Goal: Information Seeking & Learning: Learn about a topic

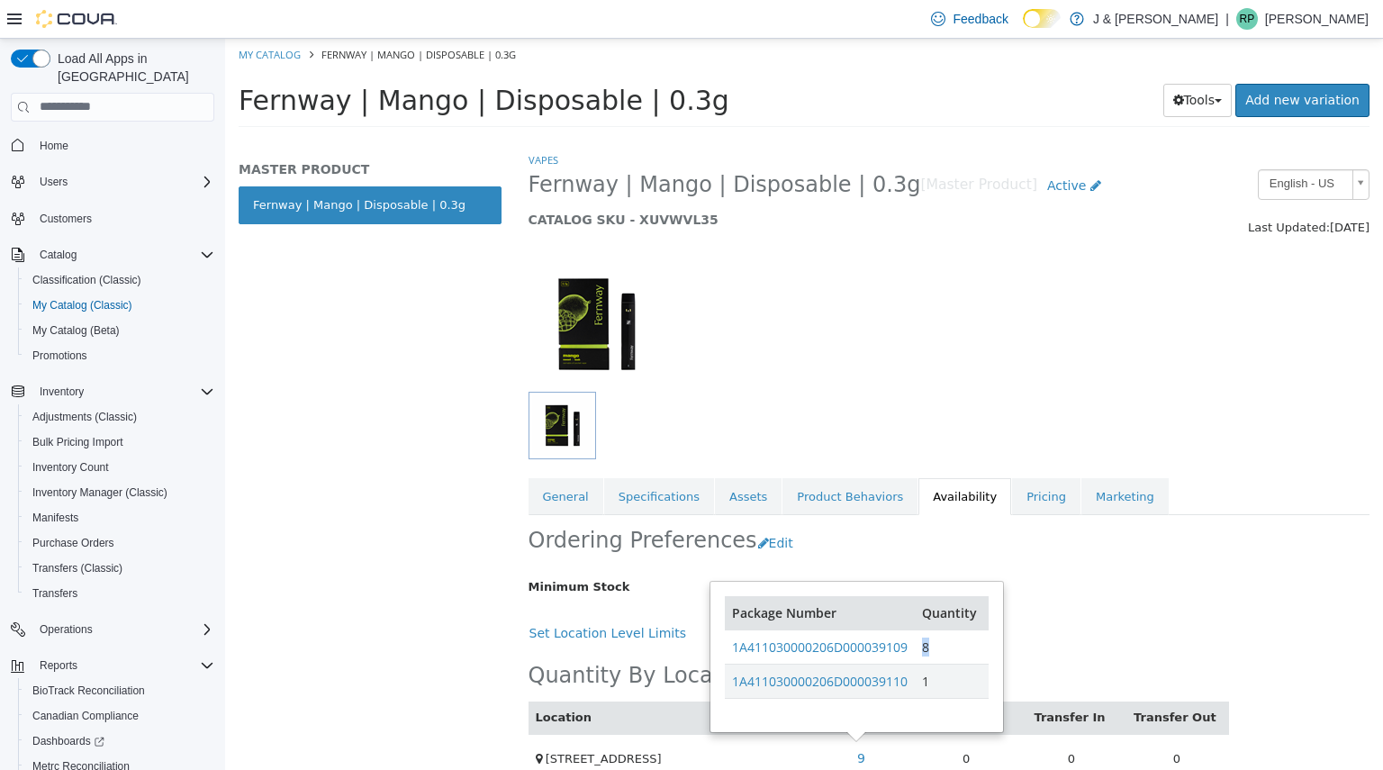
scroll to position [29, 0]
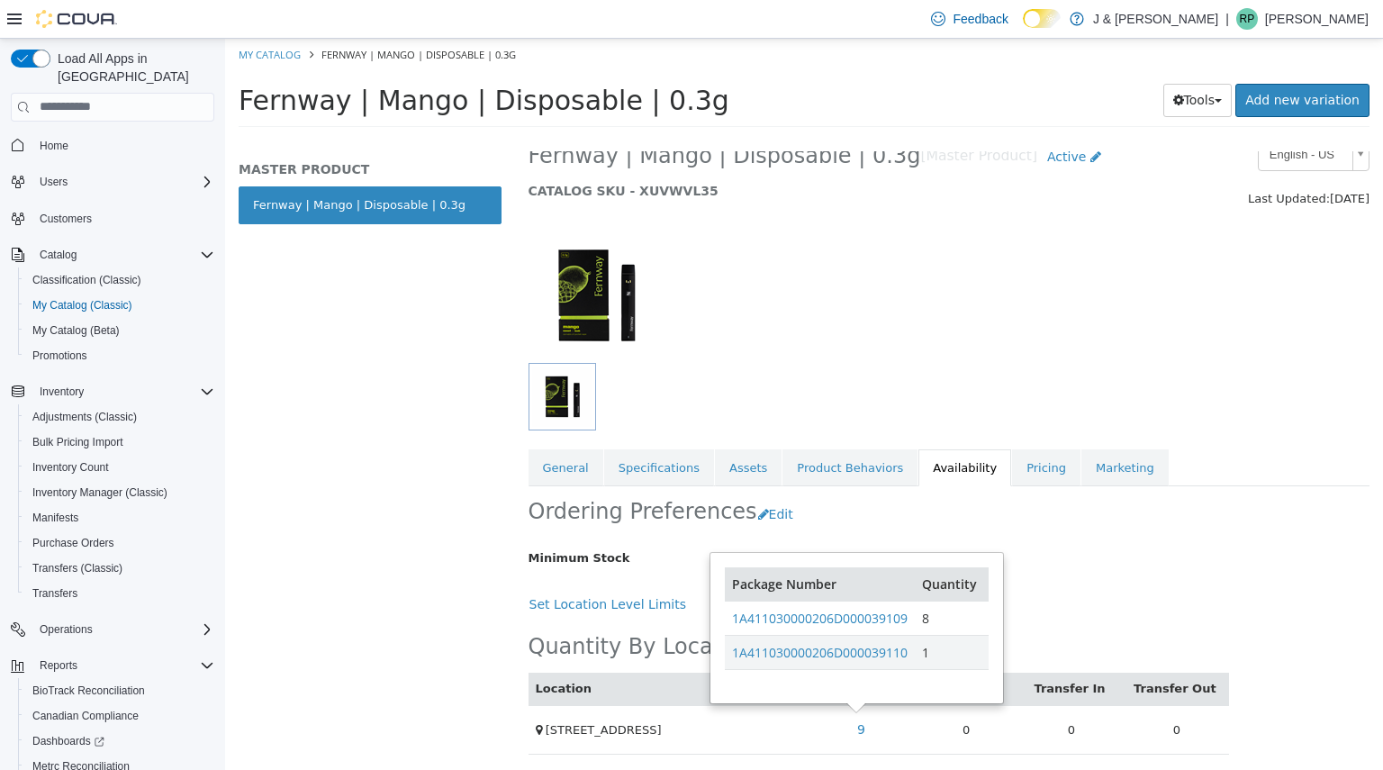
click at [845, 388] on div at bounding box center [877, 396] width 697 height 68
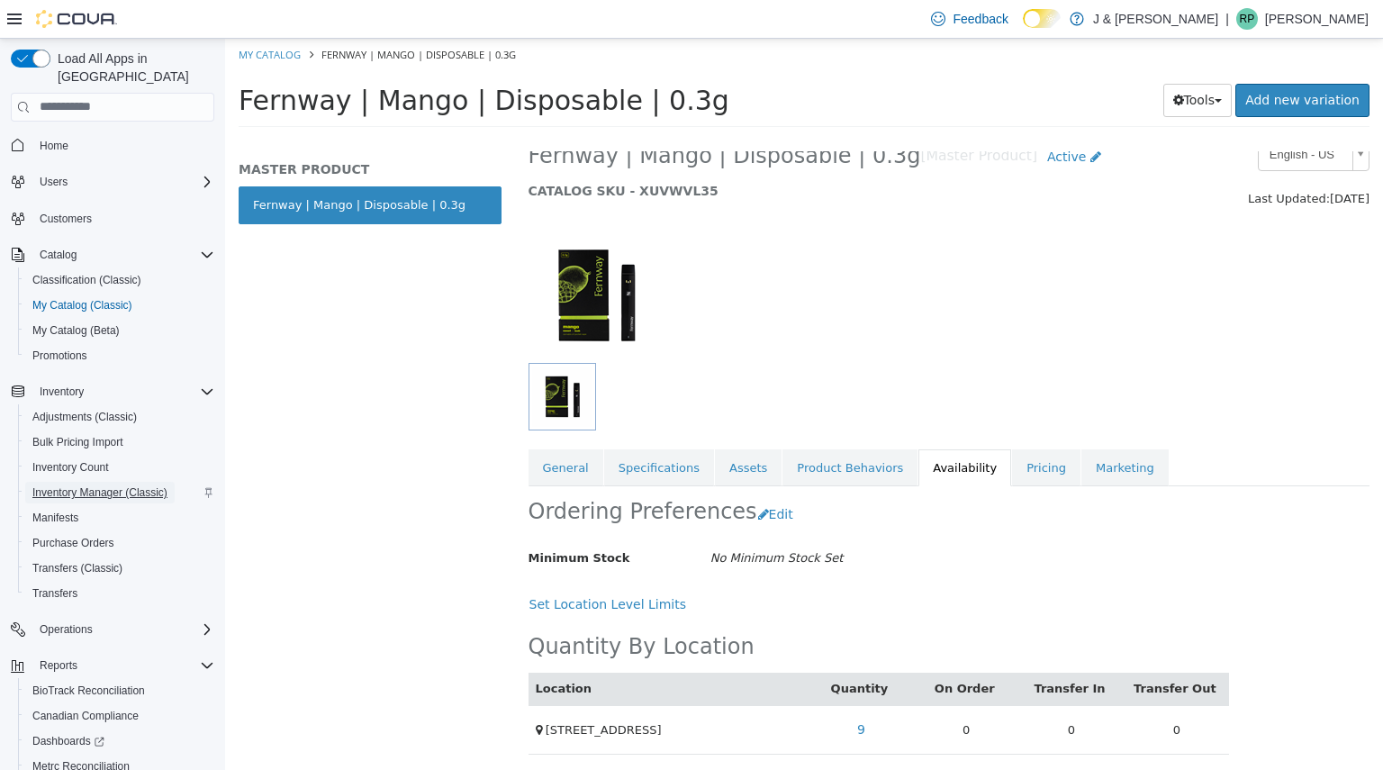
click at [75, 485] on span "Inventory Manager (Classic)" at bounding box center [99, 492] width 135 height 14
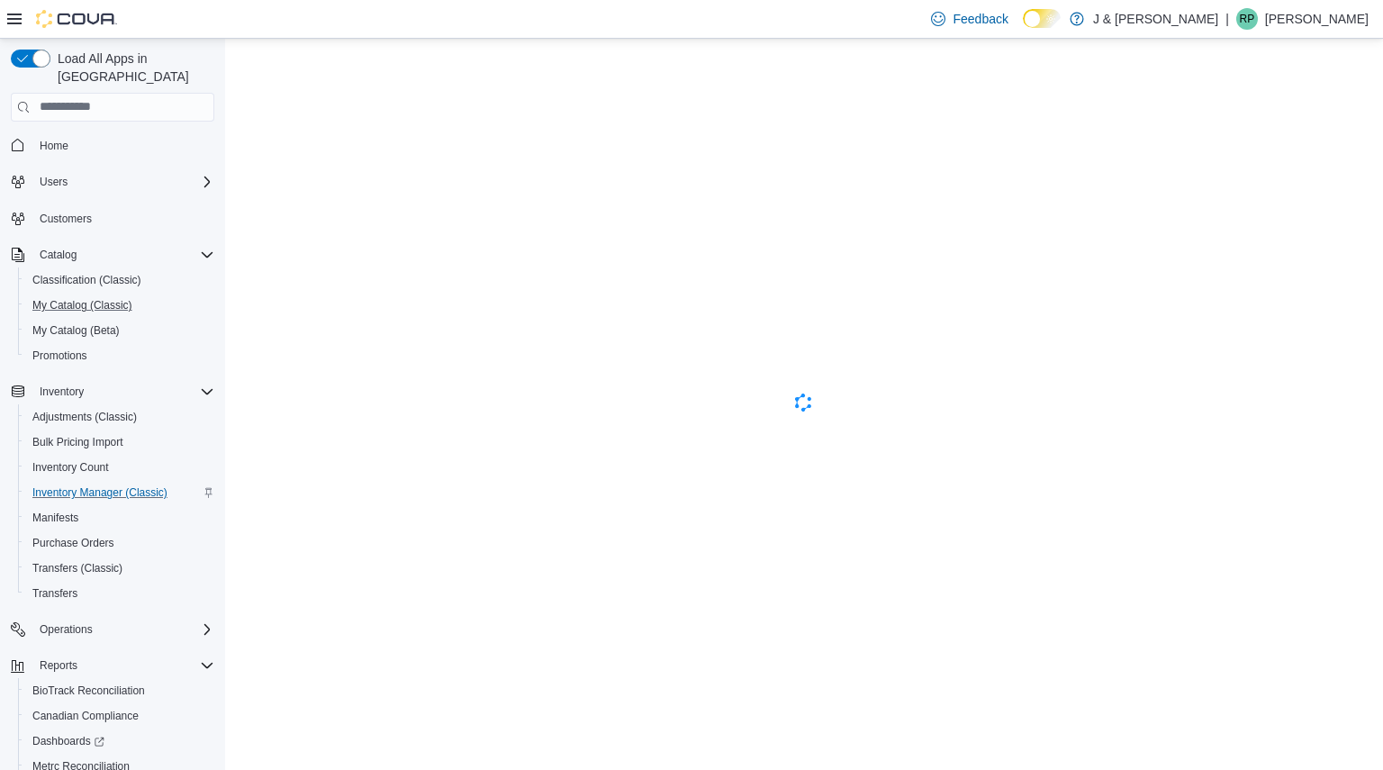
click at [74, 293] on button "My Catalog (Classic)" at bounding box center [119, 305] width 203 height 25
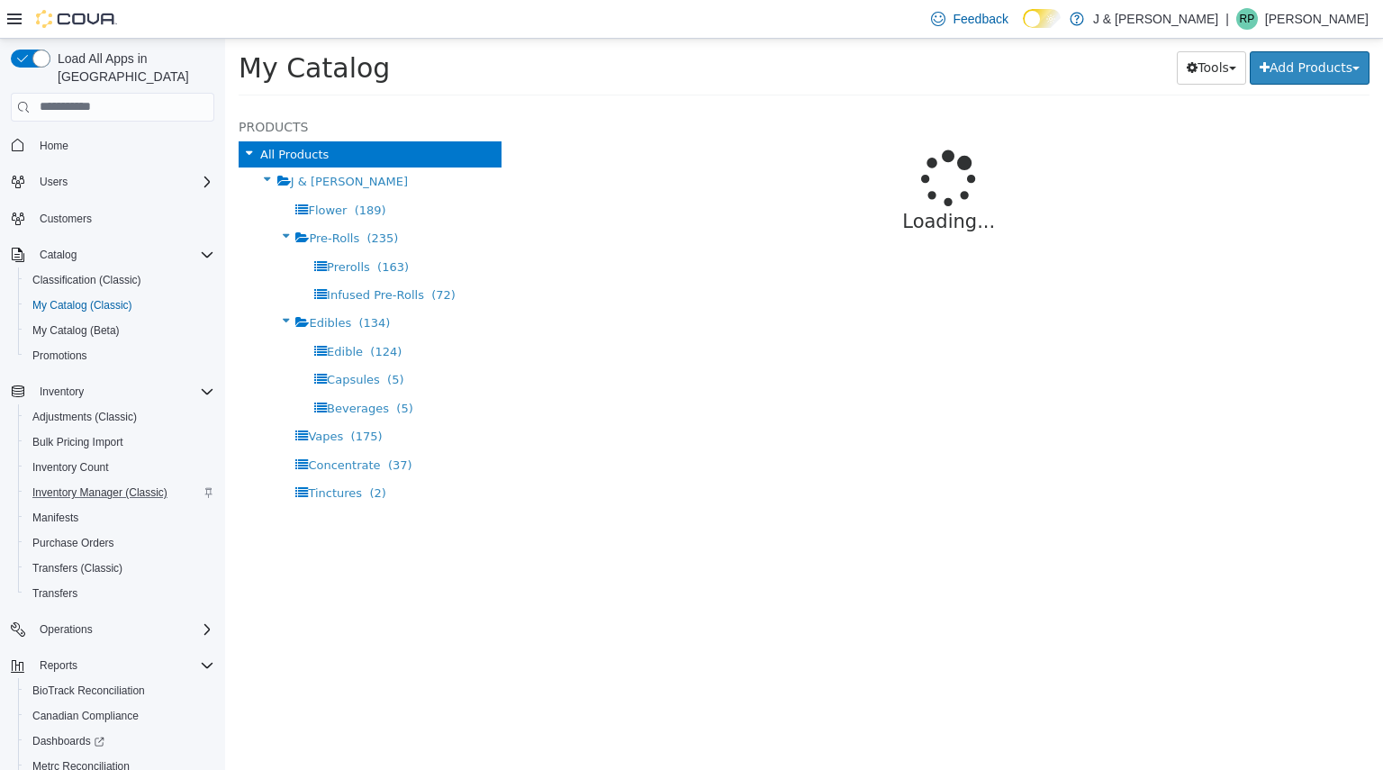
select select "**********"
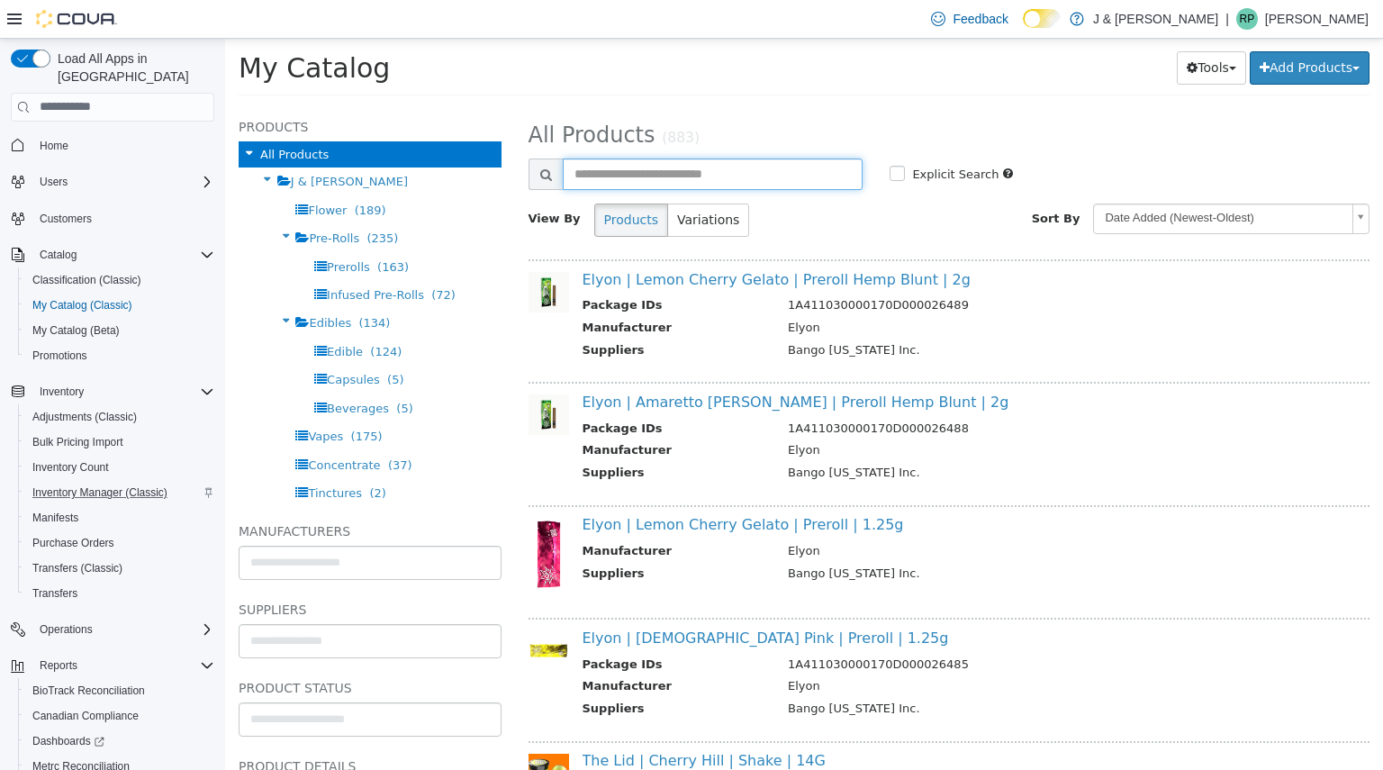
click at [789, 180] on input "text" at bounding box center [713, 174] width 301 height 32
paste input "**********"
type input "**********"
select select "**********"
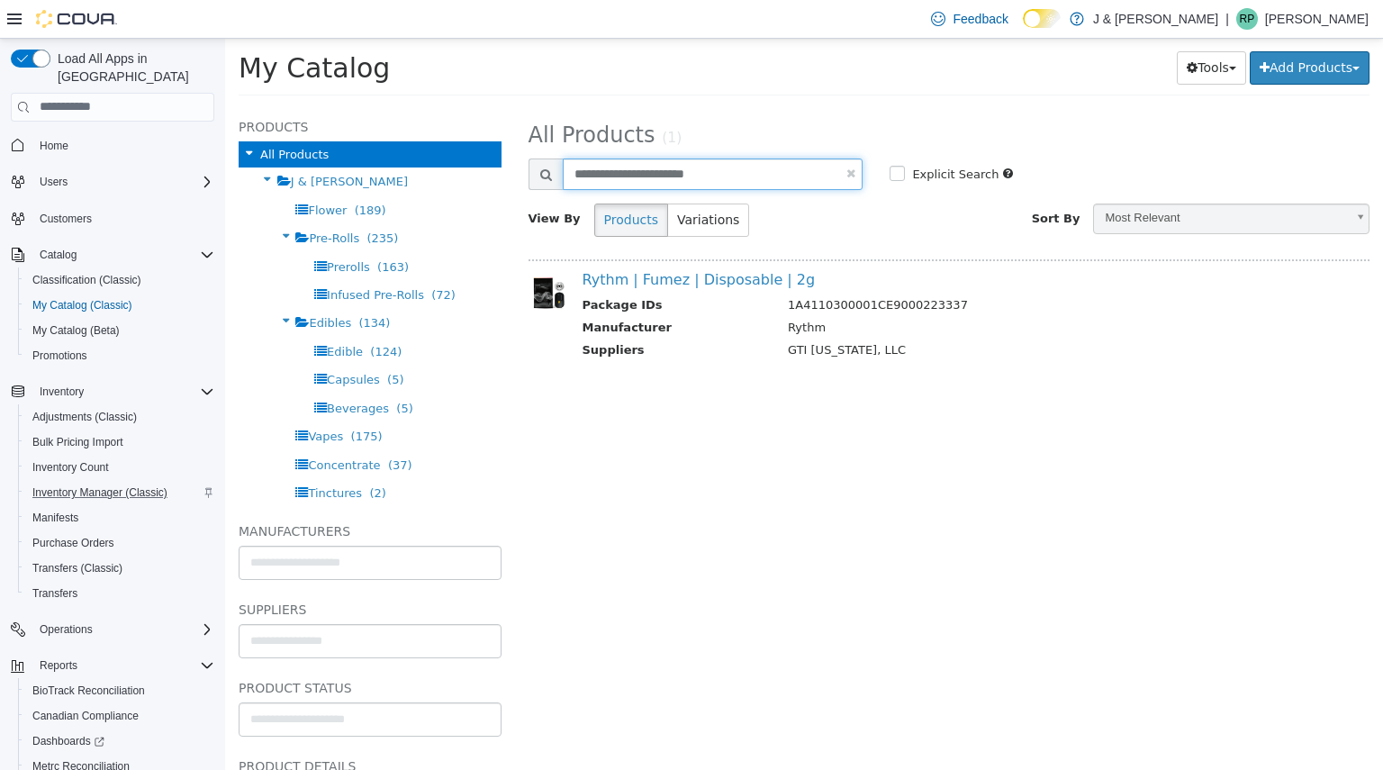
click at [756, 172] on input "**********" at bounding box center [713, 174] width 301 height 32
paste input "**********"
type input "**********"
select select "**********"
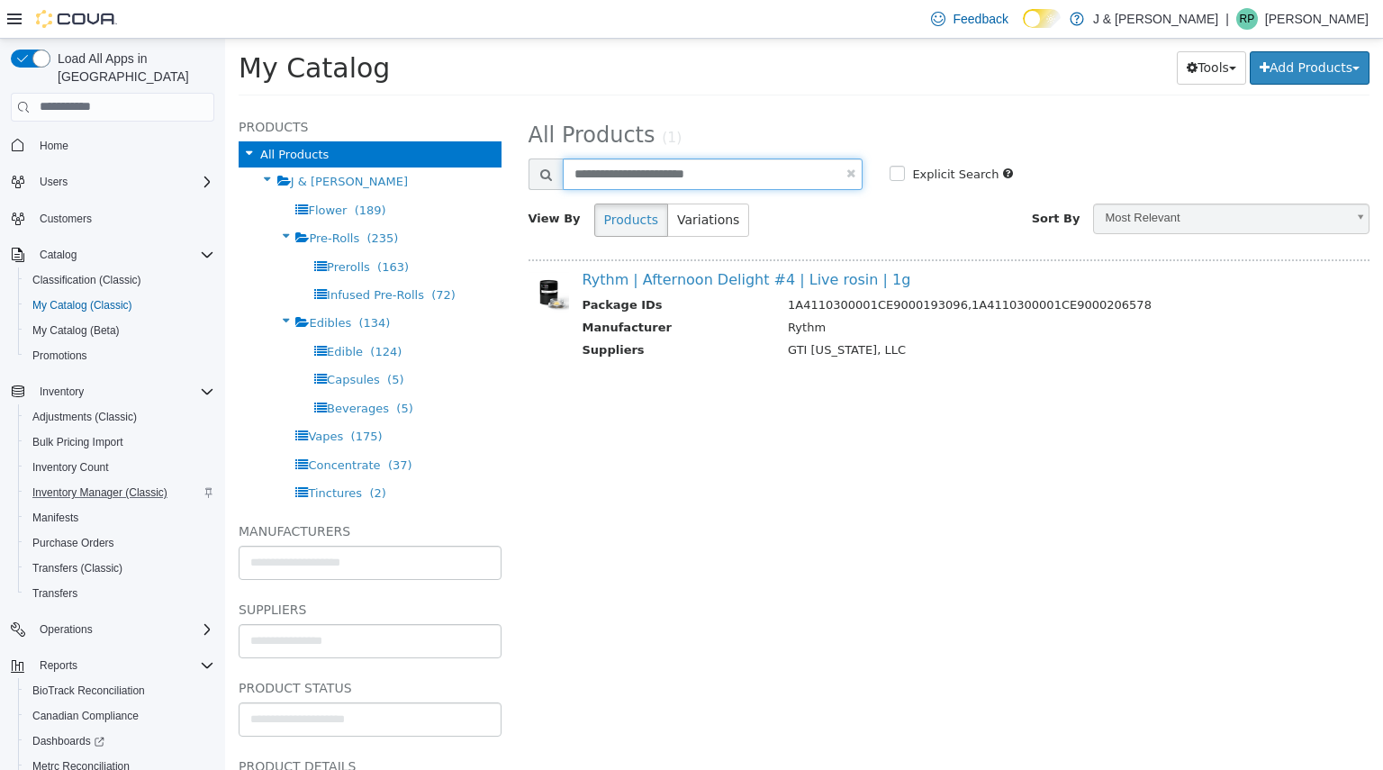
click at [665, 176] on input "**********" at bounding box center [713, 174] width 301 height 32
paste input "**********"
type input "**********"
select select "**********"
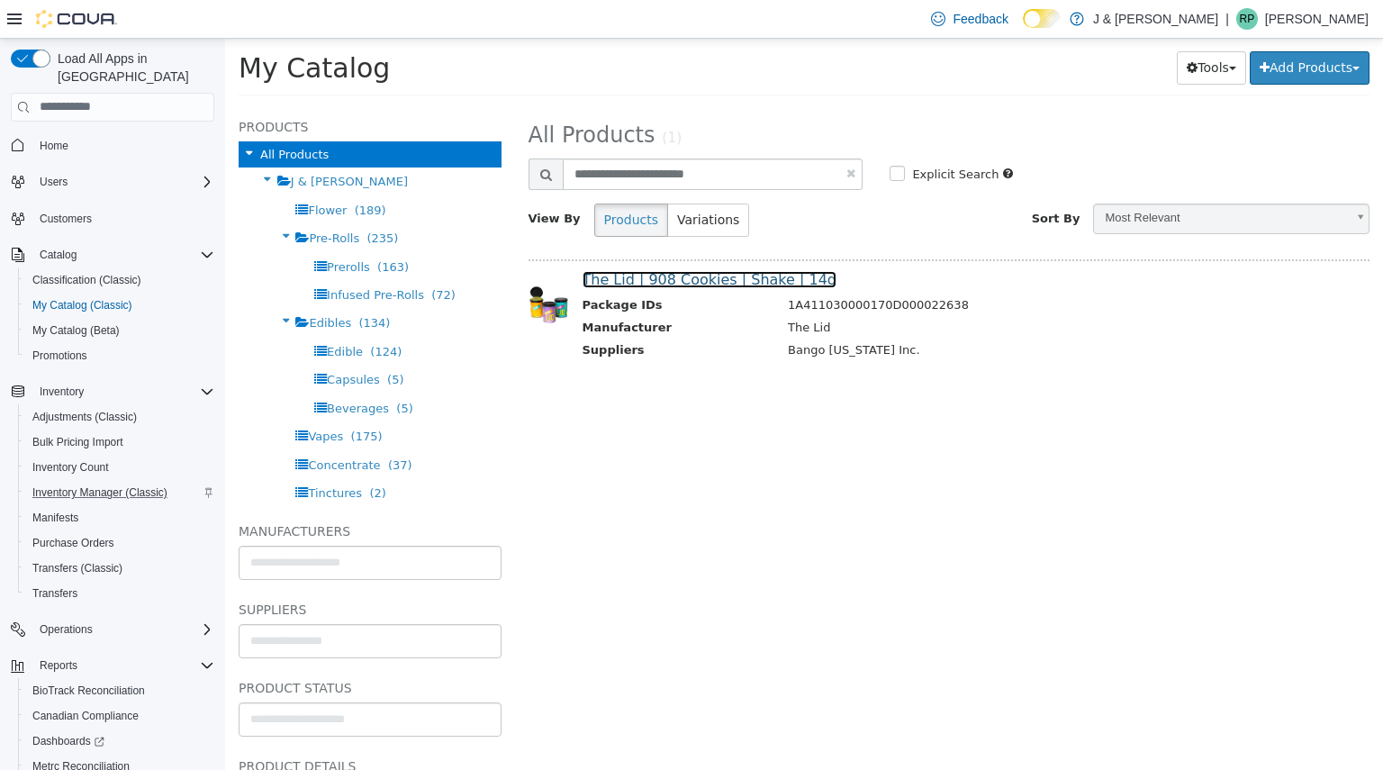
click at [688, 279] on link "The Lid | 908 Cookies | Shake | 14g" at bounding box center [710, 278] width 254 height 17
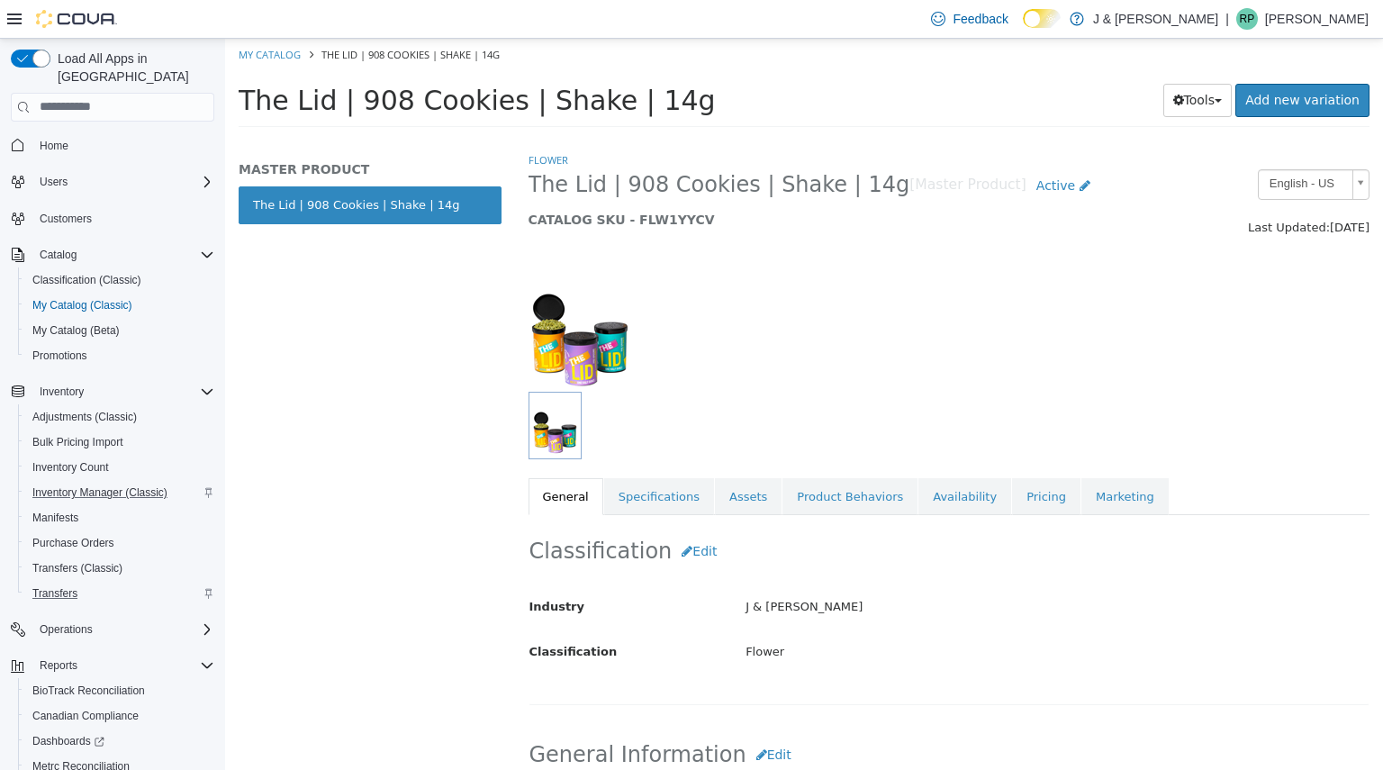
scroll to position [103, 0]
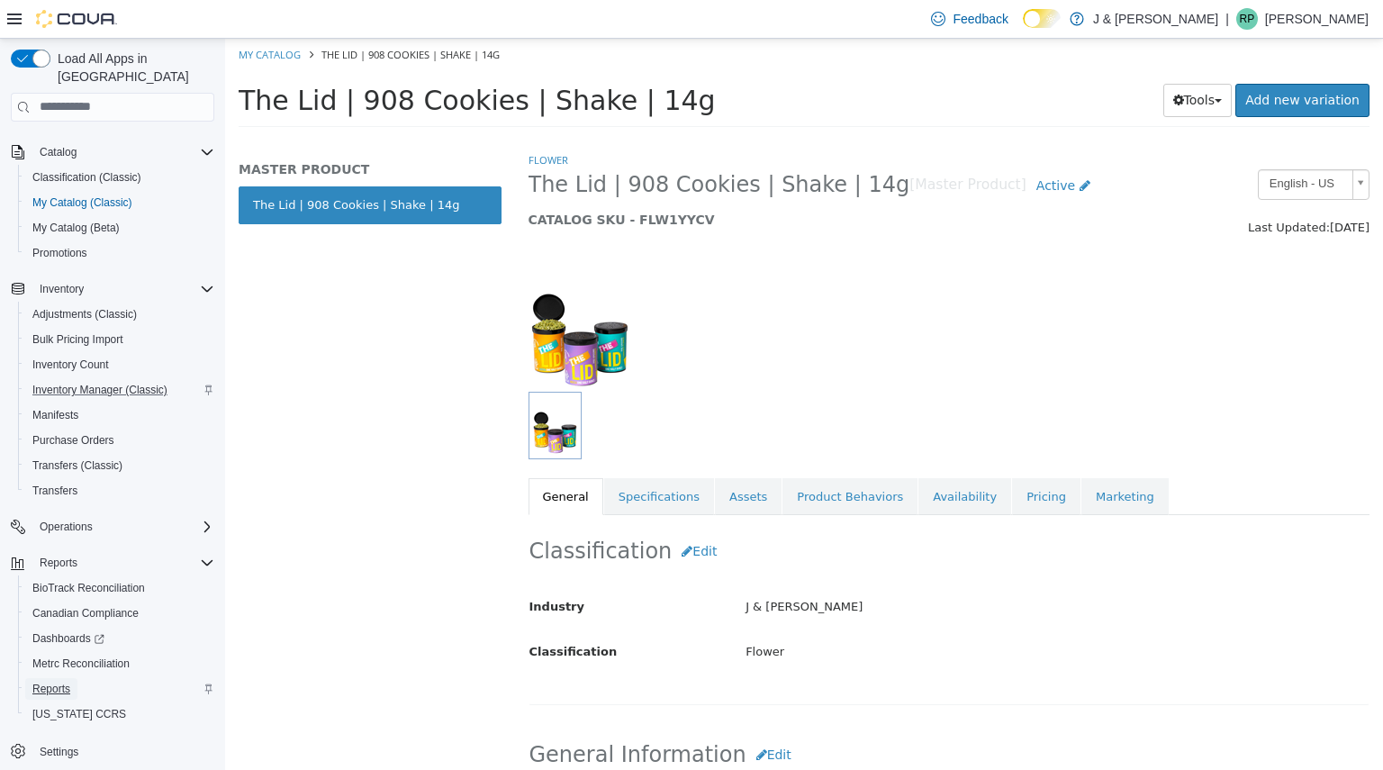
click at [56, 682] on span "Reports" at bounding box center [51, 689] width 38 height 14
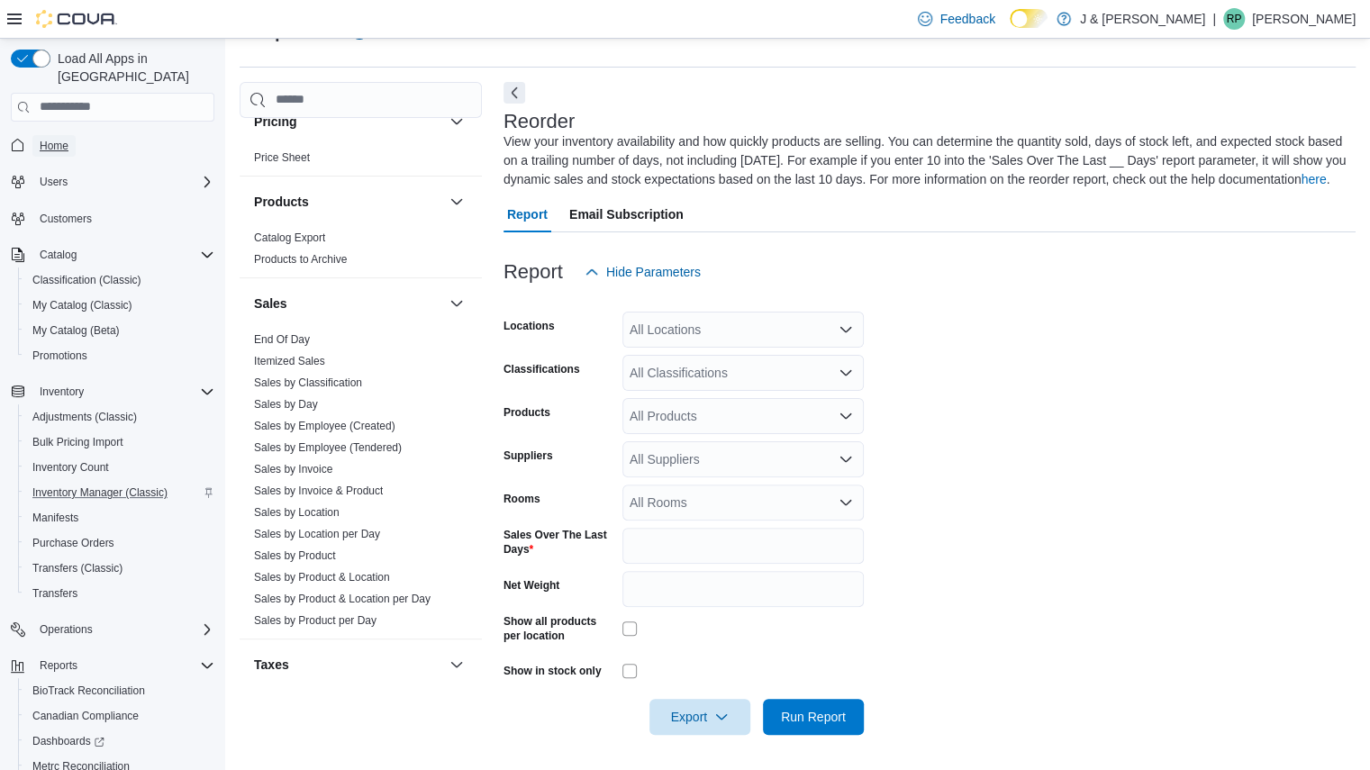
click at [61, 135] on span "Home" at bounding box center [54, 146] width 29 height 22
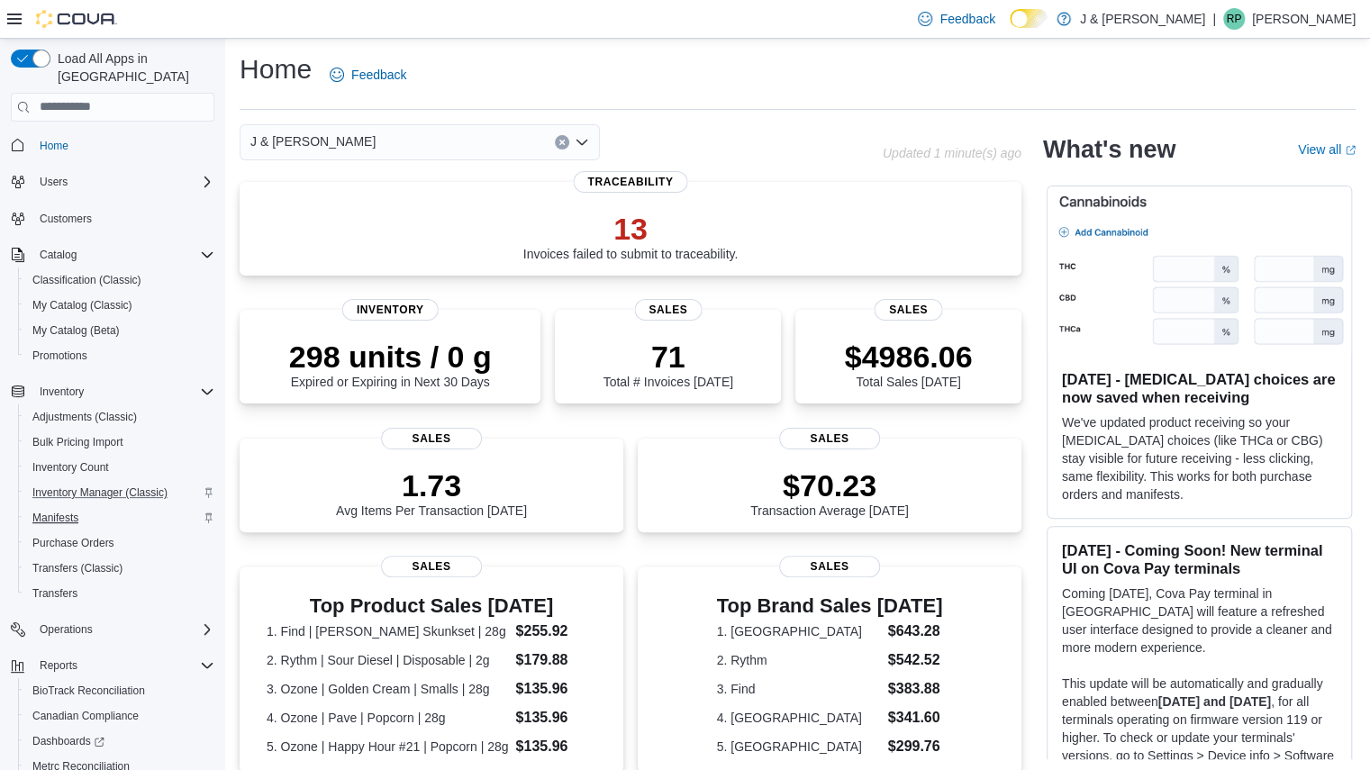
scroll to position [103, 0]
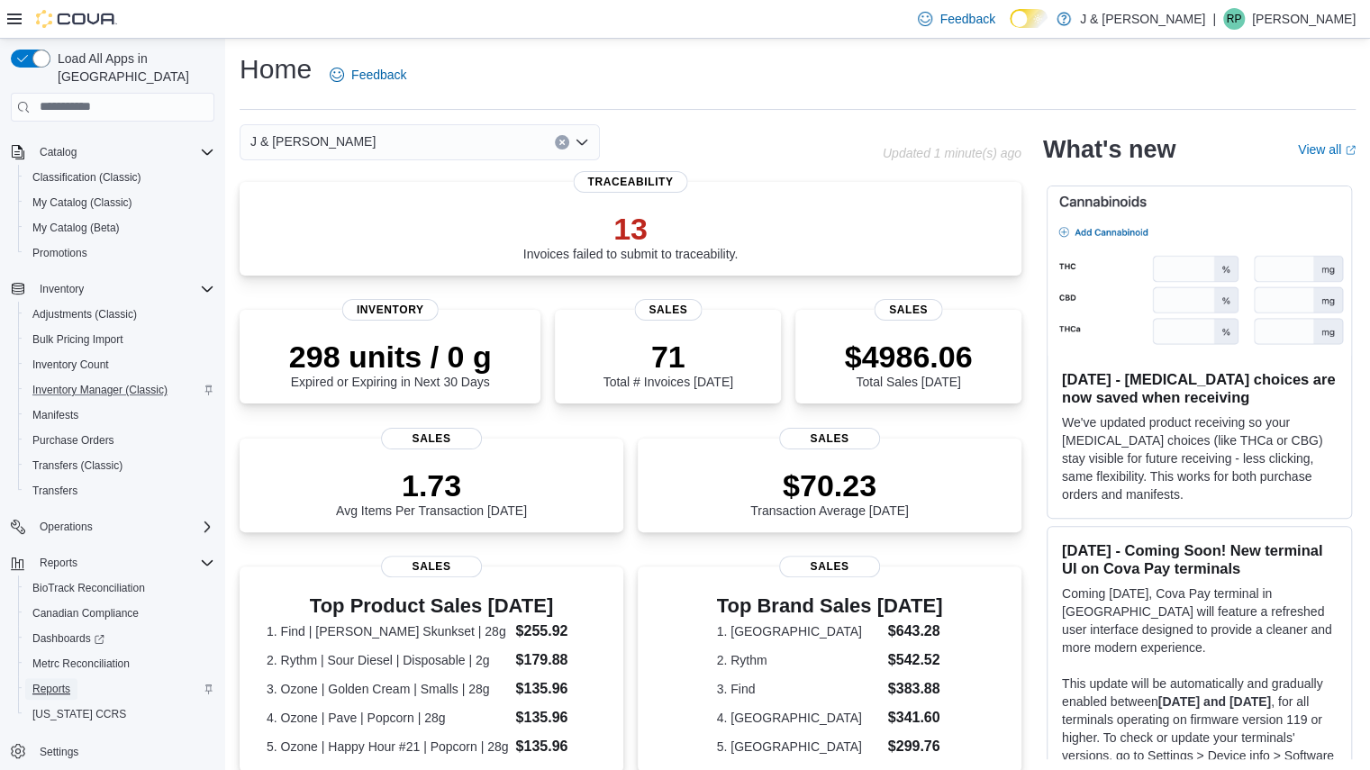
click at [63, 682] on span "Reports" at bounding box center [51, 689] width 38 height 14
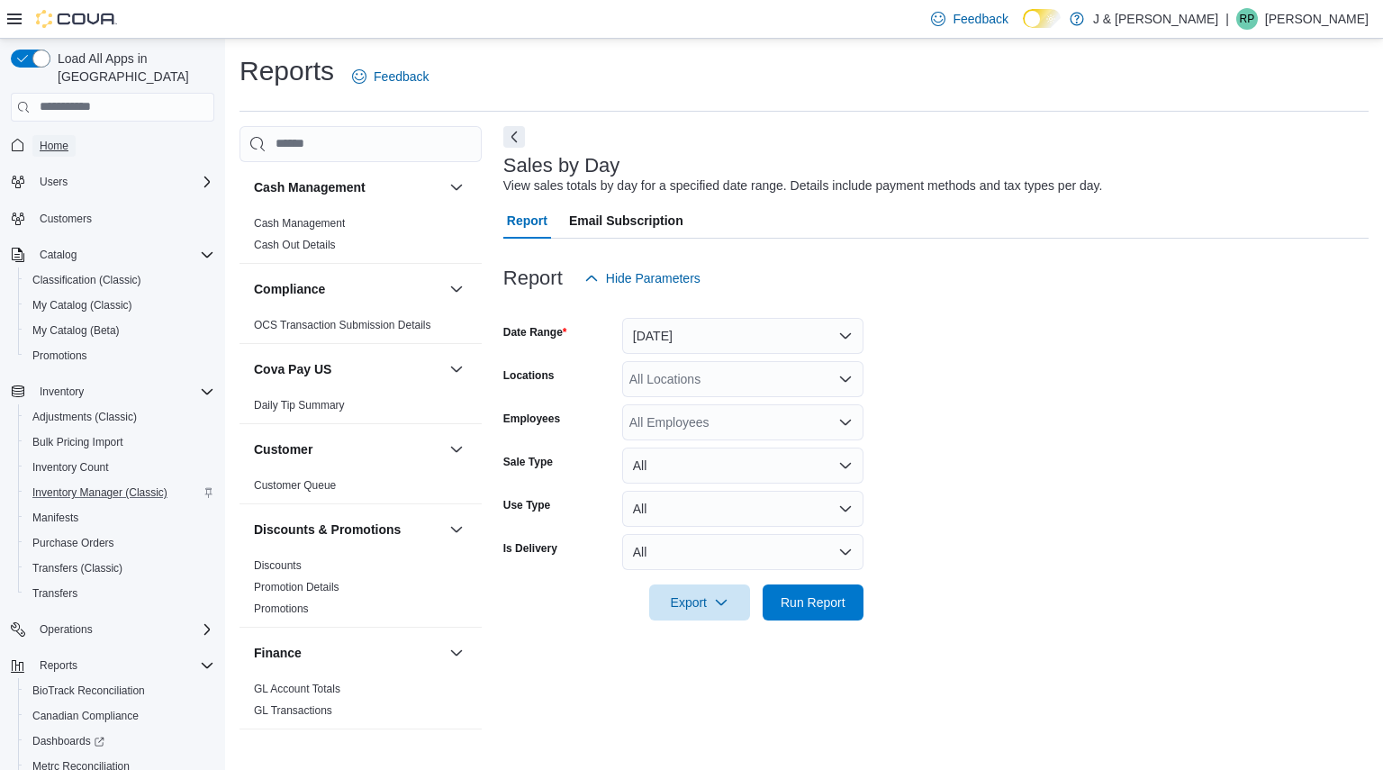
click at [63, 139] on span "Home" at bounding box center [54, 146] width 29 height 14
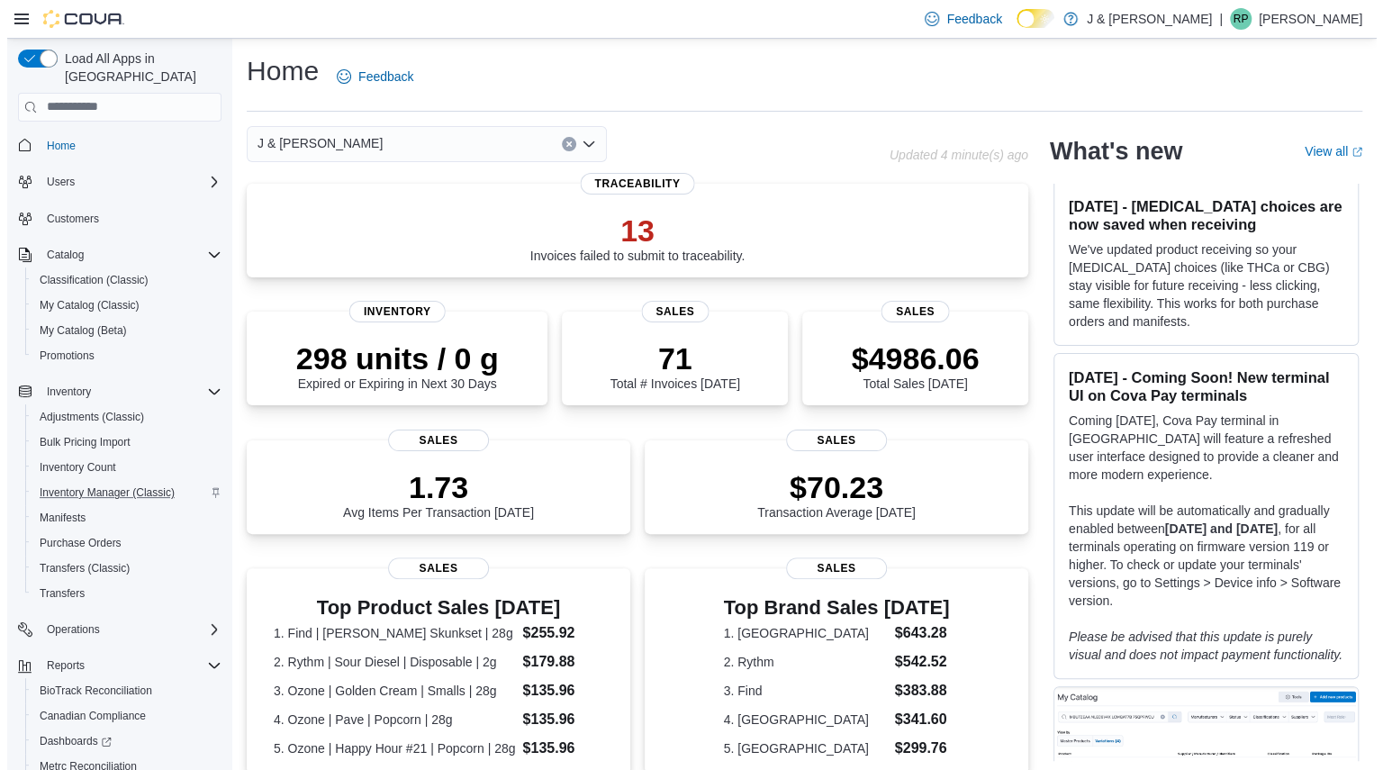
scroll to position [103, 0]
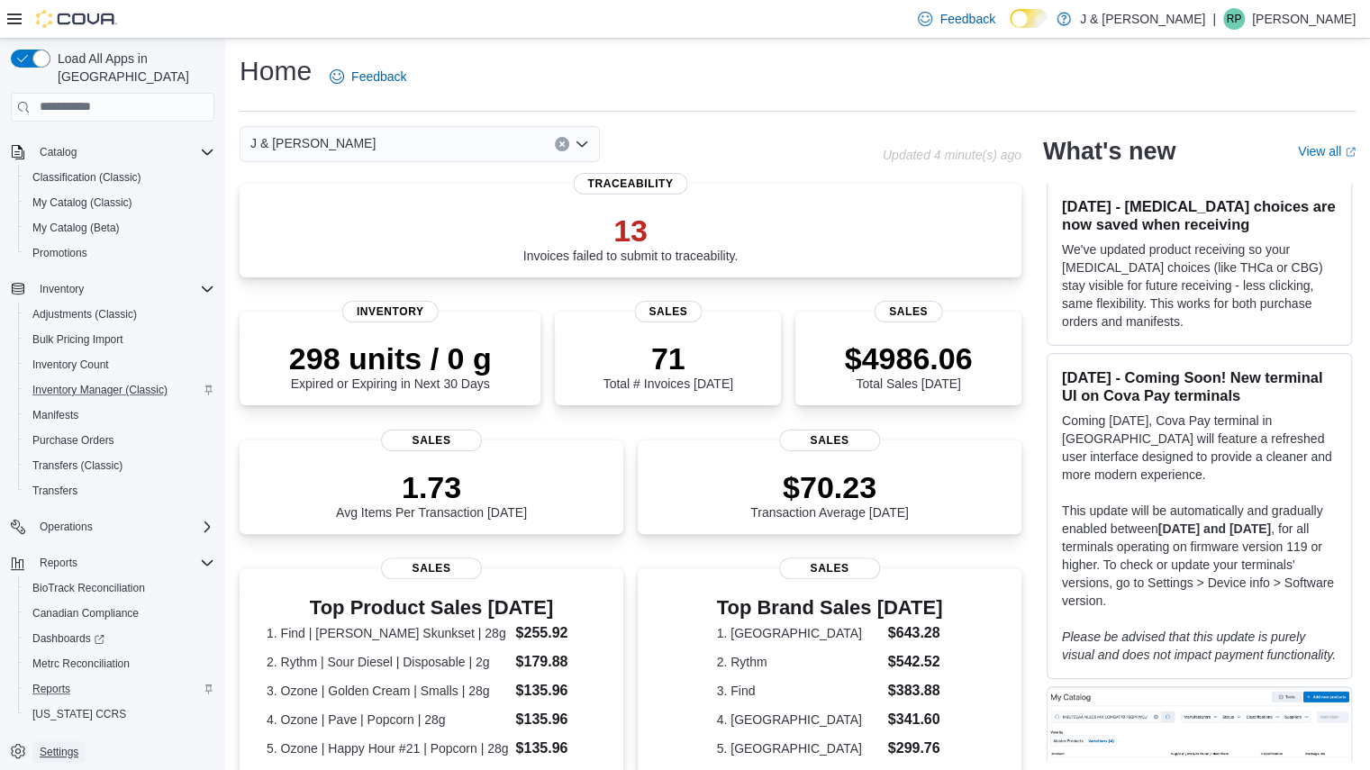
click at [42, 745] on span "Settings" at bounding box center [59, 752] width 39 height 14
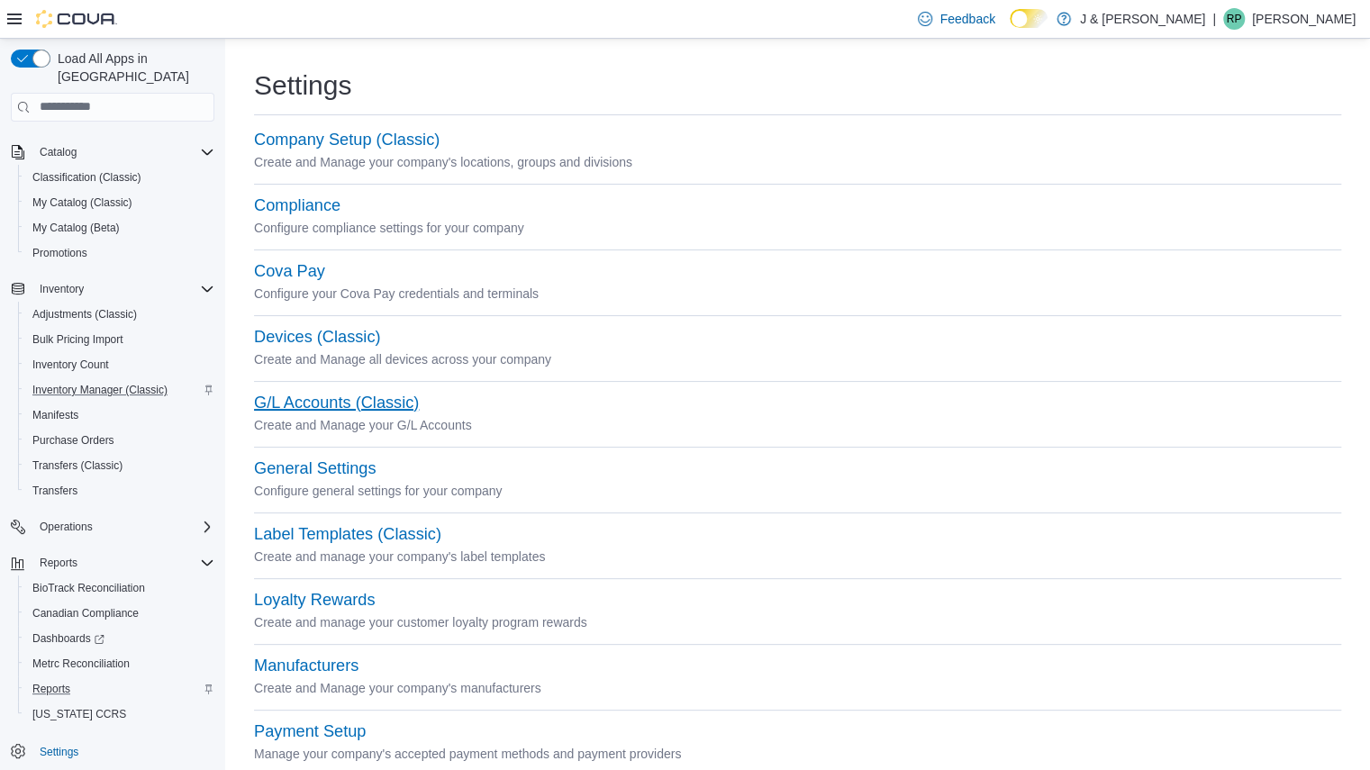
click at [288, 399] on button "G/L Accounts (Classic)" at bounding box center [336, 402] width 165 height 19
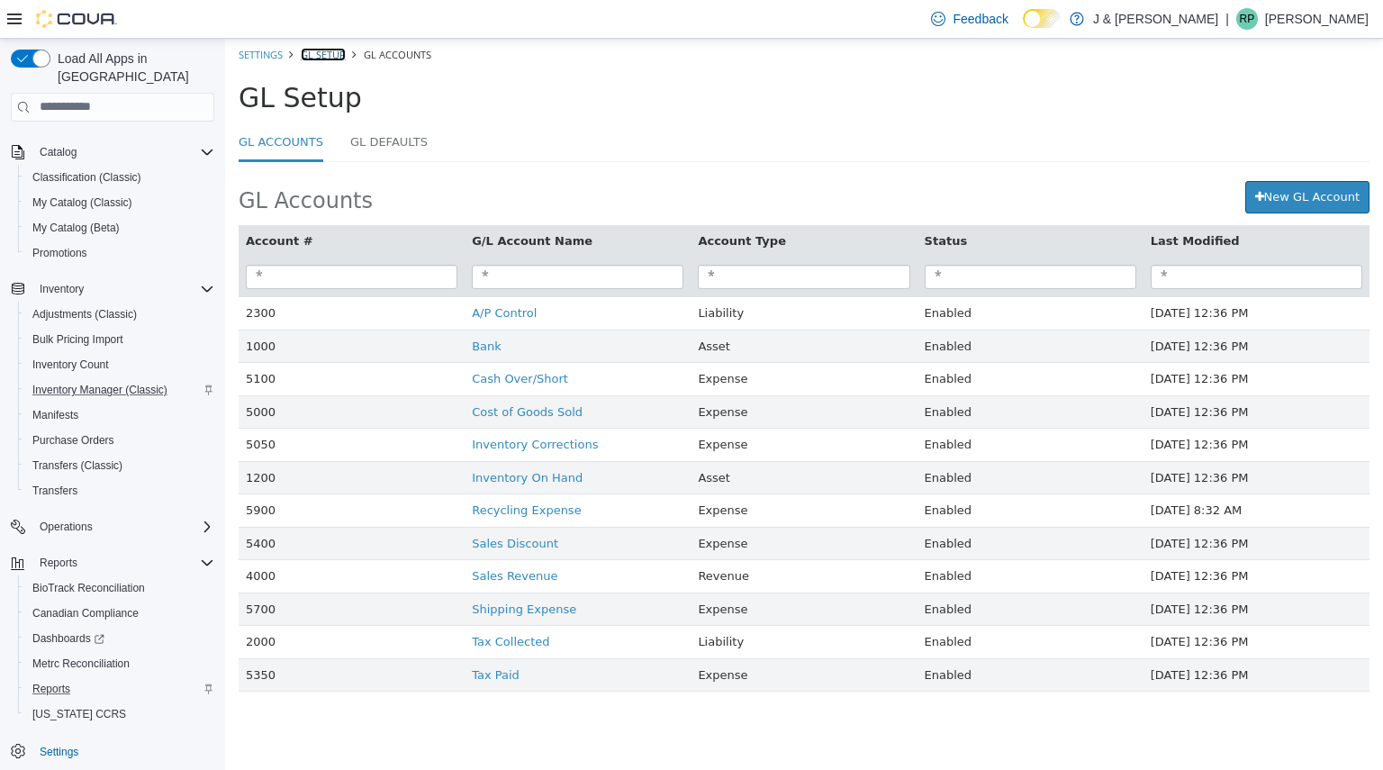
click at [322, 59] on link "GL Setup" at bounding box center [323, 54] width 45 height 14
click at [331, 59] on link "GL Setup" at bounding box center [323, 54] width 45 height 14
click at [264, 52] on link "Settings" at bounding box center [261, 54] width 44 height 14
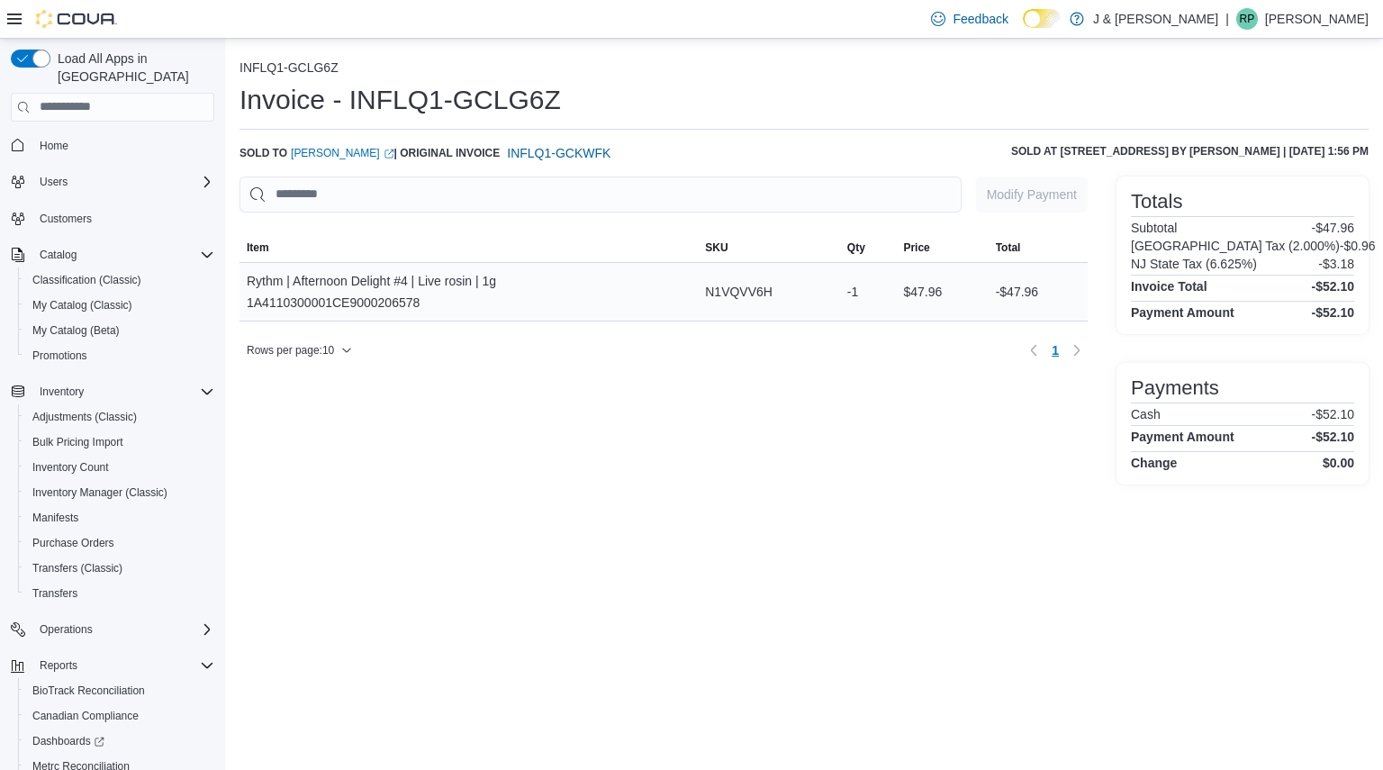
click at [369, 307] on div "Rythm | Afternoon Delight #4 | Live rosin | 1g 1A4110300001CE9000206578" at bounding box center [371, 291] width 249 height 43
copy div "1A4110300001CE9000206578"
click at [385, 304] on div "Ozone Reserve | Banana Daddy | 3.5g 1A4110300000002000136982" at bounding box center [355, 291] width 216 height 43
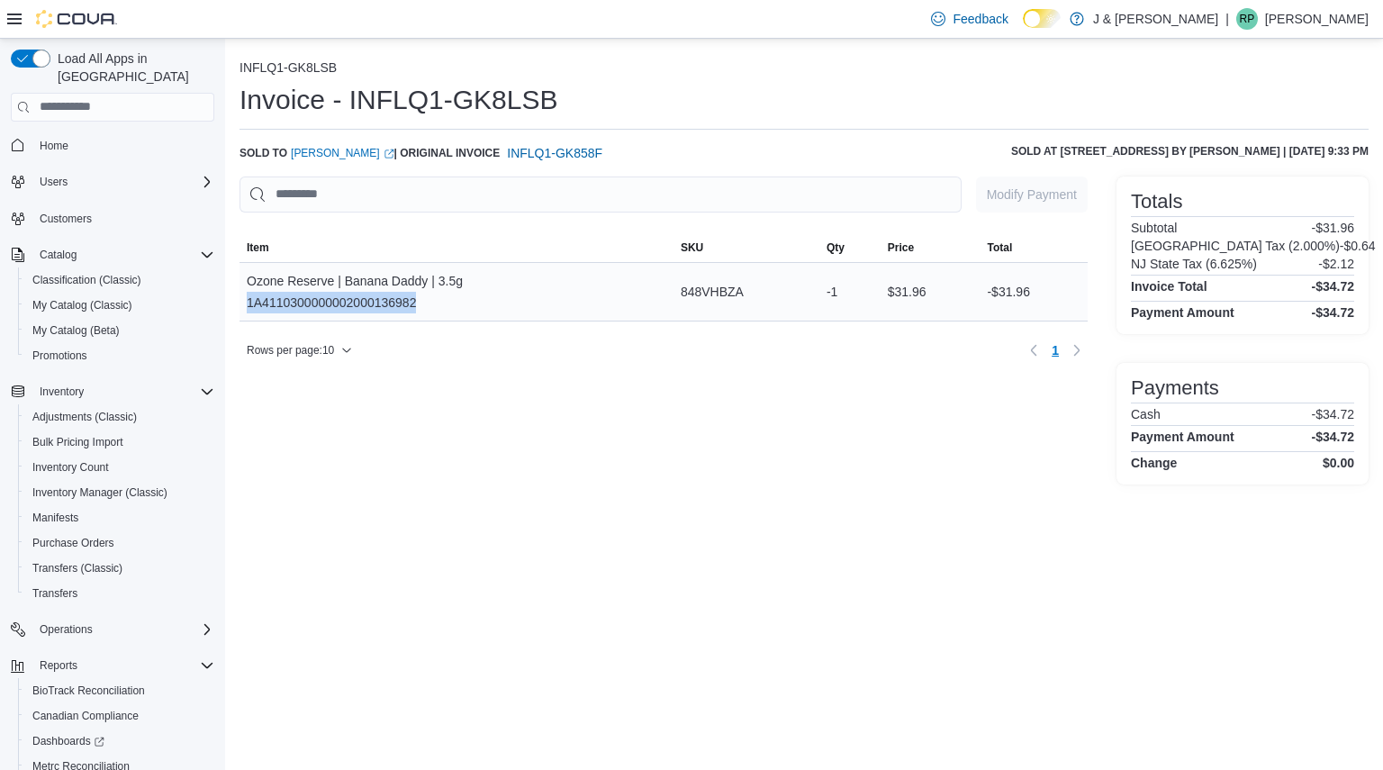
click at [385, 304] on div "Ozone Reserve | Banana Daddy | 3.5g 1A4110300000002000136982" at bounding box center [355, 291] width 216 height 43
copy div "1A4110300000002000136982"
click at [383, 298] on div "The Lid | 908 Cookies | Pop Top | 14g 1A411030000170D000022638" at bounding box center [352, 291] width 210 height 43
copy div "1A411030000170D000022638"
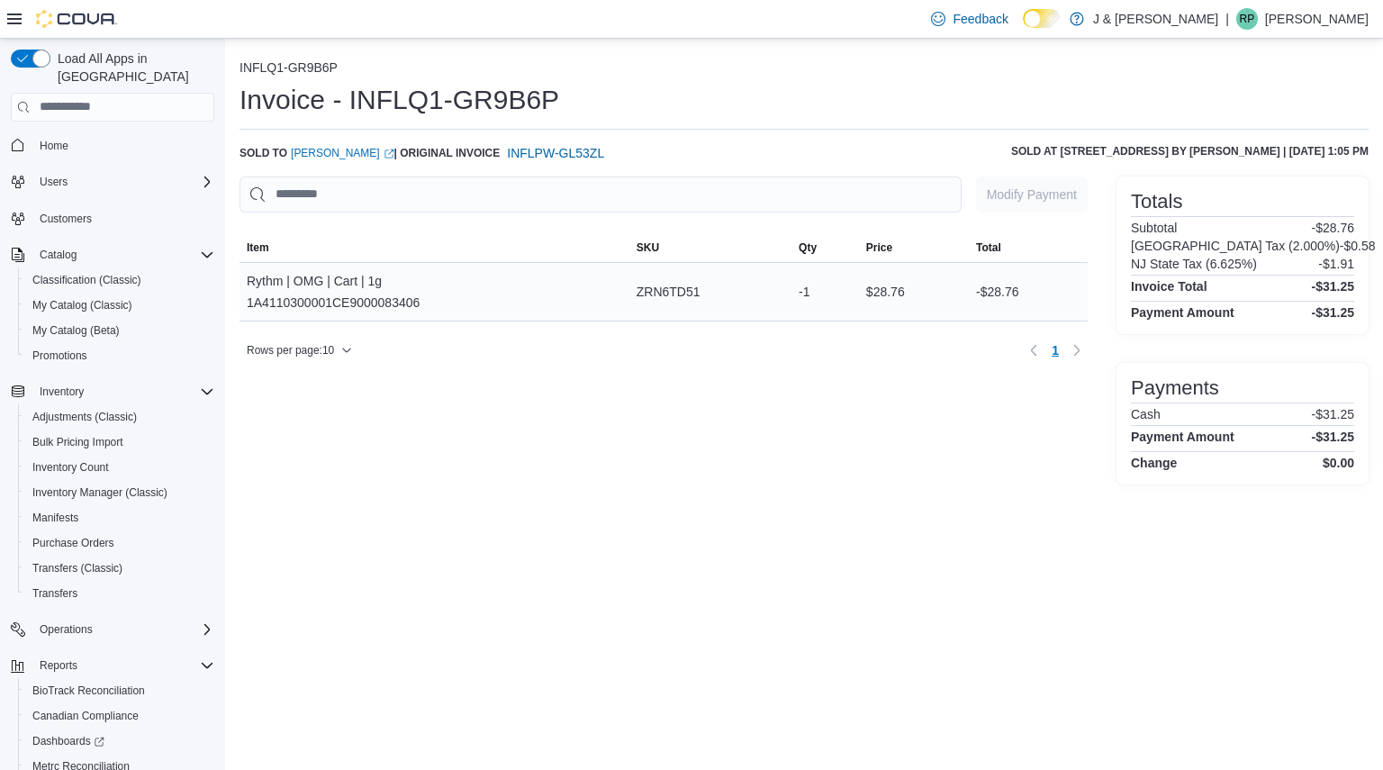
click at [342, 308] on div "Rythm | OMG | Cart | 1g 1A4110300001CE9000083406" at bounding box center [333, 291] width 173 height 43
copy div "1A4110300001CE9000083406"
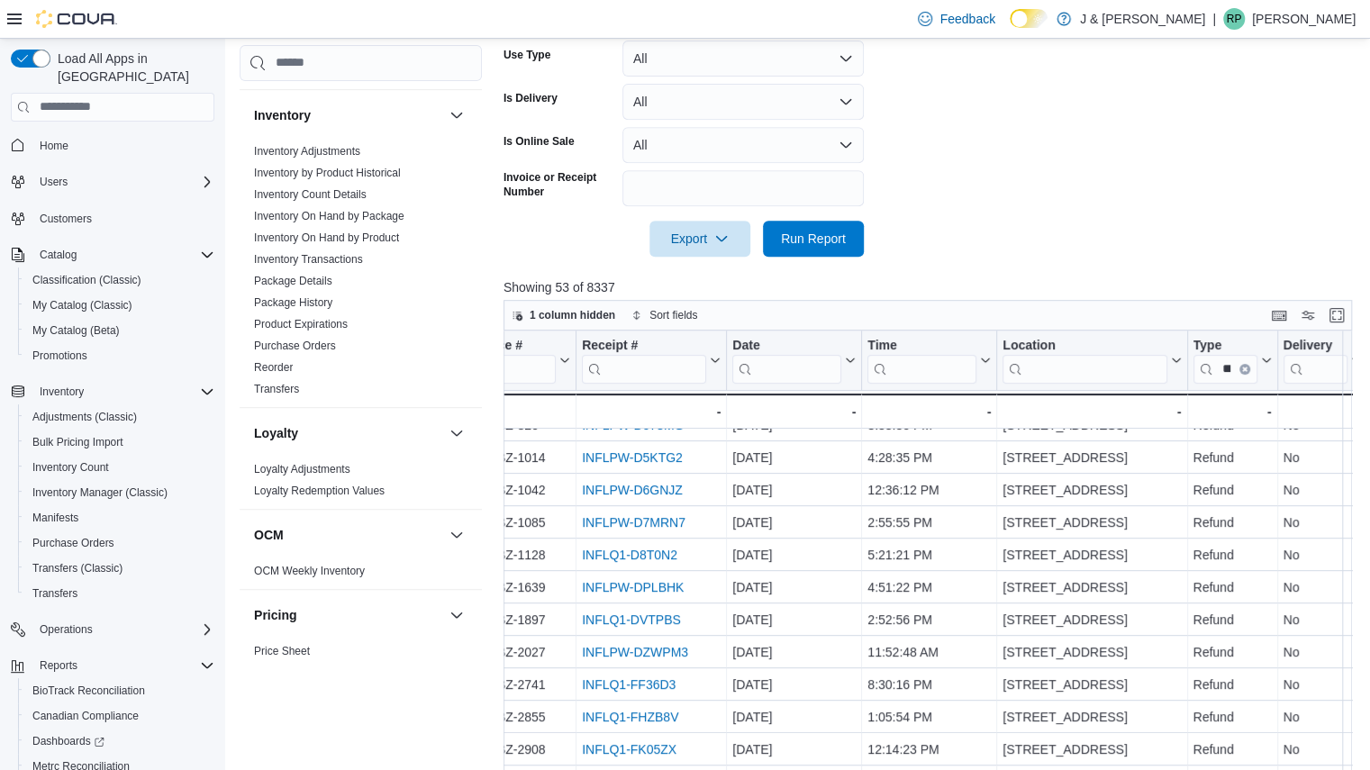
scroll to position [548, 0]
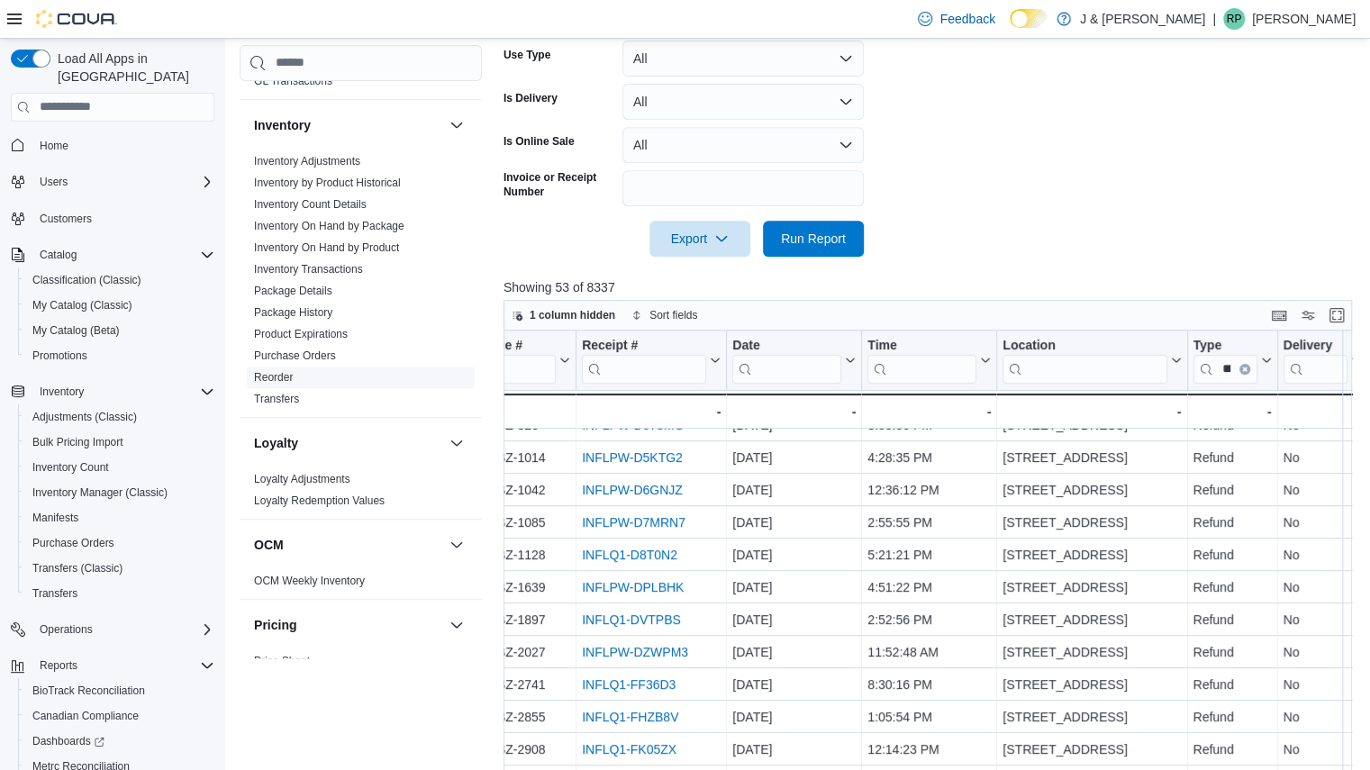
click at [277, 372] on link "Reorder" at bounding box center [273, 377] width 39 height 13
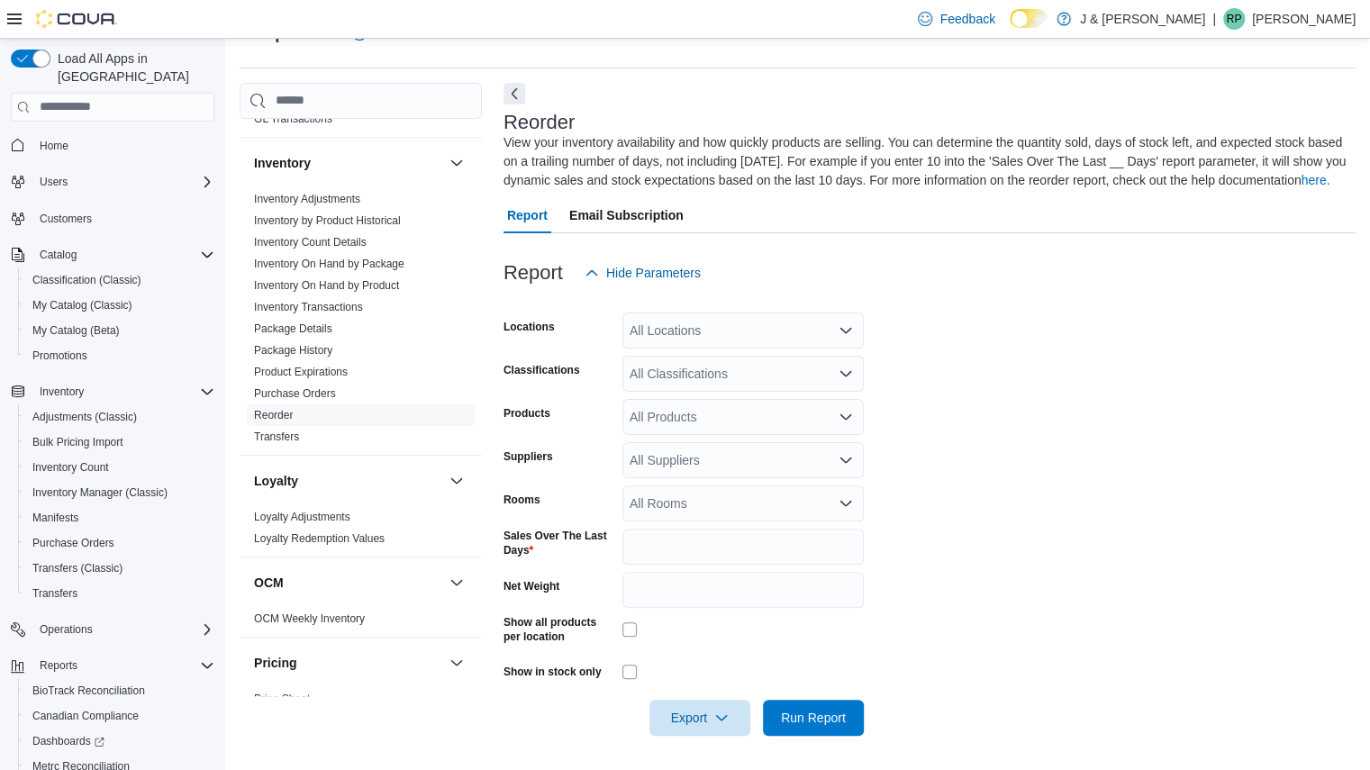
scroll to position [44, 0]
click at [641, 464] on div "All Suppliers" at bounding box center [742, 459] width 241 height 36
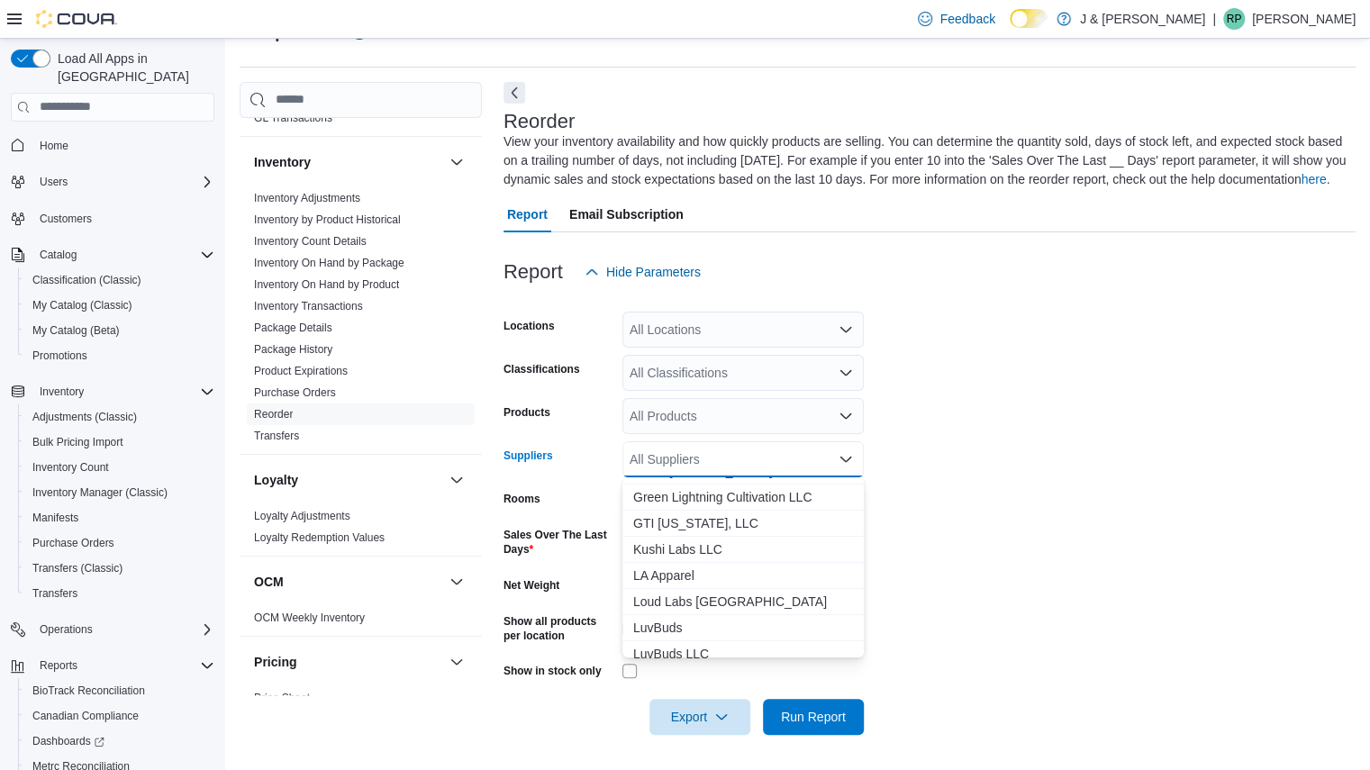
scroll to position [206, 0]
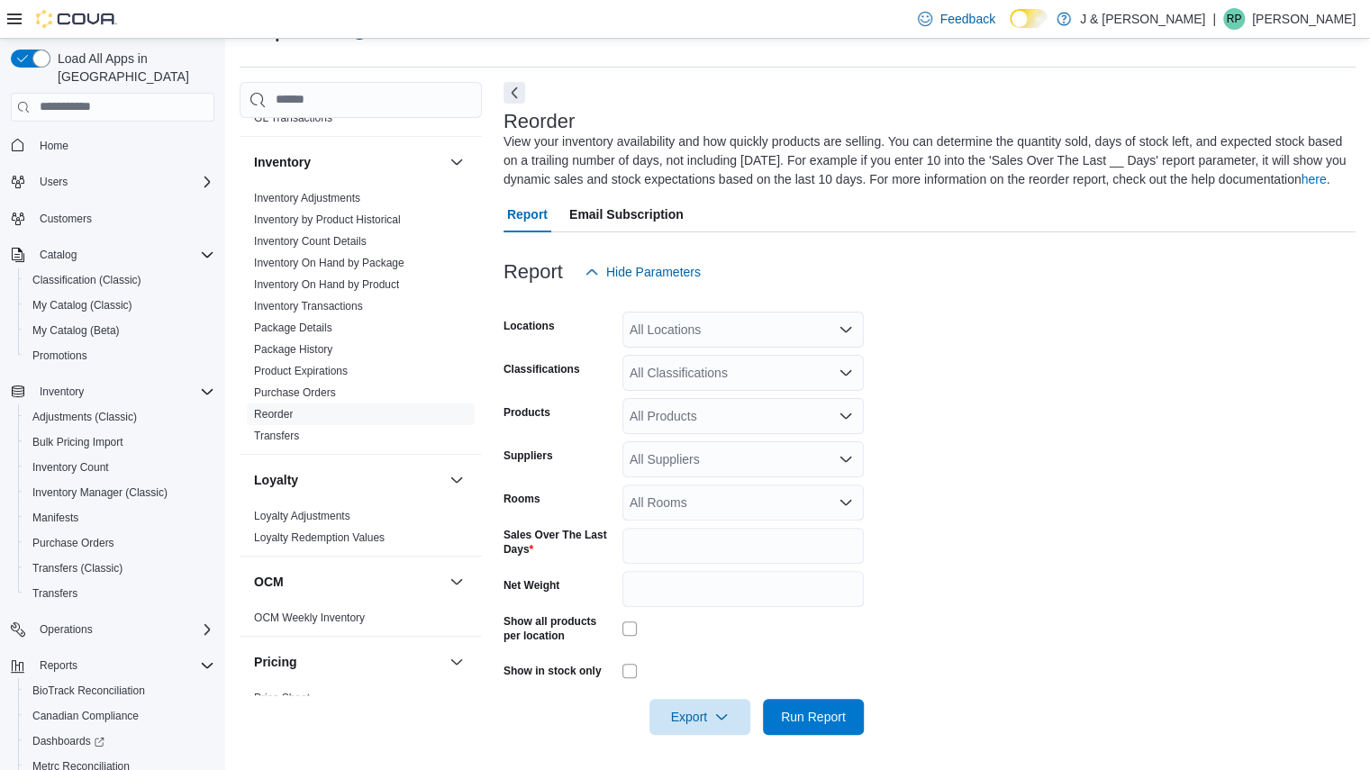
drag, startPoint x: 978, startPoint y: 486, endPoint x: 912, endPoint y: 485, distance: 65.7
click at [912, 485] on form "Locations All Locations Classifications All Classifications Products All Produc…" at bounding box center [929, 512] width 852 height 445
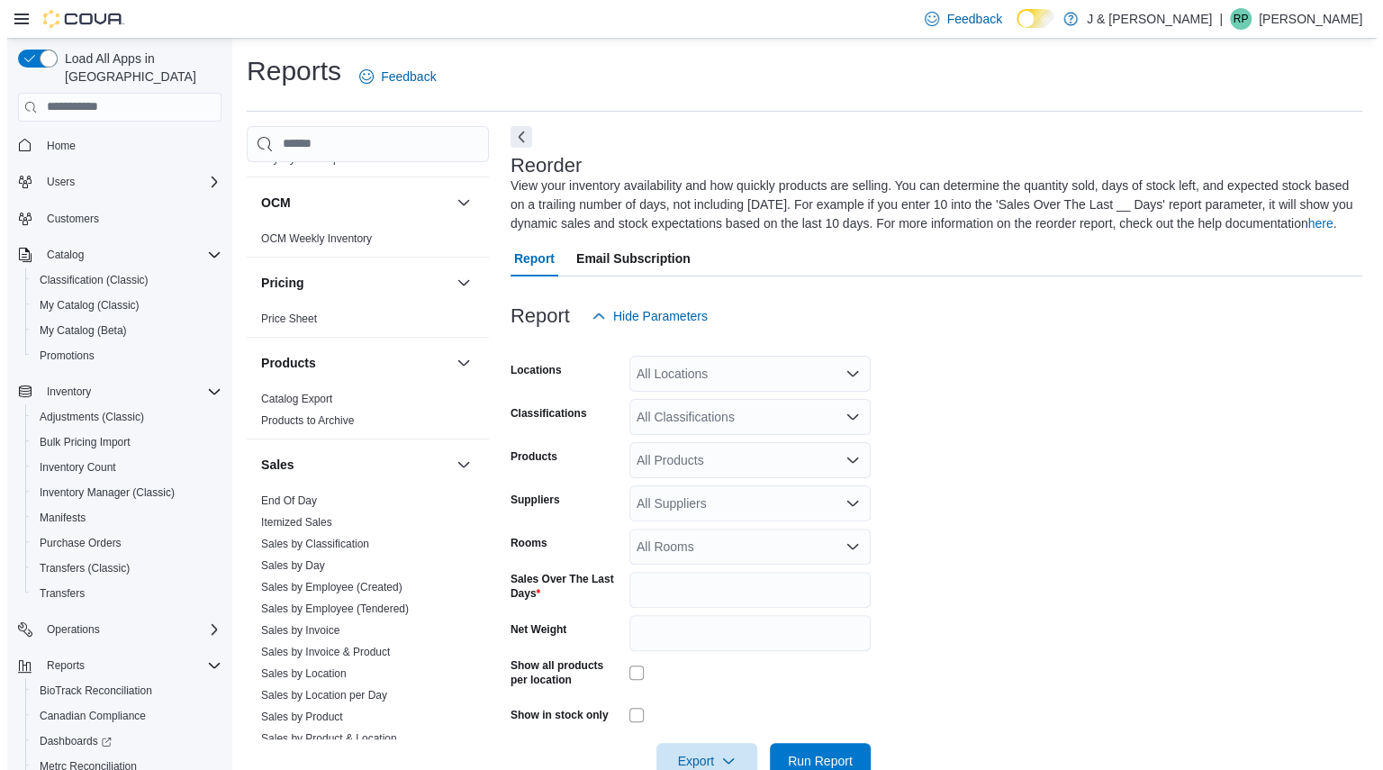
scroll to position [1196, 0]
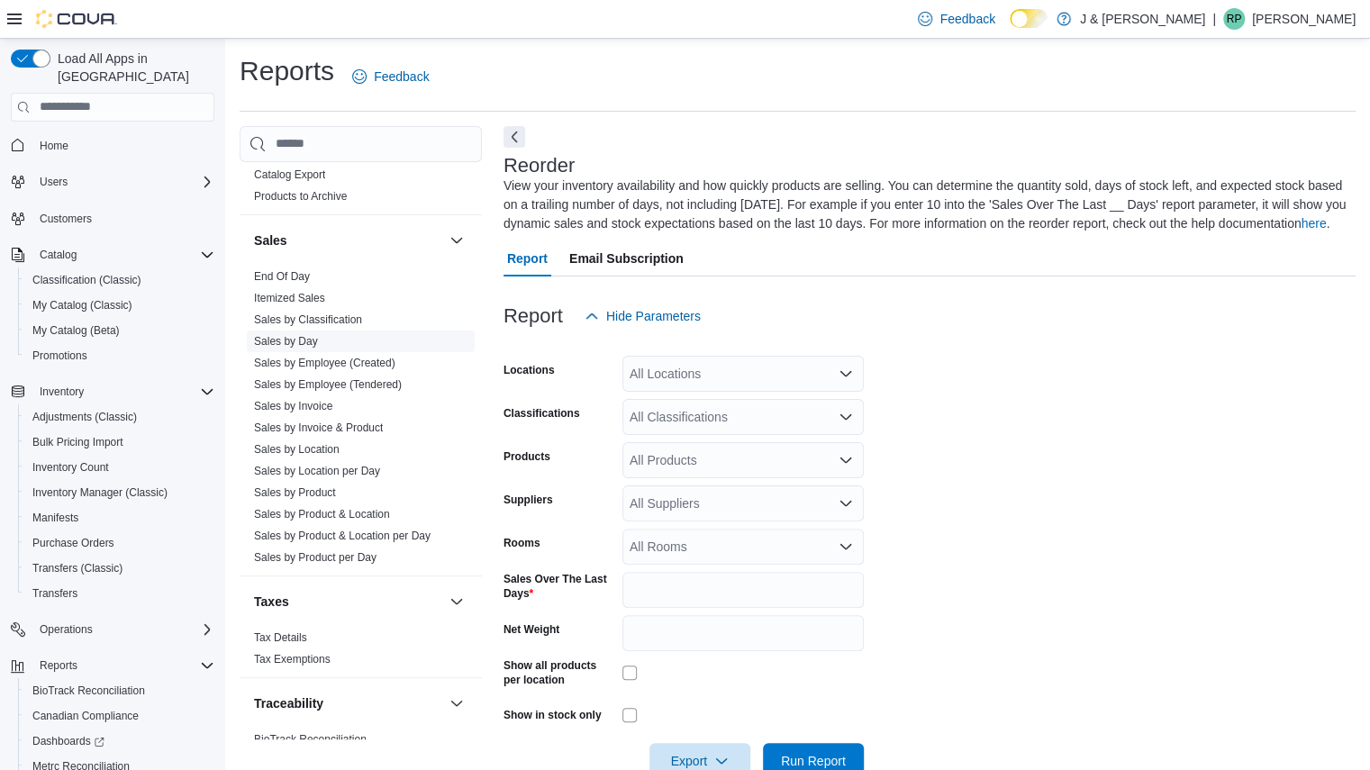
click at [313, 336] on link "Sales by Day" at bounding box center [286, 341] width 64 height 13
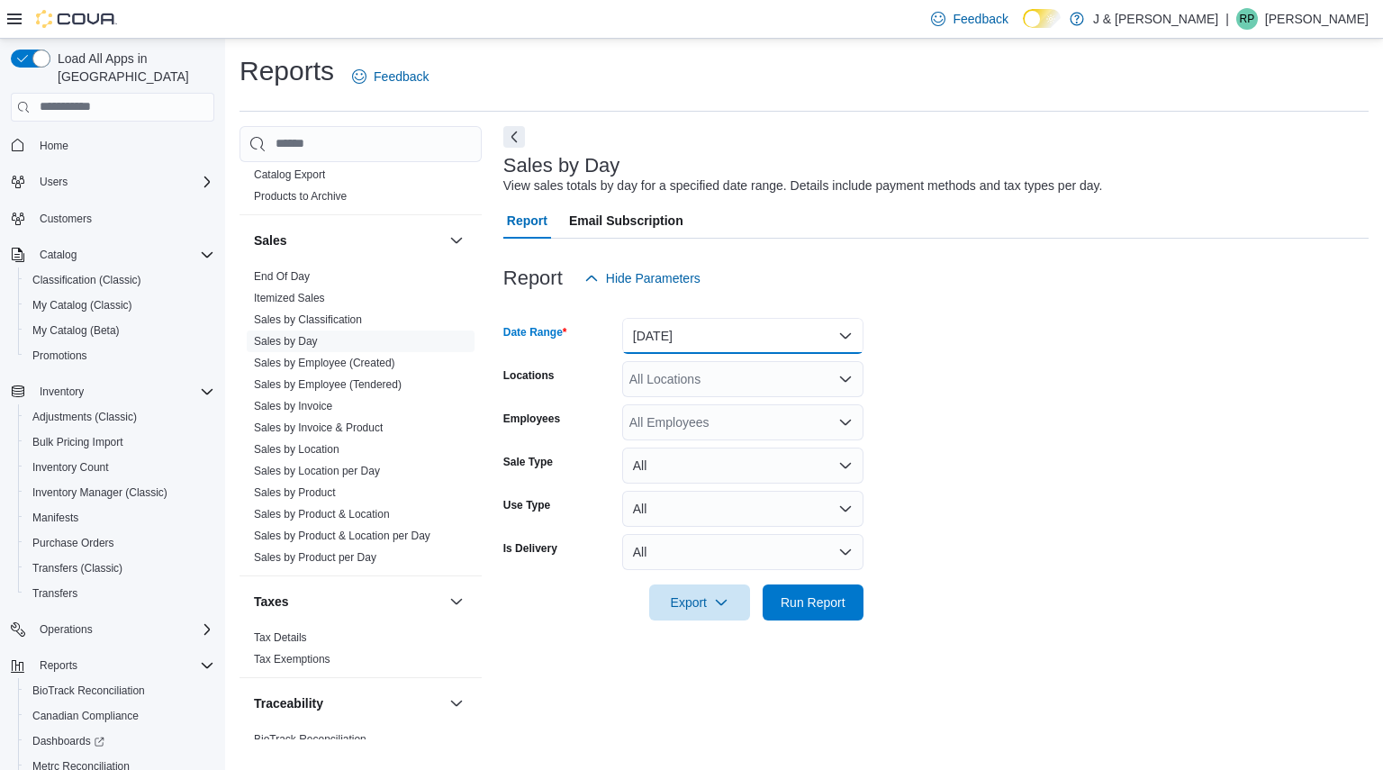
click at [778, 331] on button "Yesterday" at bounding box center [742, 336] width 241 height 36
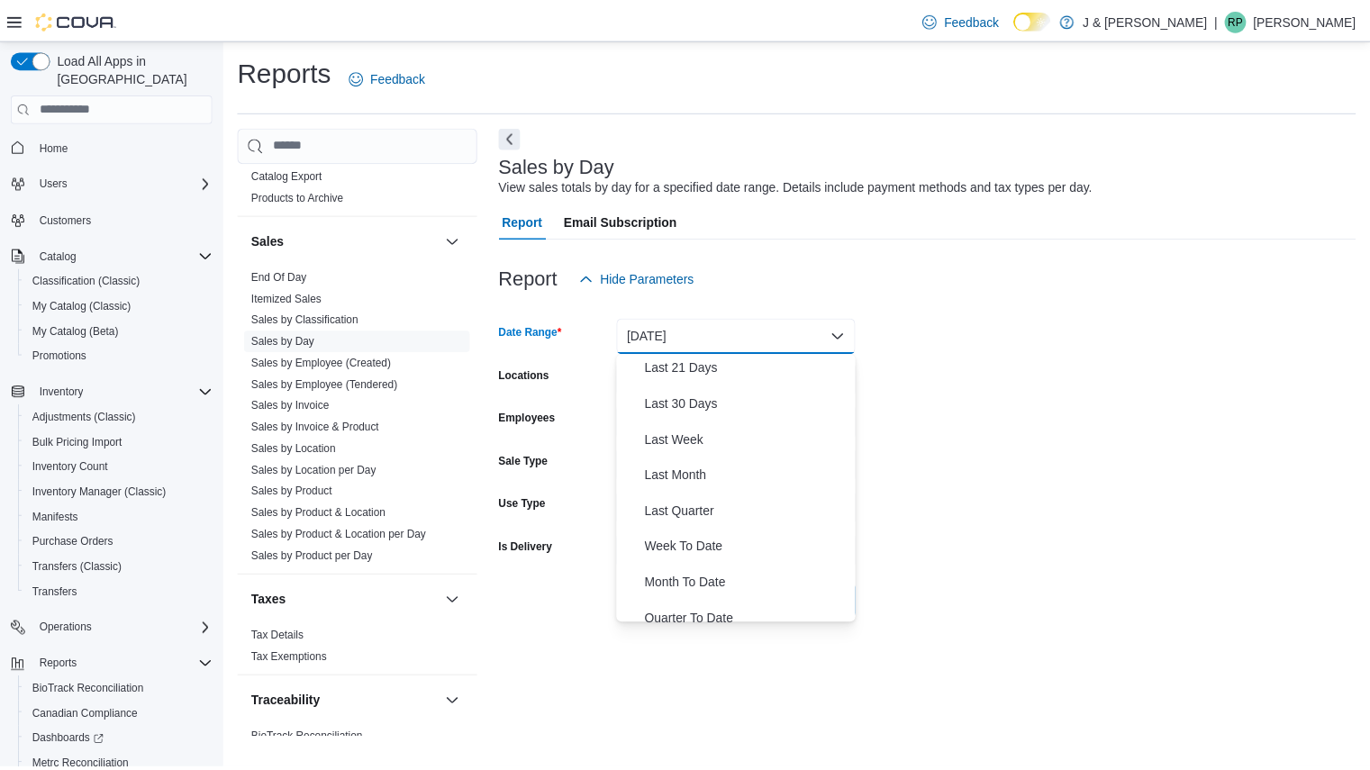
scroll to position [222, 0]
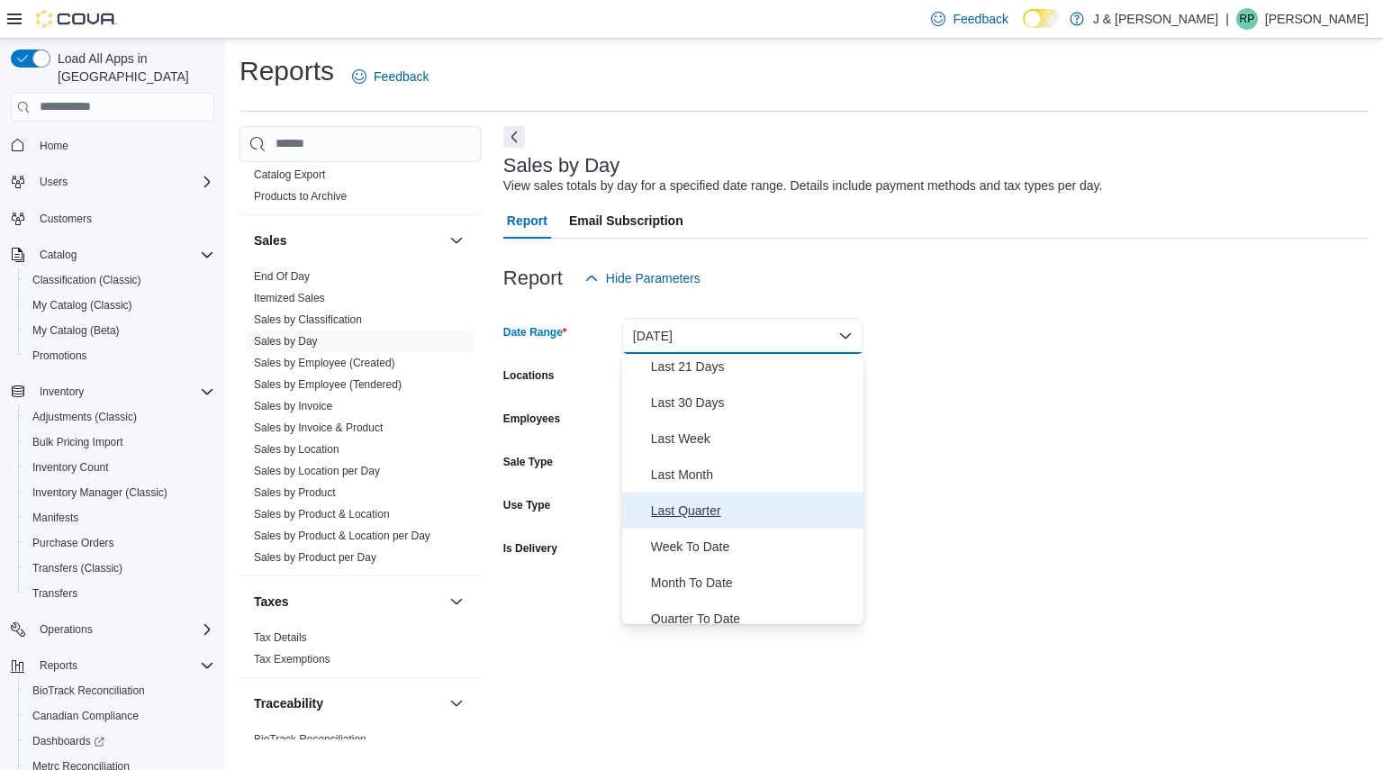
click at [689, 507] on span "Last Quarter" at bounding box center [753, 511] width 205 height 22
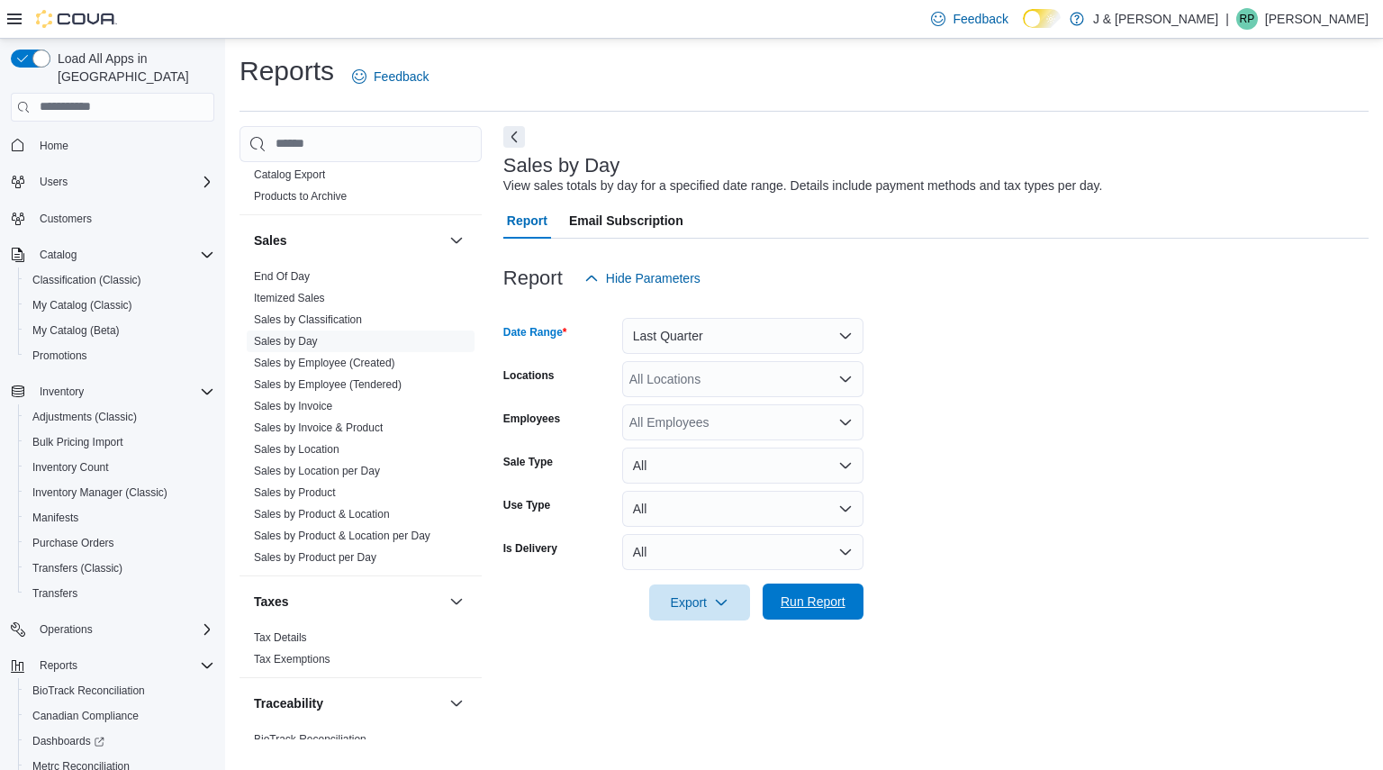
click at [787, 599] on span "Run Report" at bounding box center [813, 601] width 65 height 18
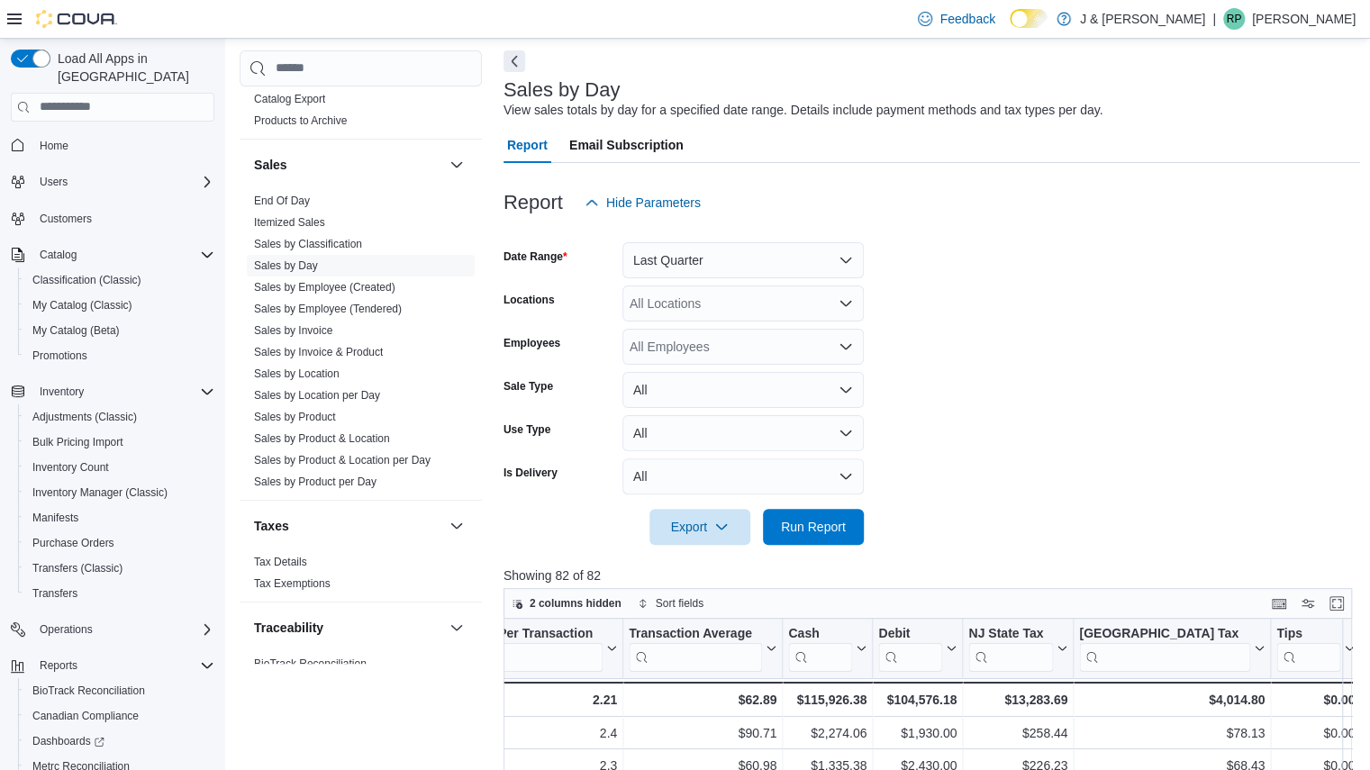
scroll to position [69, 0]
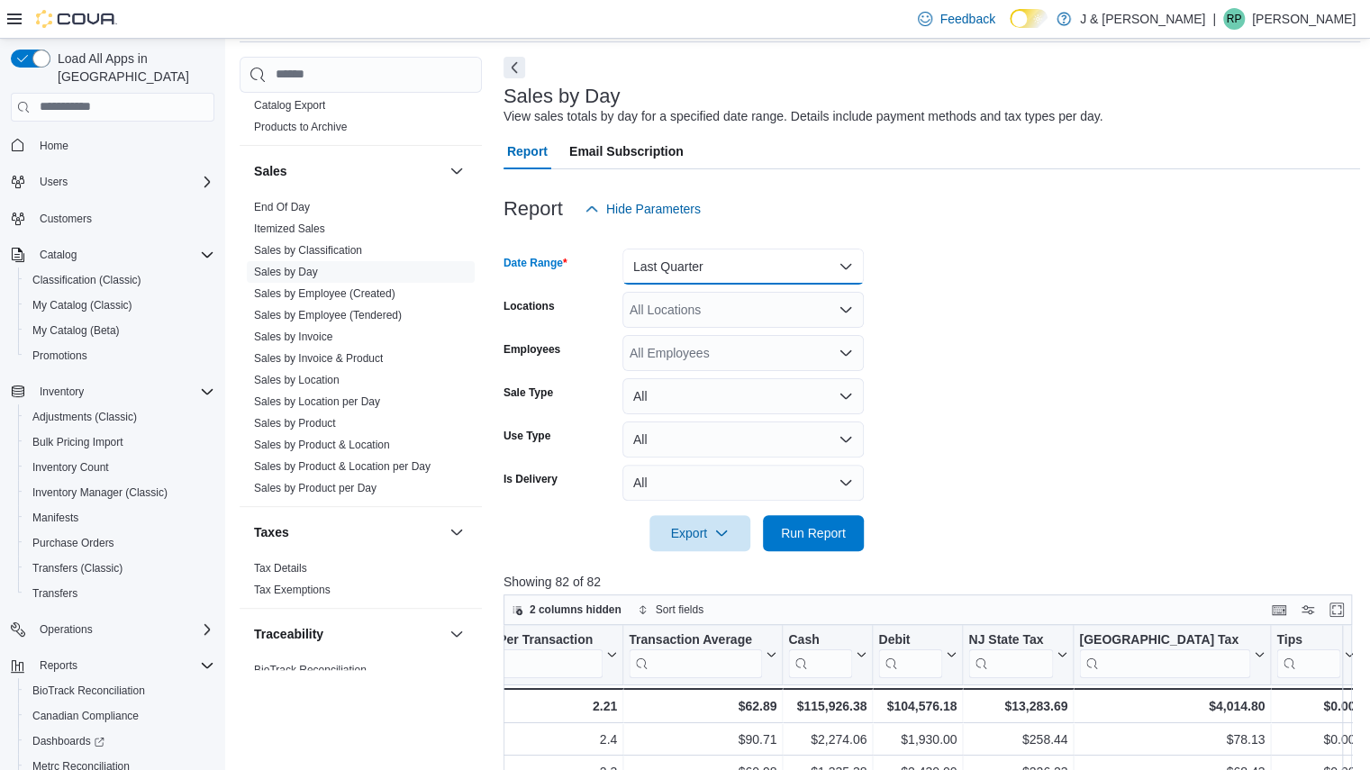
click at [722, 269] on button "Last Quarter" at bounding box center [742, 267] width 241 height 36
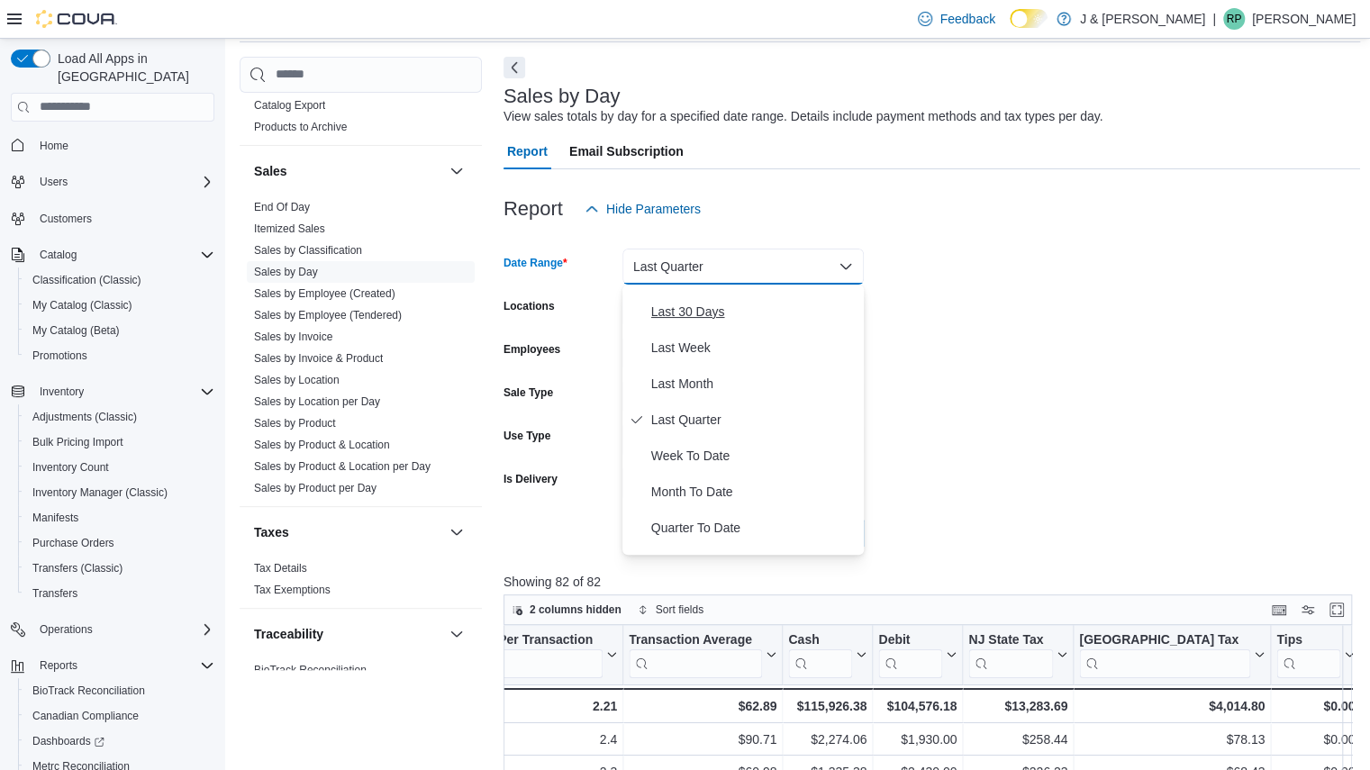
scroll to position [0, 0]
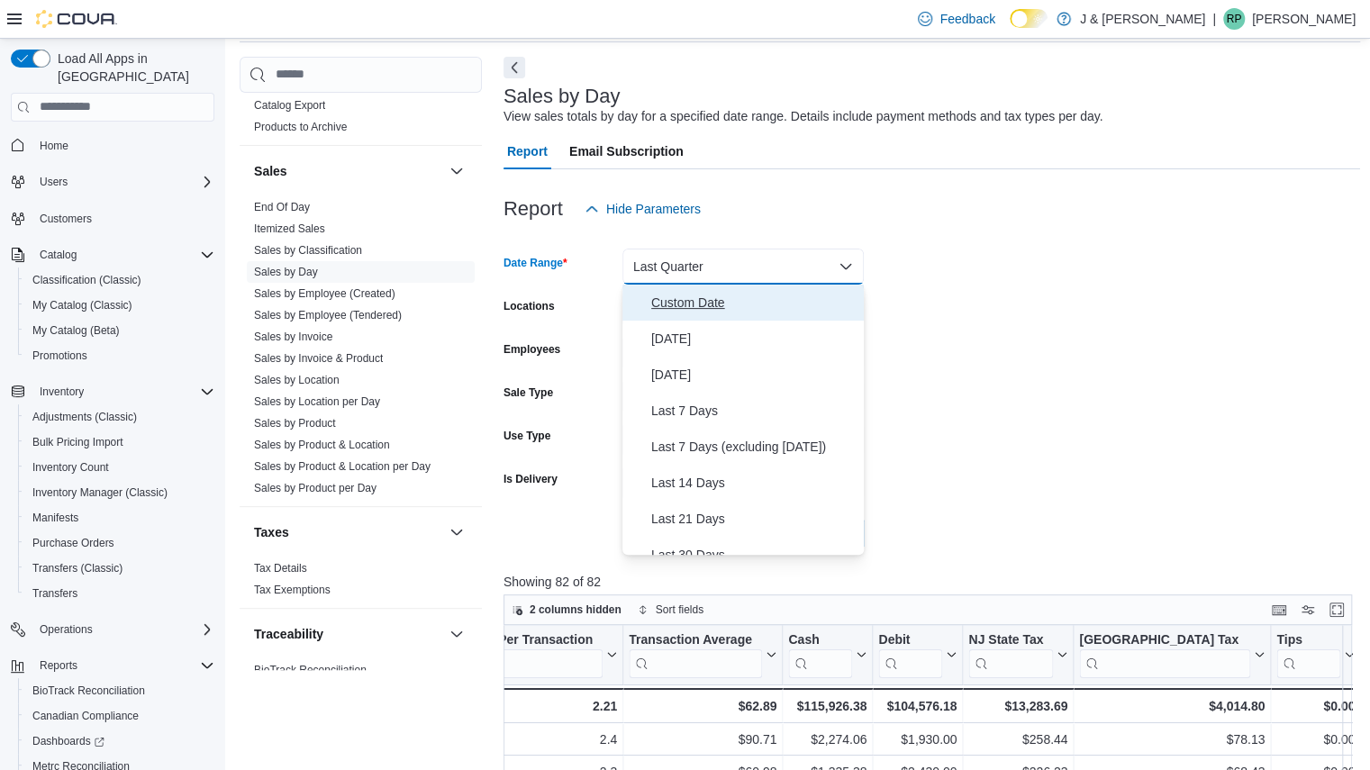
click at [694, 298] on span "Custom Date" at bounding box center [753, 303] width 205 height 22
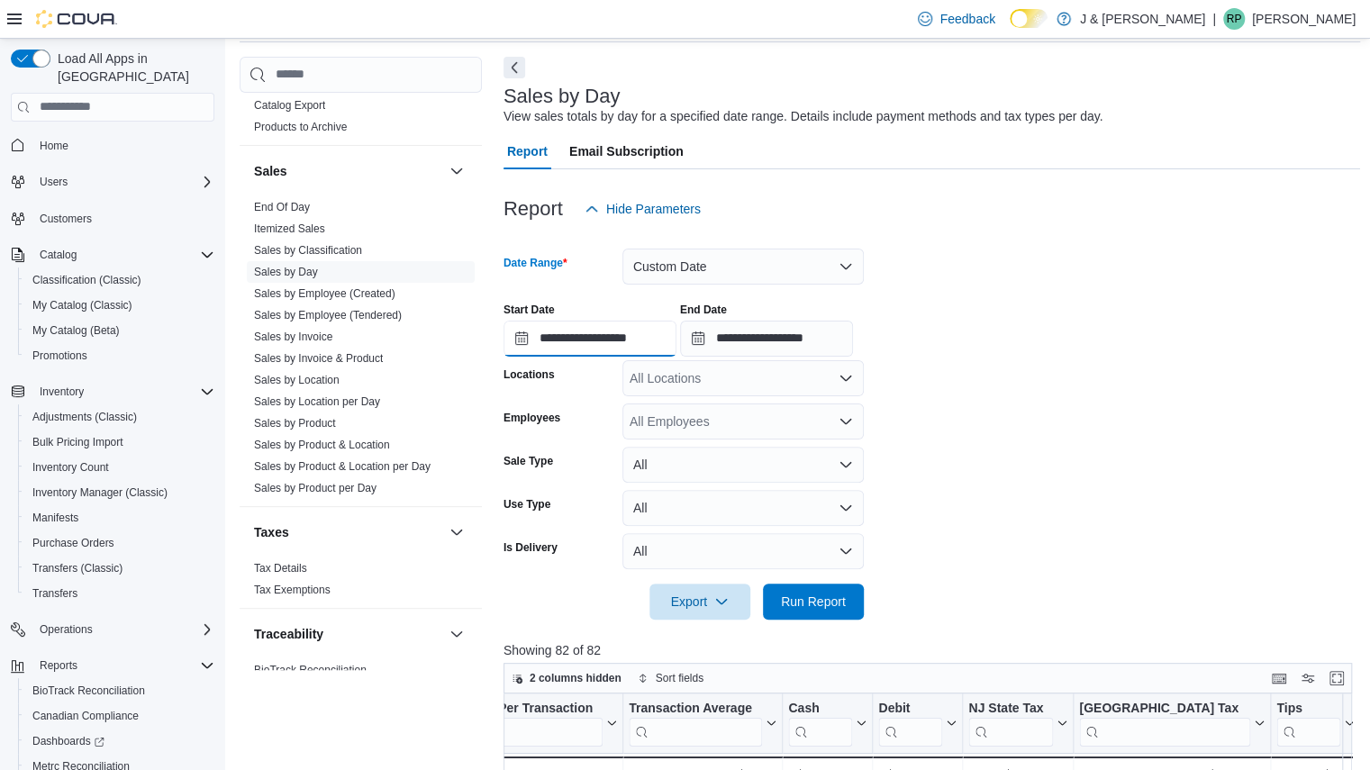
click at [628, 339] on input "**********" at bounding box center [589, 339] width 173 height 36
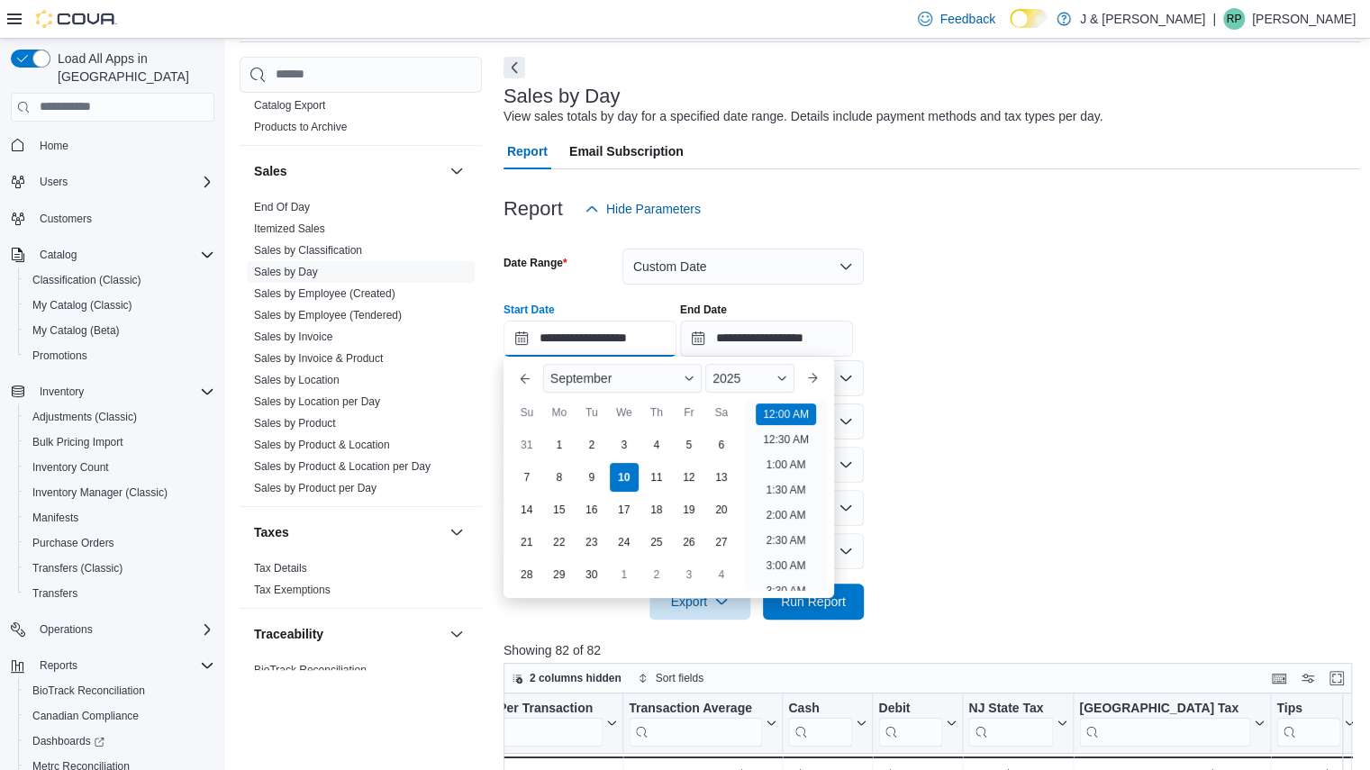
scroll to position [56, 0]
click at [560, 383] on span "September" at bounding box center [580, 378] width 61 height 14
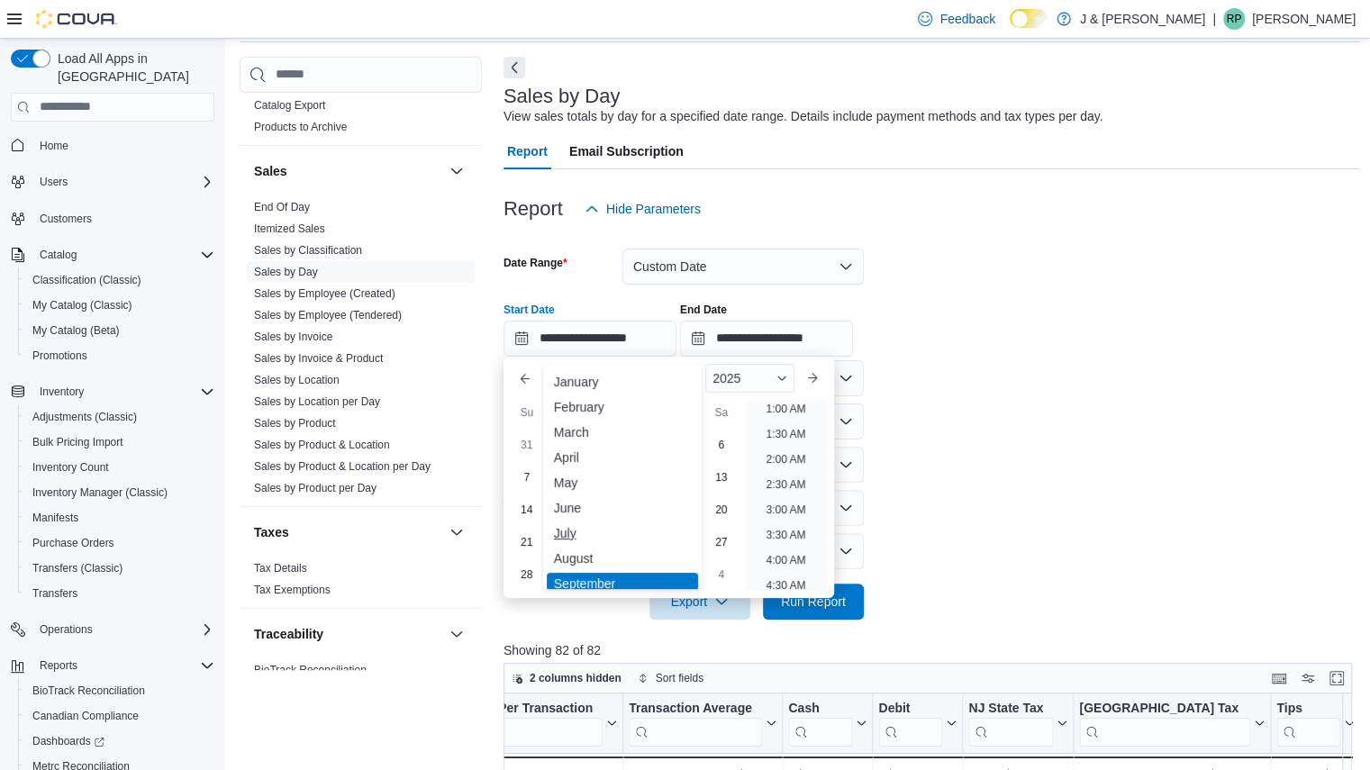
click at [562, 532] on div "July" at bounding box center [622, 533] width 151 height 22
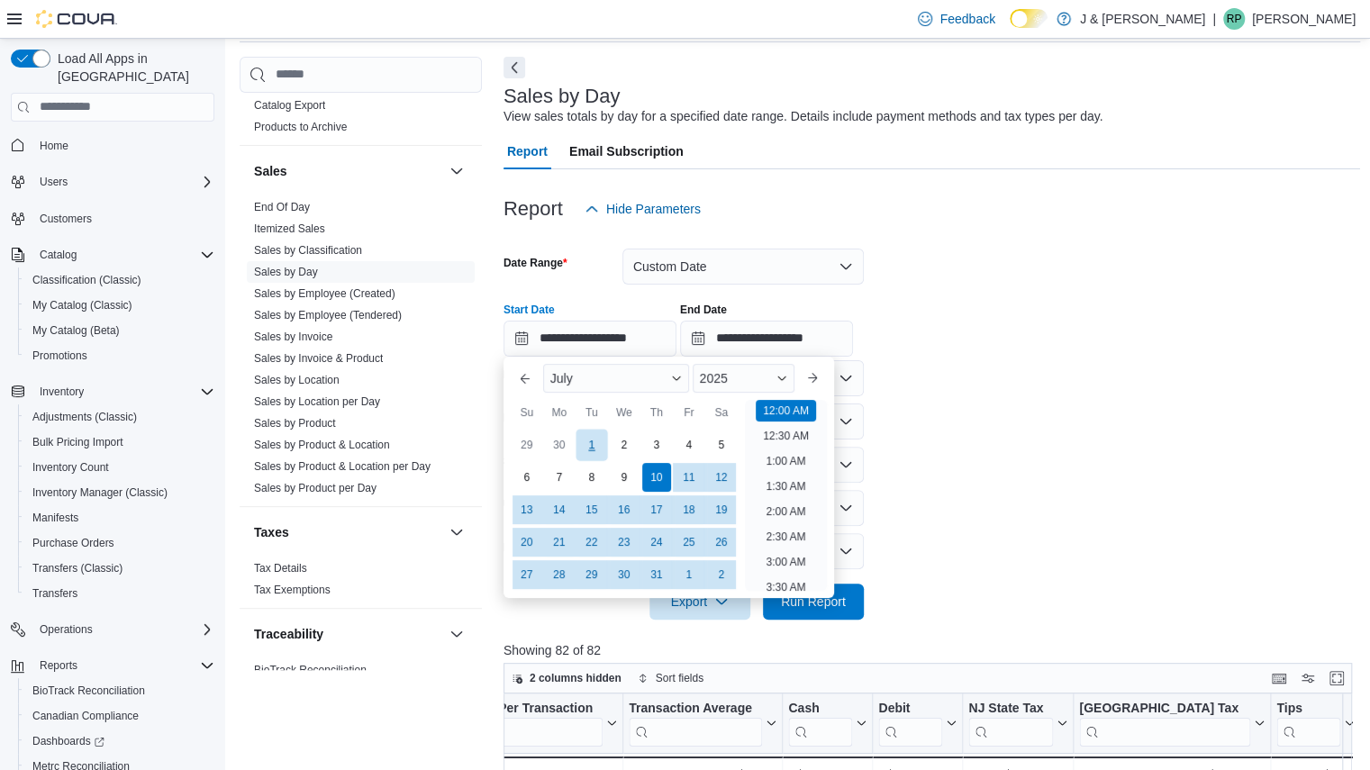
click at [591, 441] on div "1" at bounding box center [591, 445] width 32 height 32
type input "**********"
click at [948, 457] on form "**********" at bounding box center [931, 423] width 857 height 393
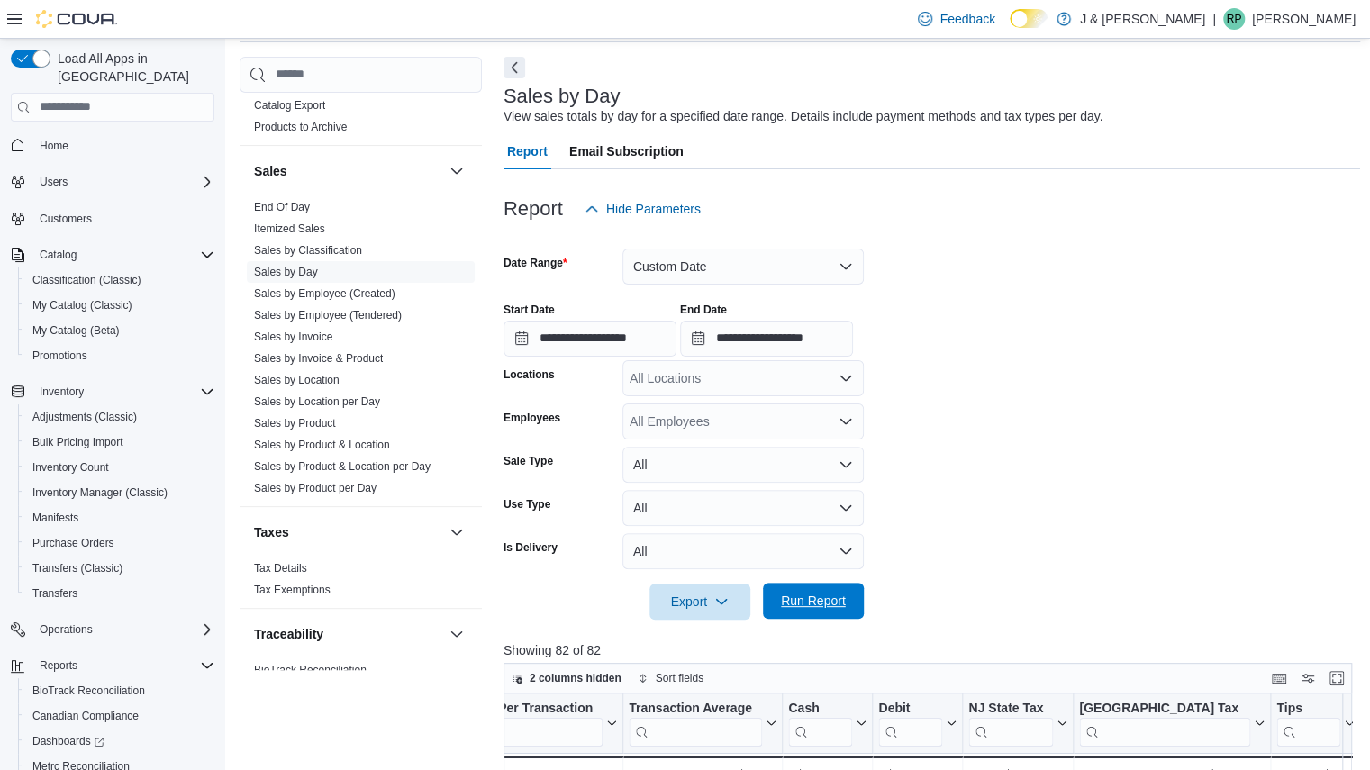
click at [802, 594] on span "Run Report" at bounding box center [813, 601] width 65 height 18
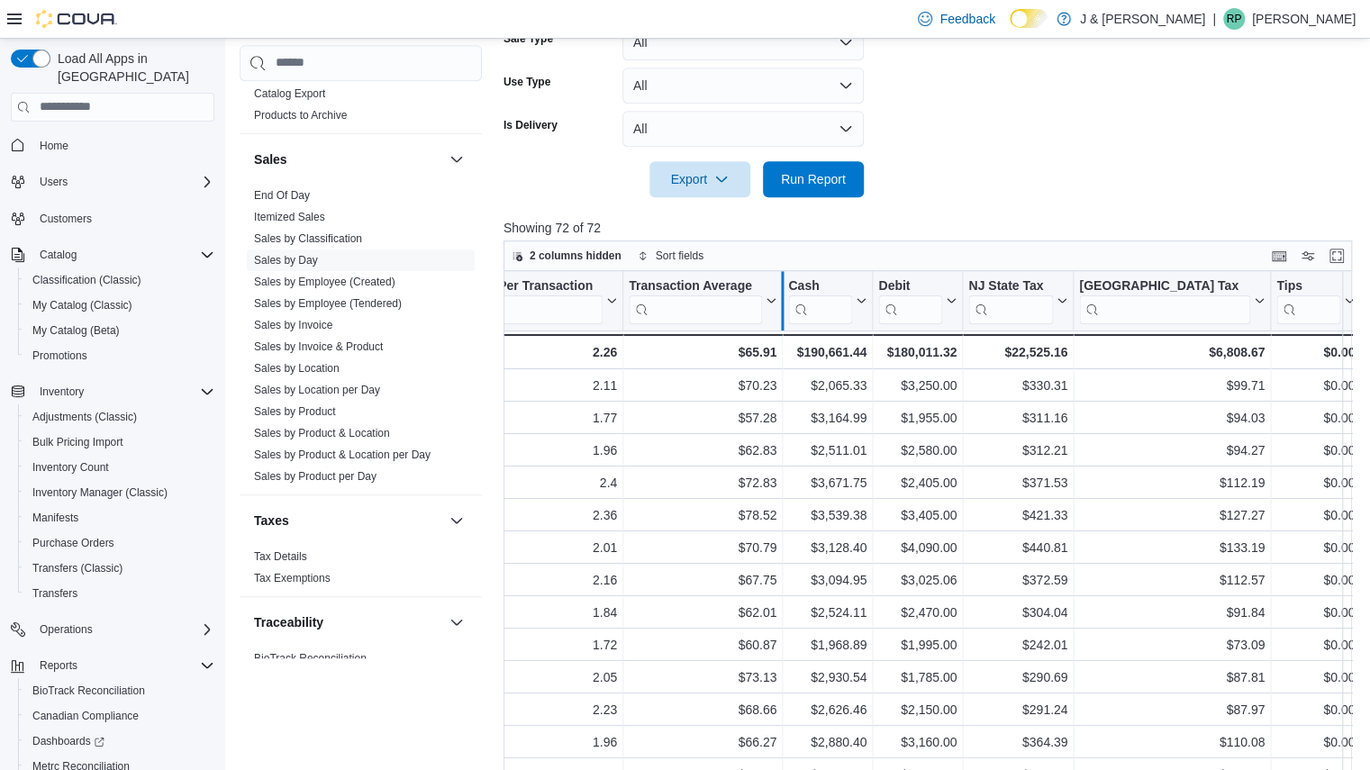
scroll to position [193, 0]
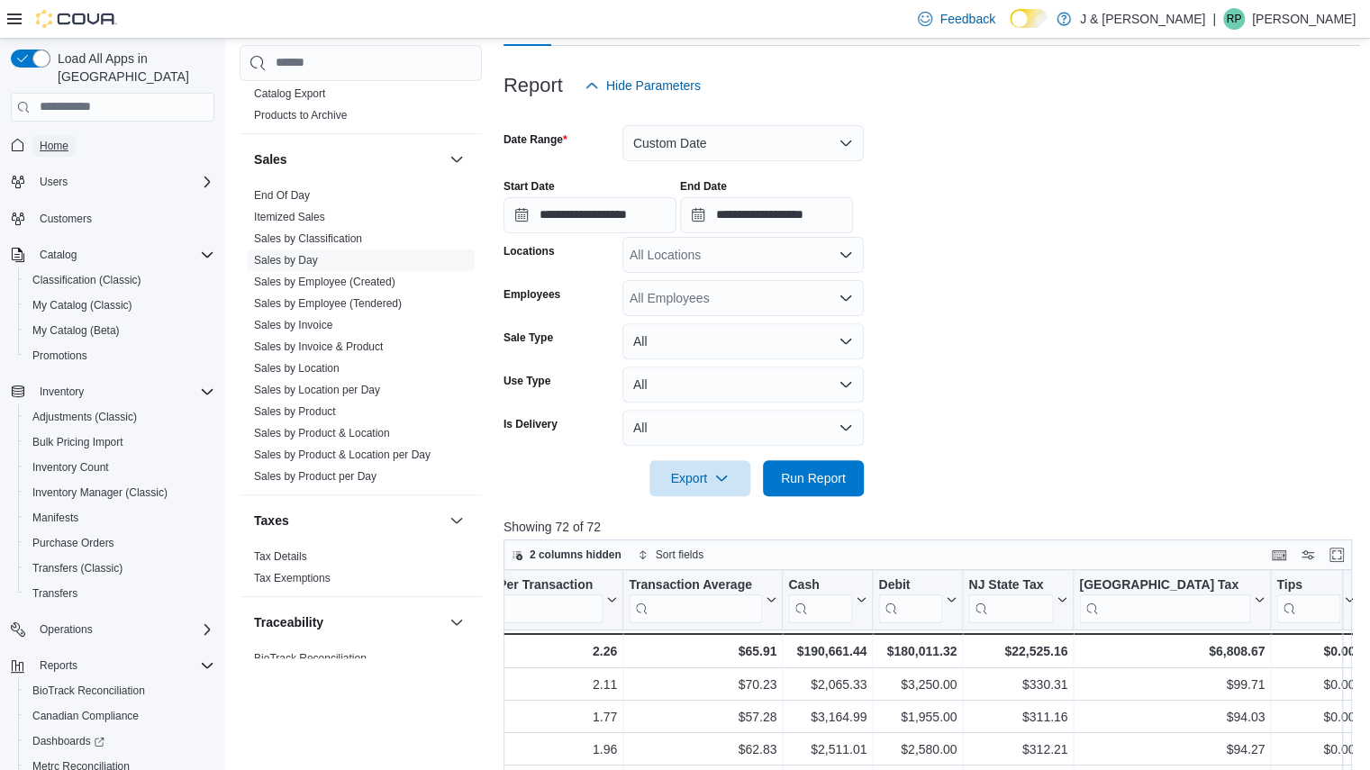
click at [50, 139] on span "Home" at bounding box center [54, 146] width 29 height 14
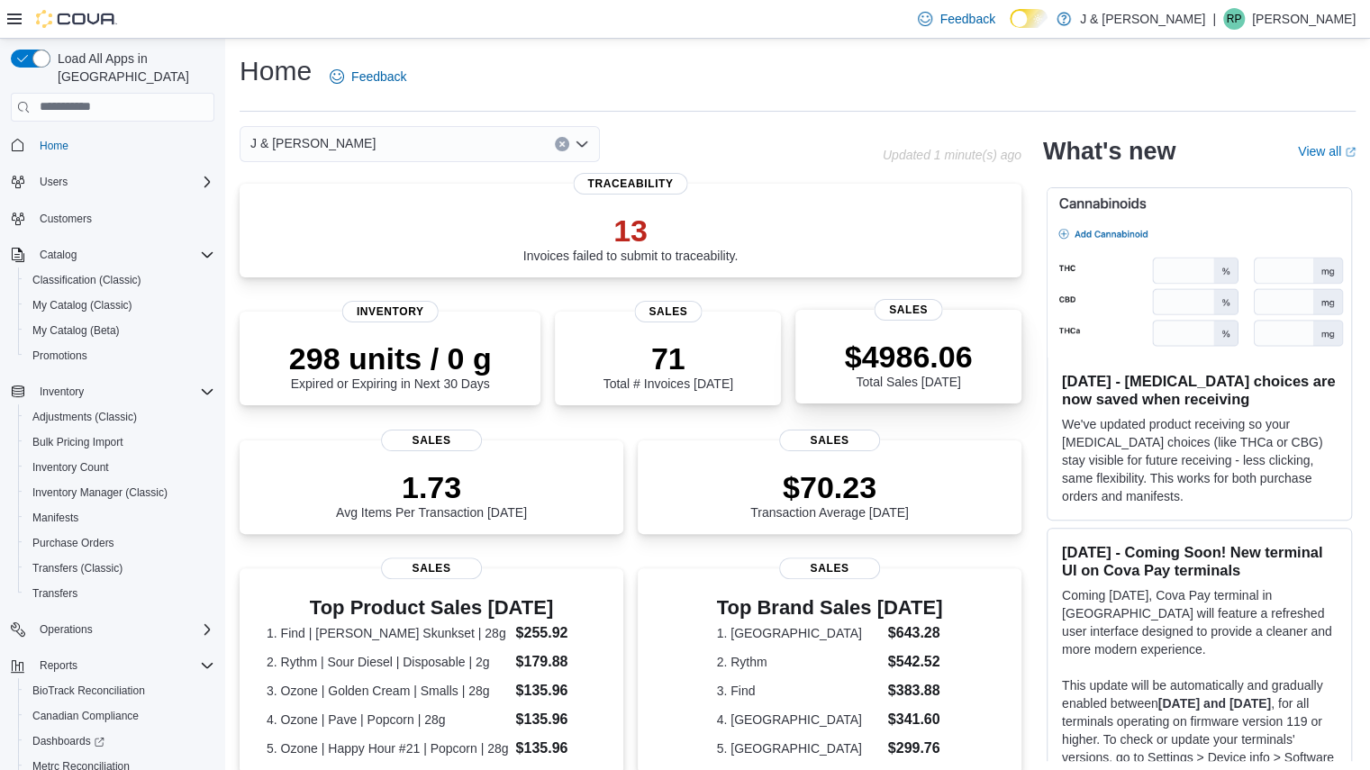
click at [857, 356] on p "$4986.06" at bounding box center [909, 357] width 128 height 36
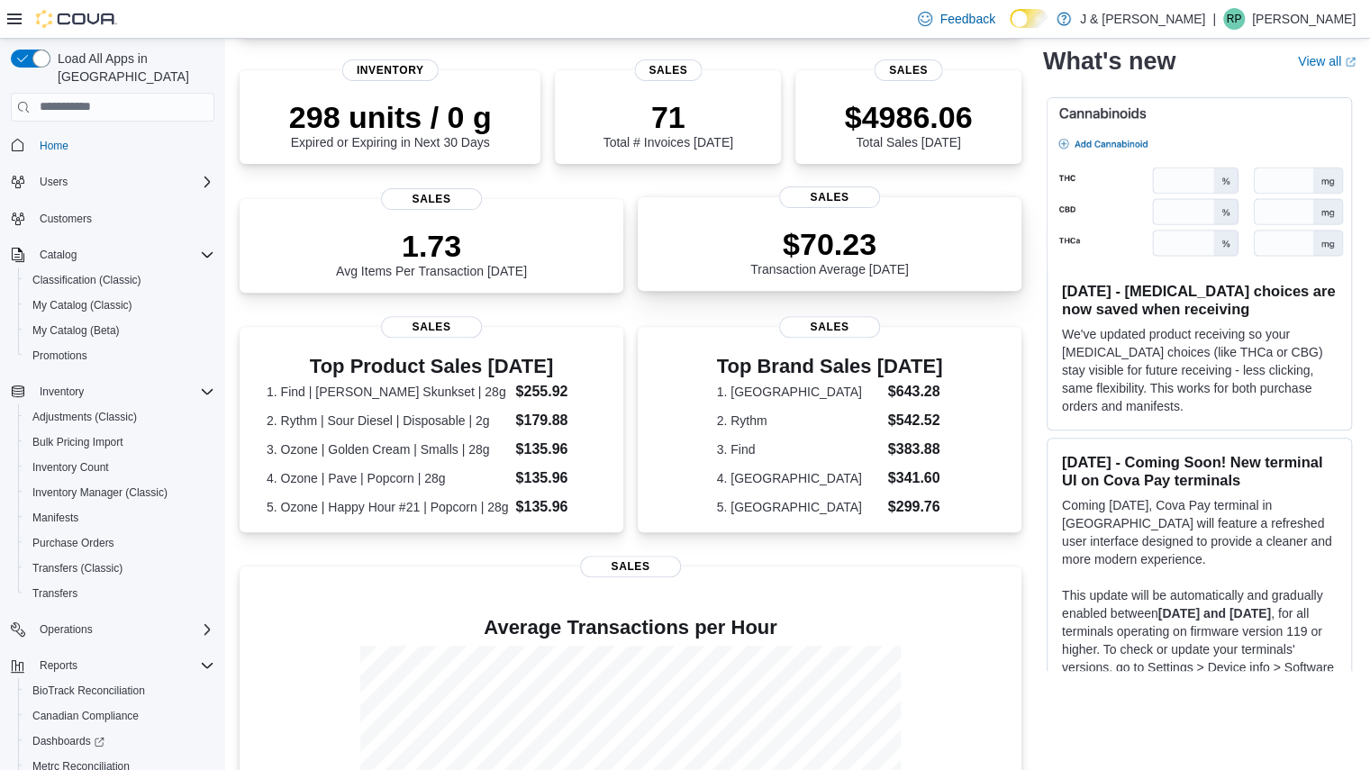
scroll to position [243, 0]
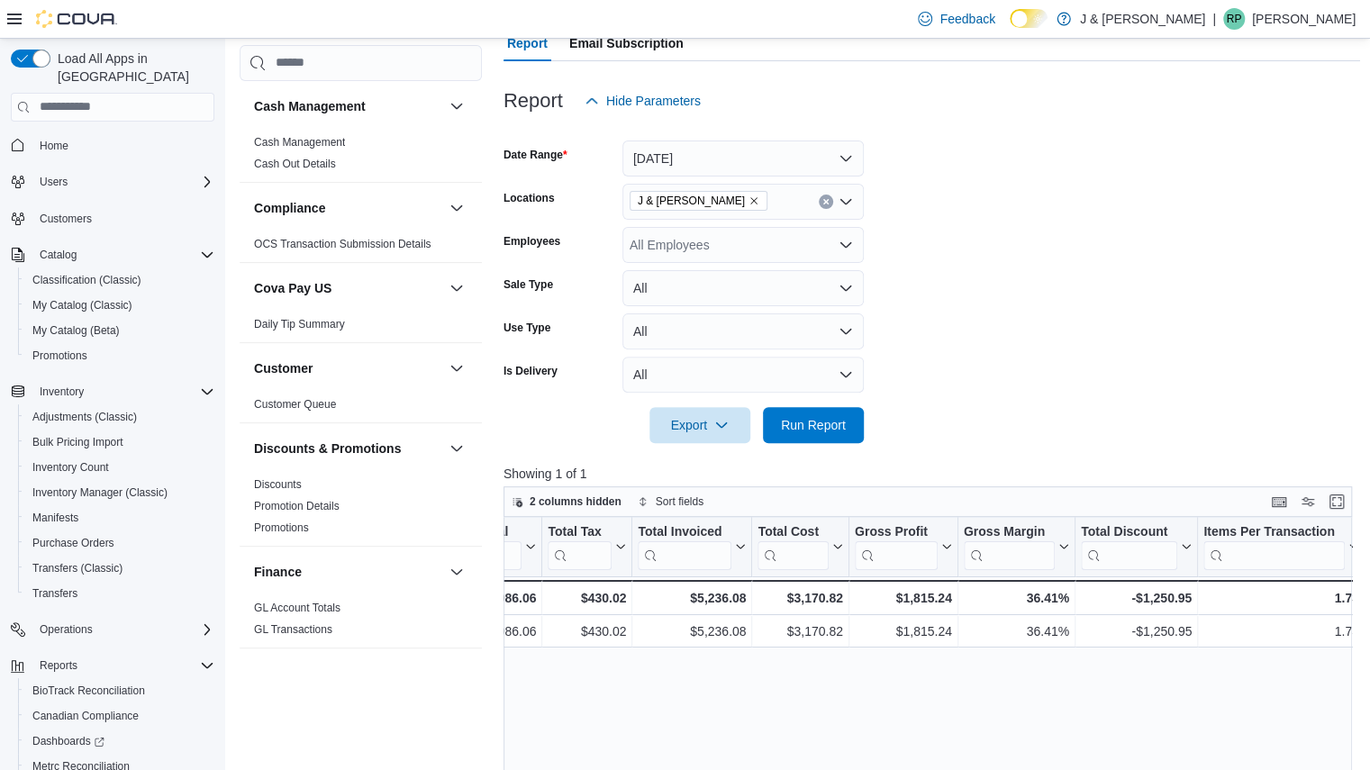
scroll to position [176, 0]
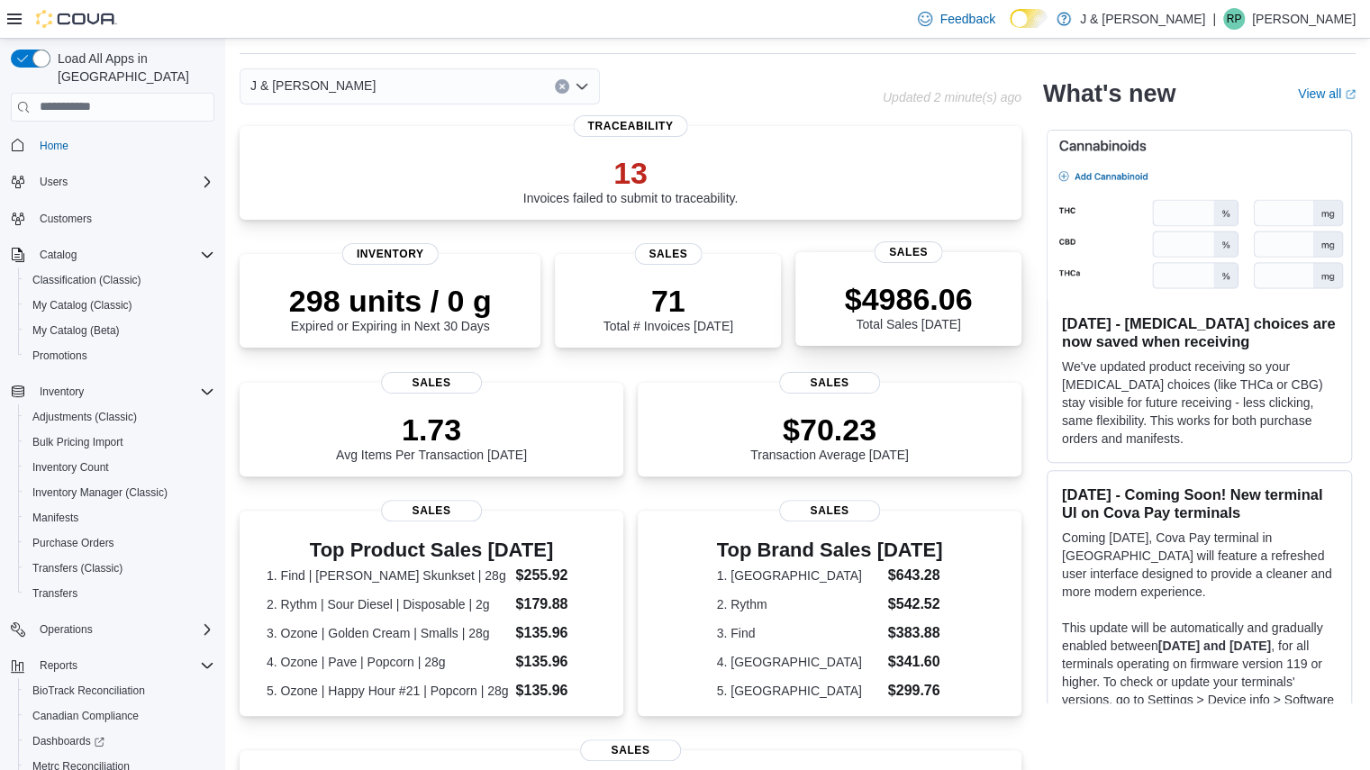
scroll to position [52, 0]
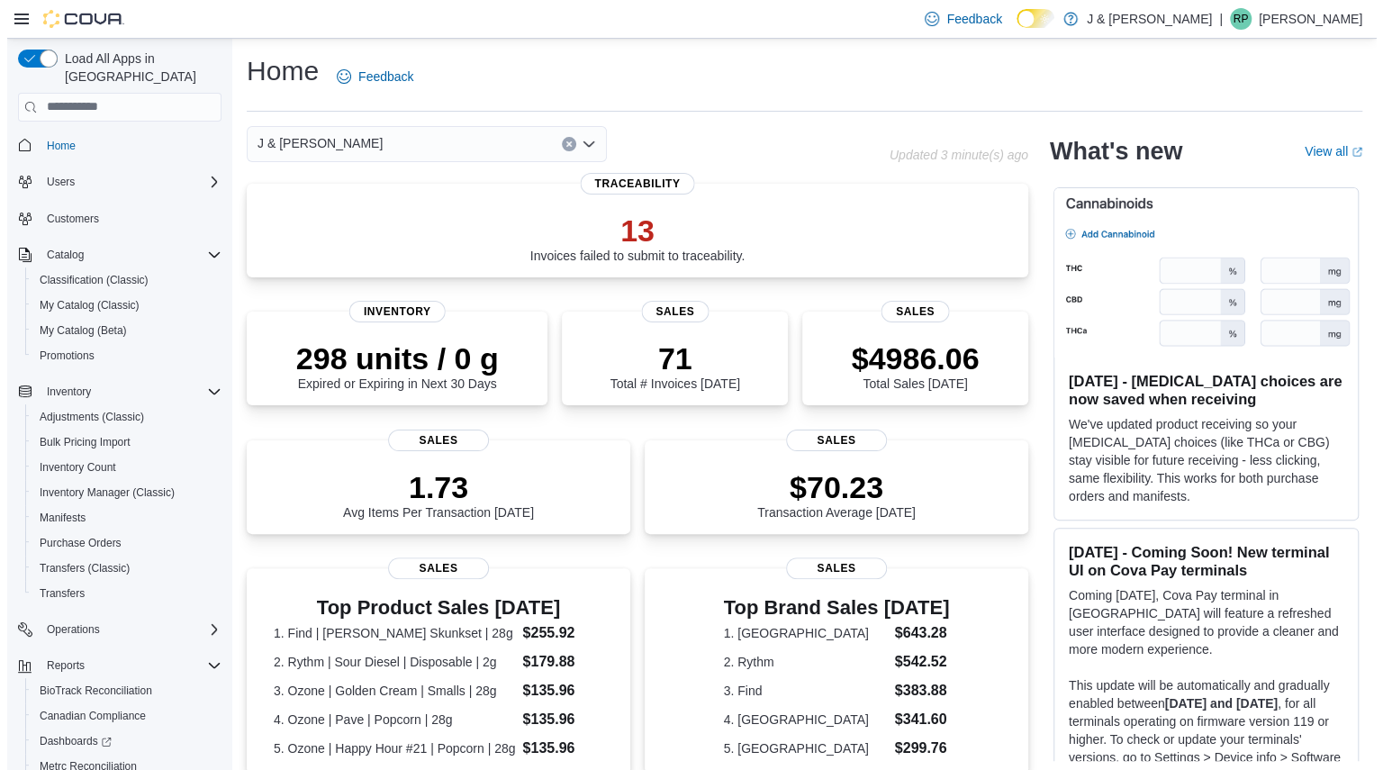
scroll to position [103, 0]
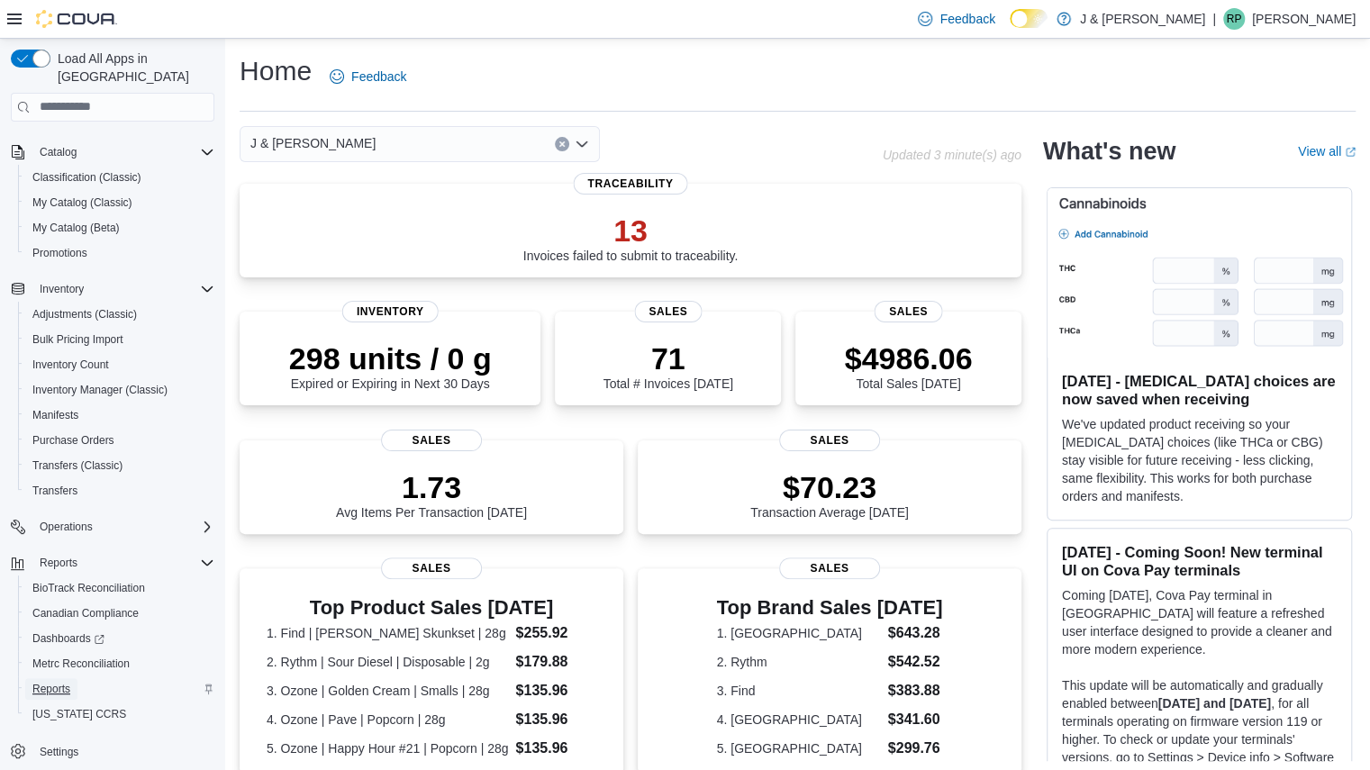
click at [58, 682] on span "Reports" at bounding box center [51, 689] width 38 height 14
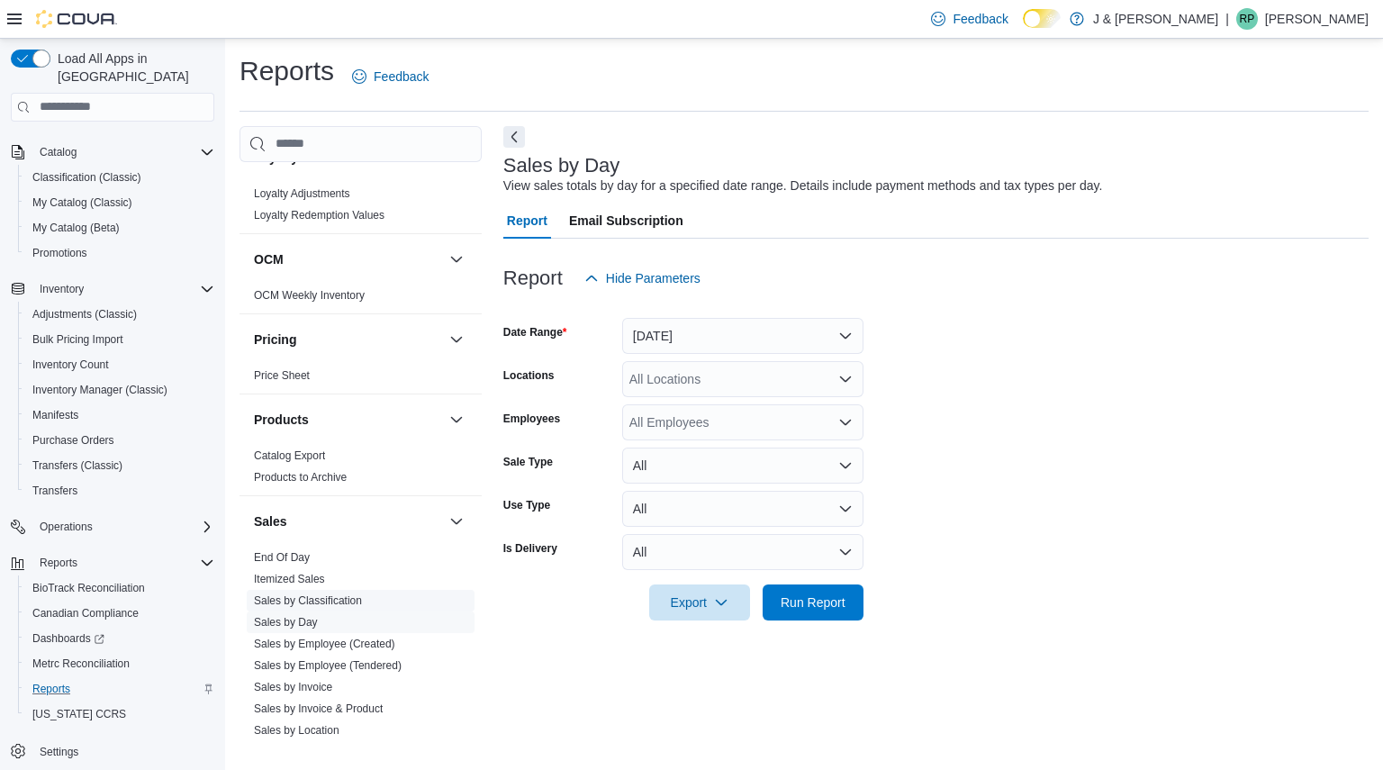
scroll to position [1228, 0]
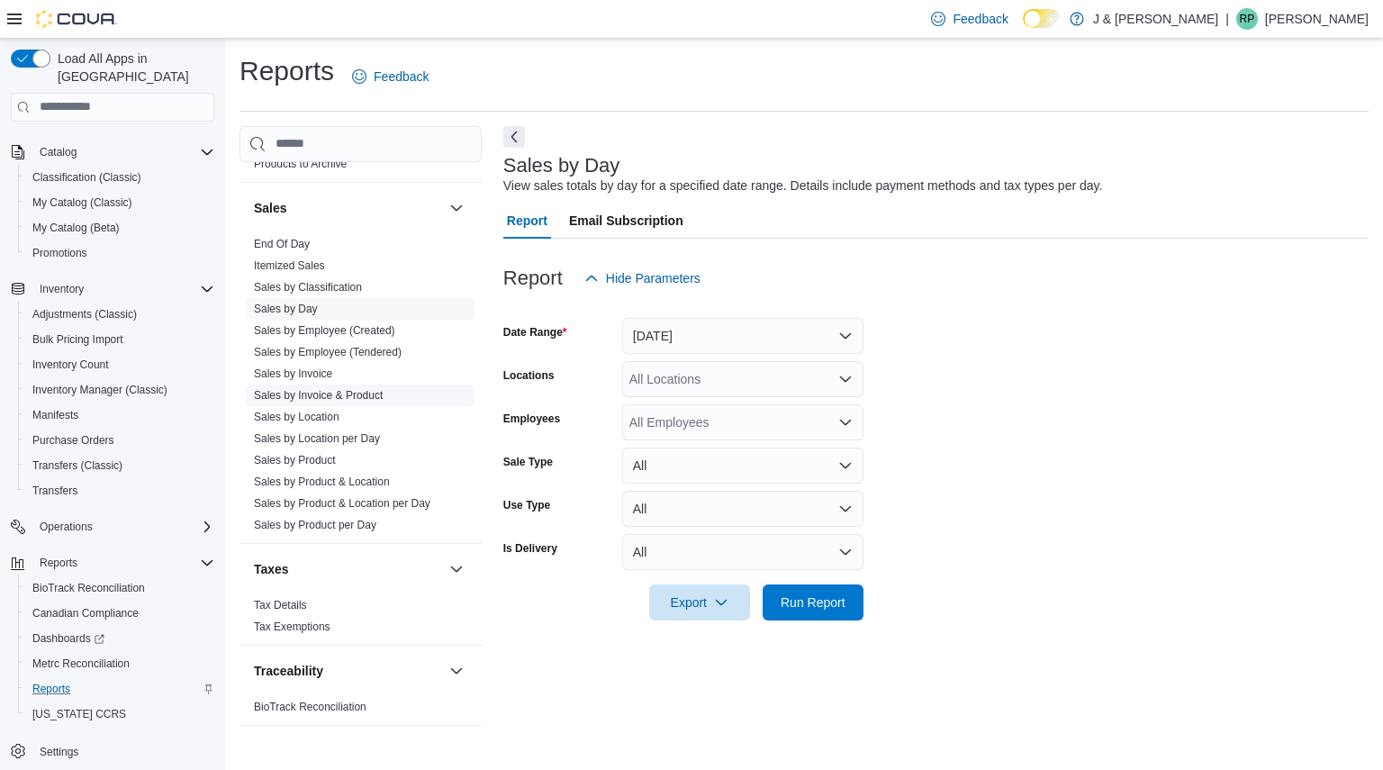
click at [308, 389] on link "Sales by Invoice & Product" at bounding box center [318, 395] width 129 height 13
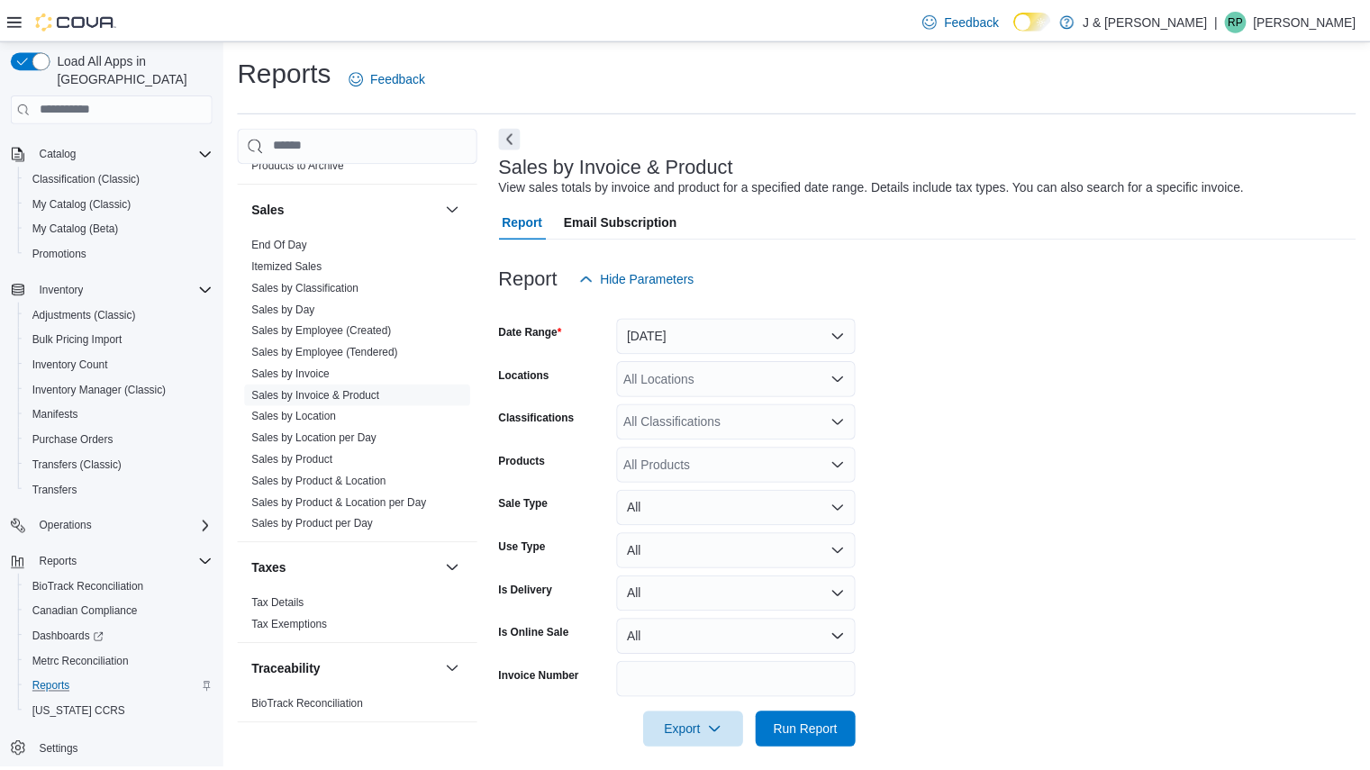
scroll to position [15, 0]
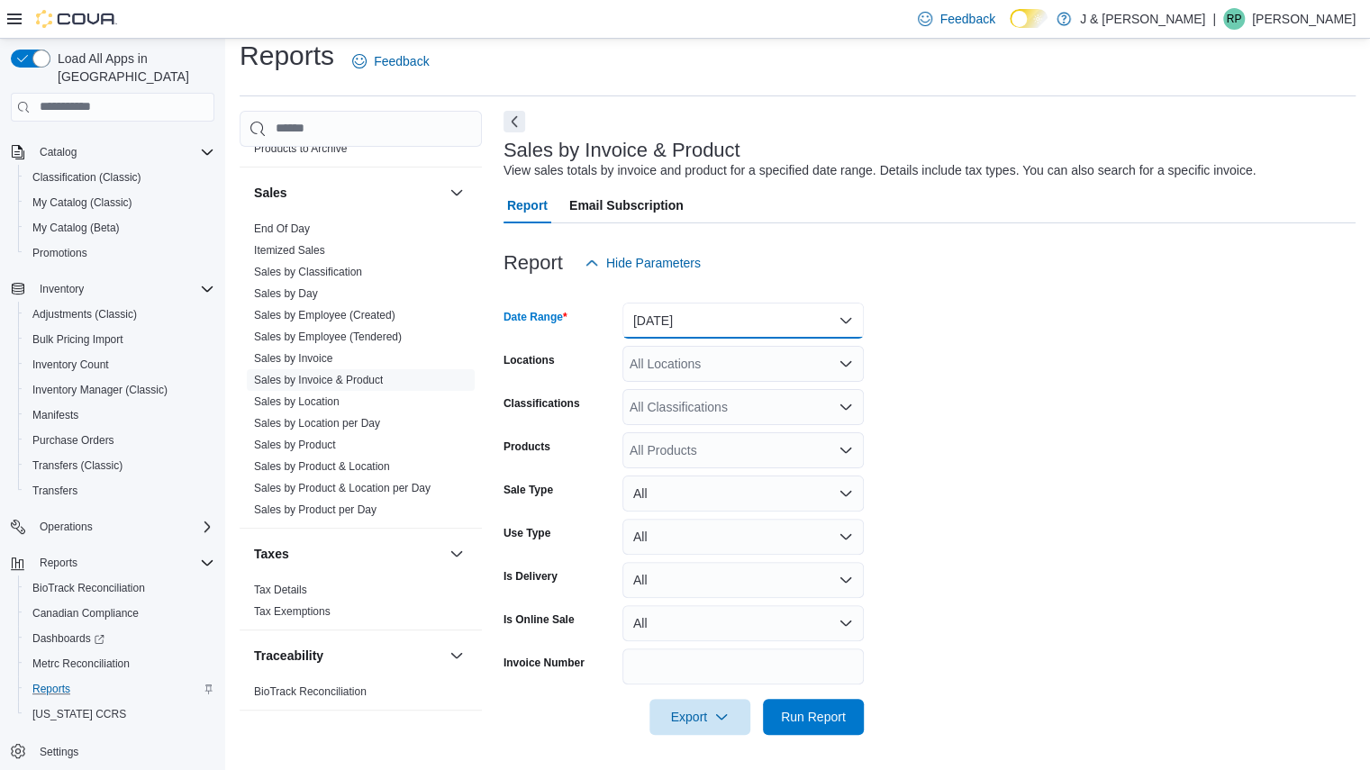
click at [749, 315] on button "[DATE]" at bounding box center [742, 321] width 241 height 36
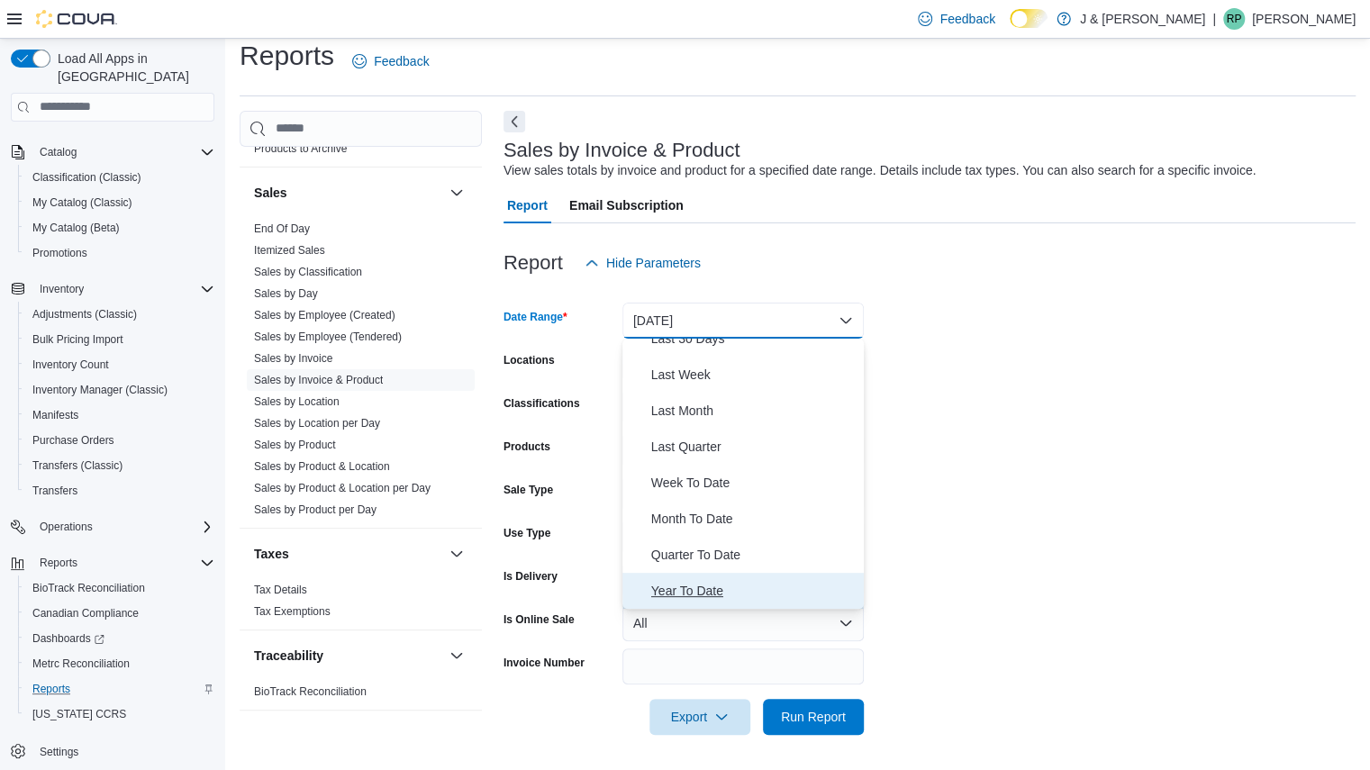
click at [702, 583] on span "Year To Date" at bounding box center [753, 591] width 205 height 22
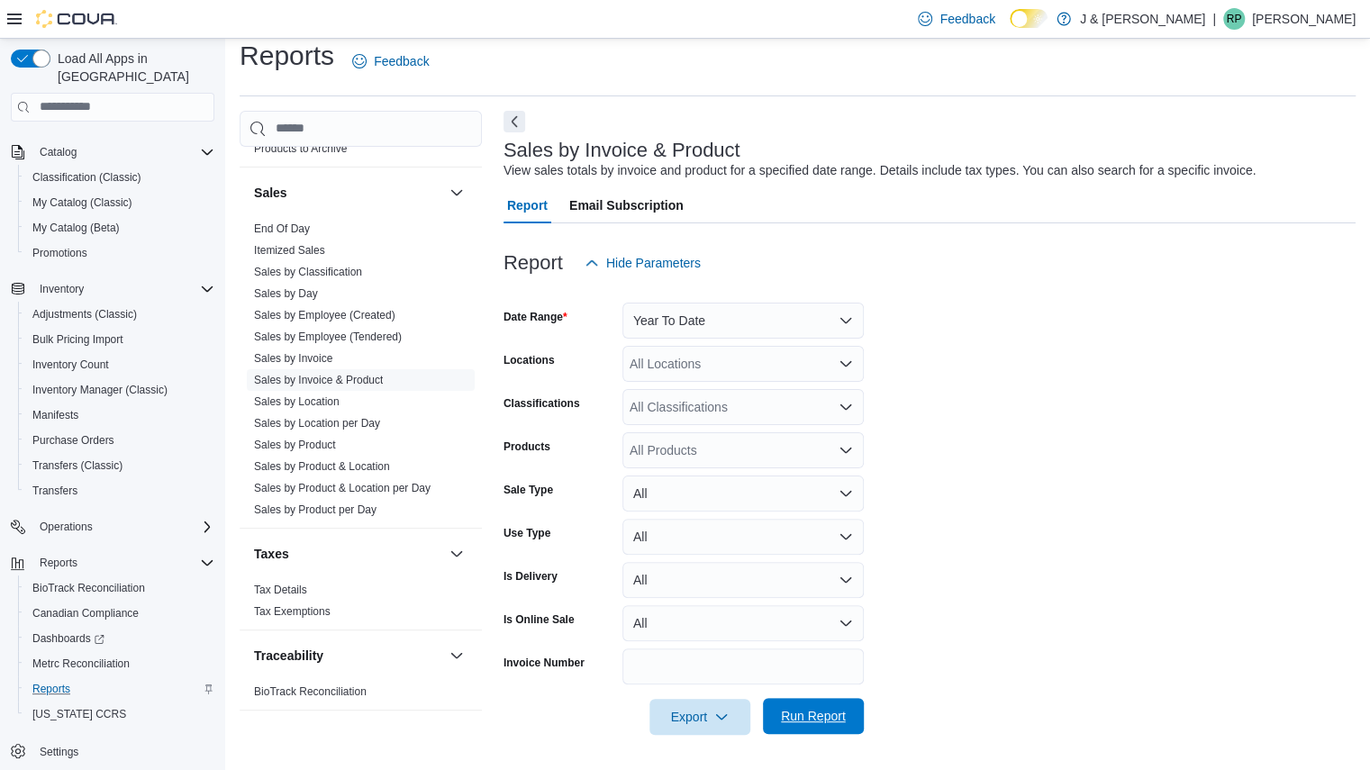
click at [809, 710] on span "Run Report" at bounding box center [813, 716] width 65 height 18
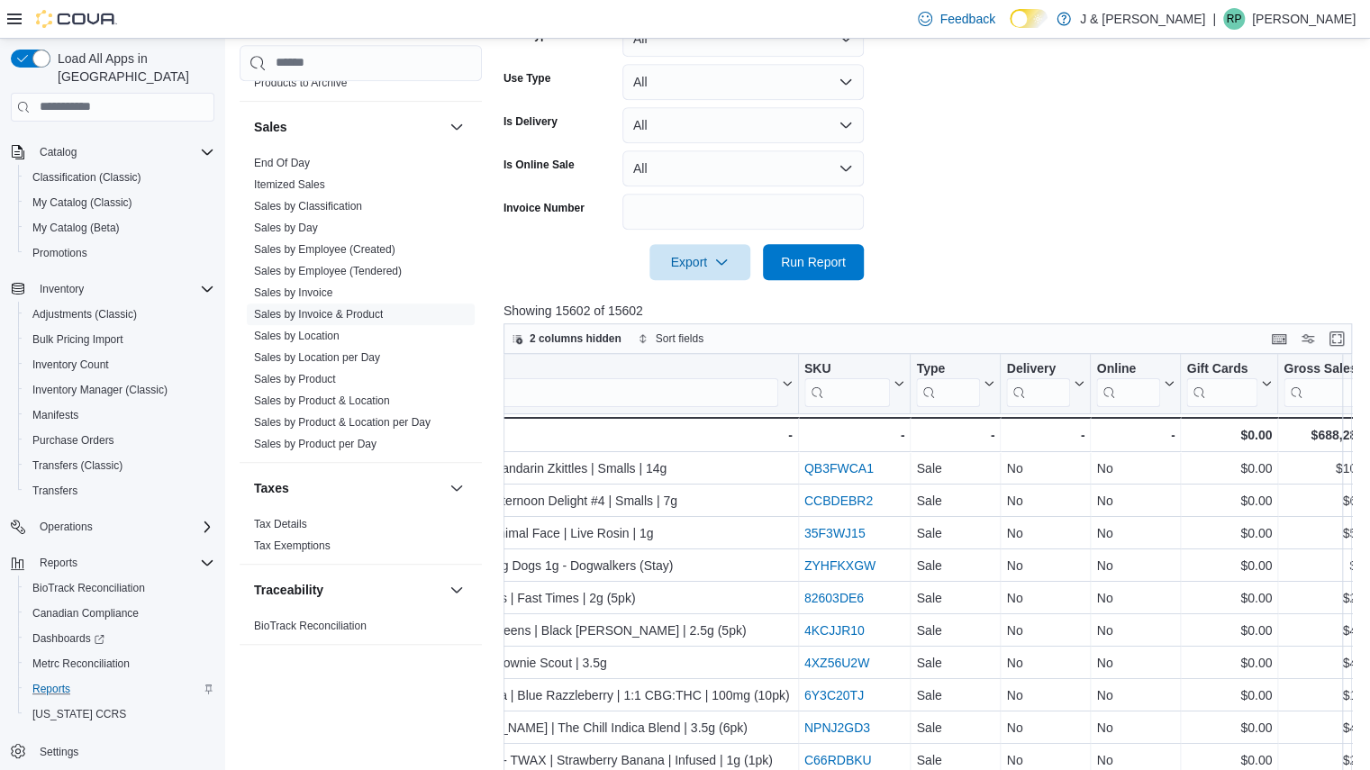
scroll to position [0, 931]
click at [954, 384] on input "search" at bounding box center [947, 391] width 64 height 29
type input "******"
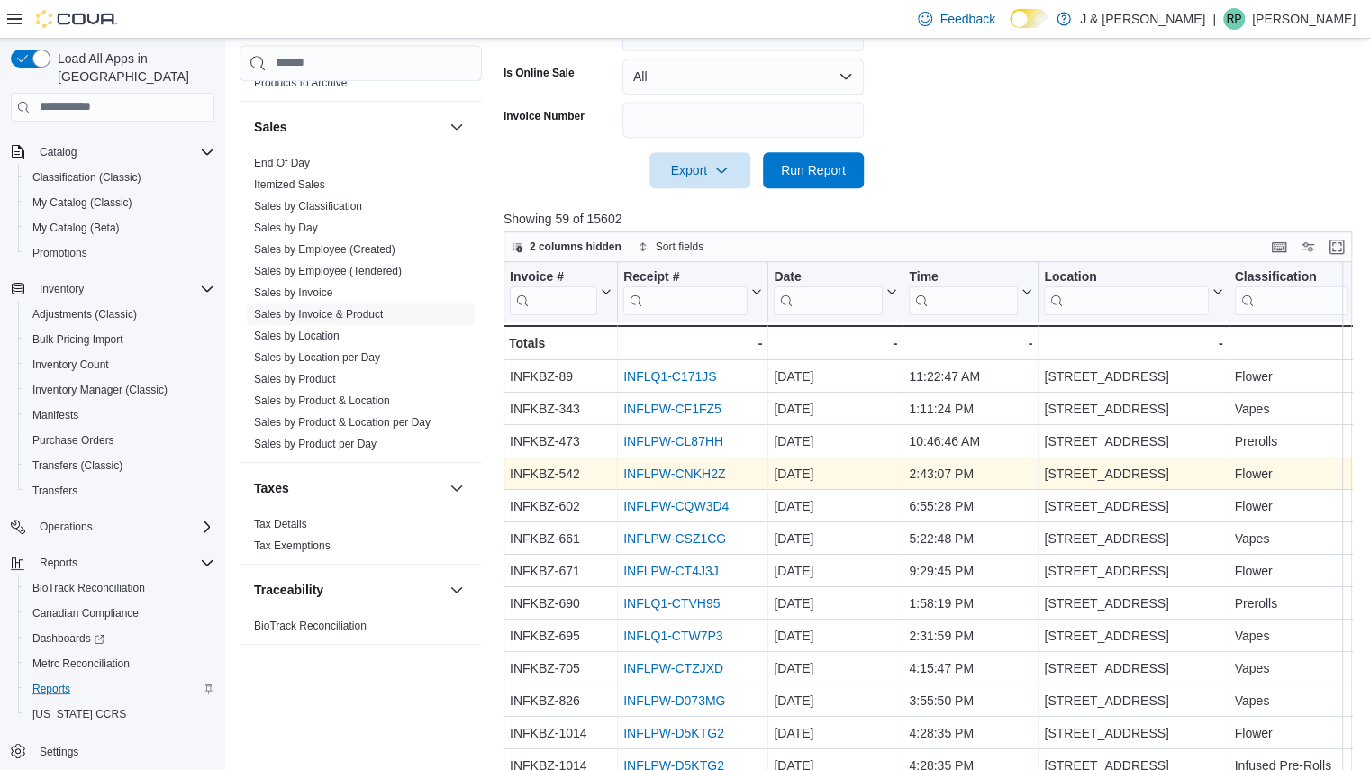
scroll to position [547, 0]
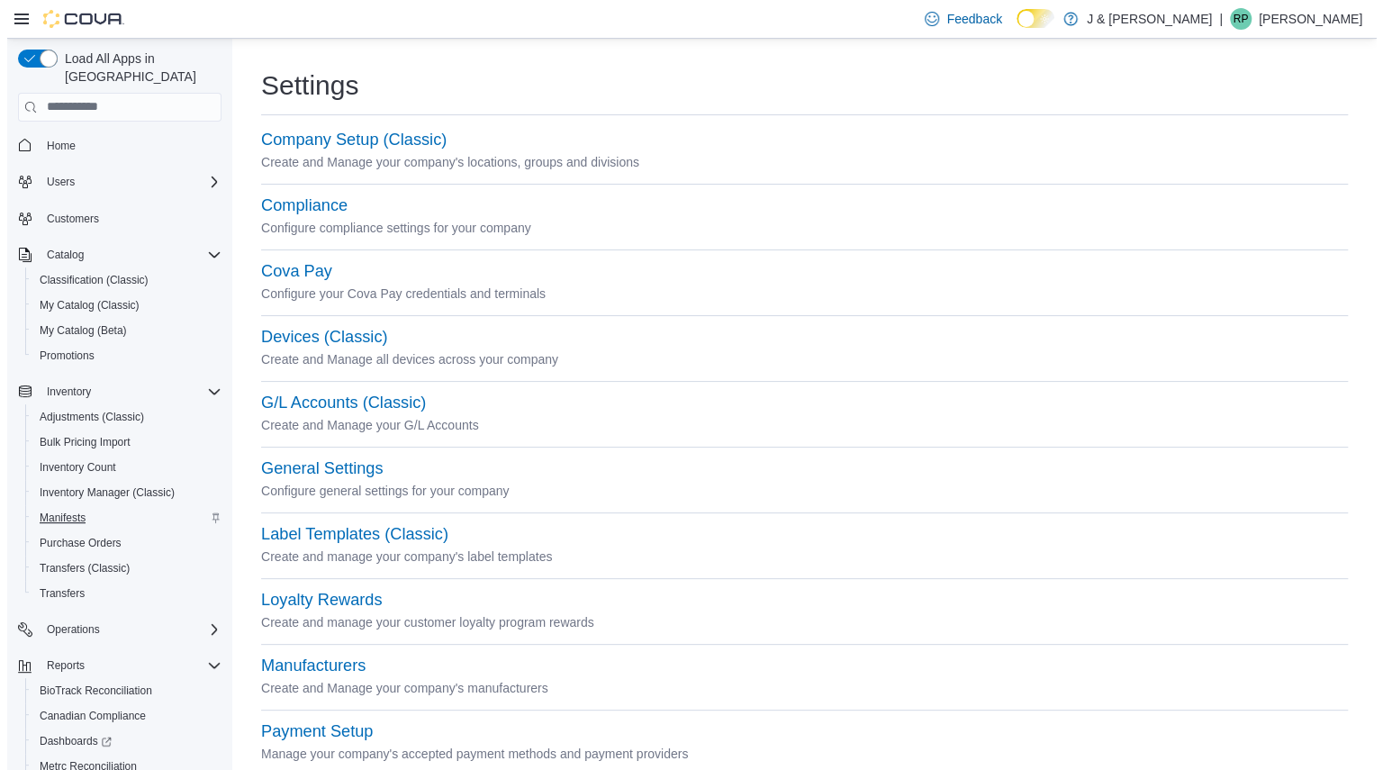
scroll to position [103, 0]
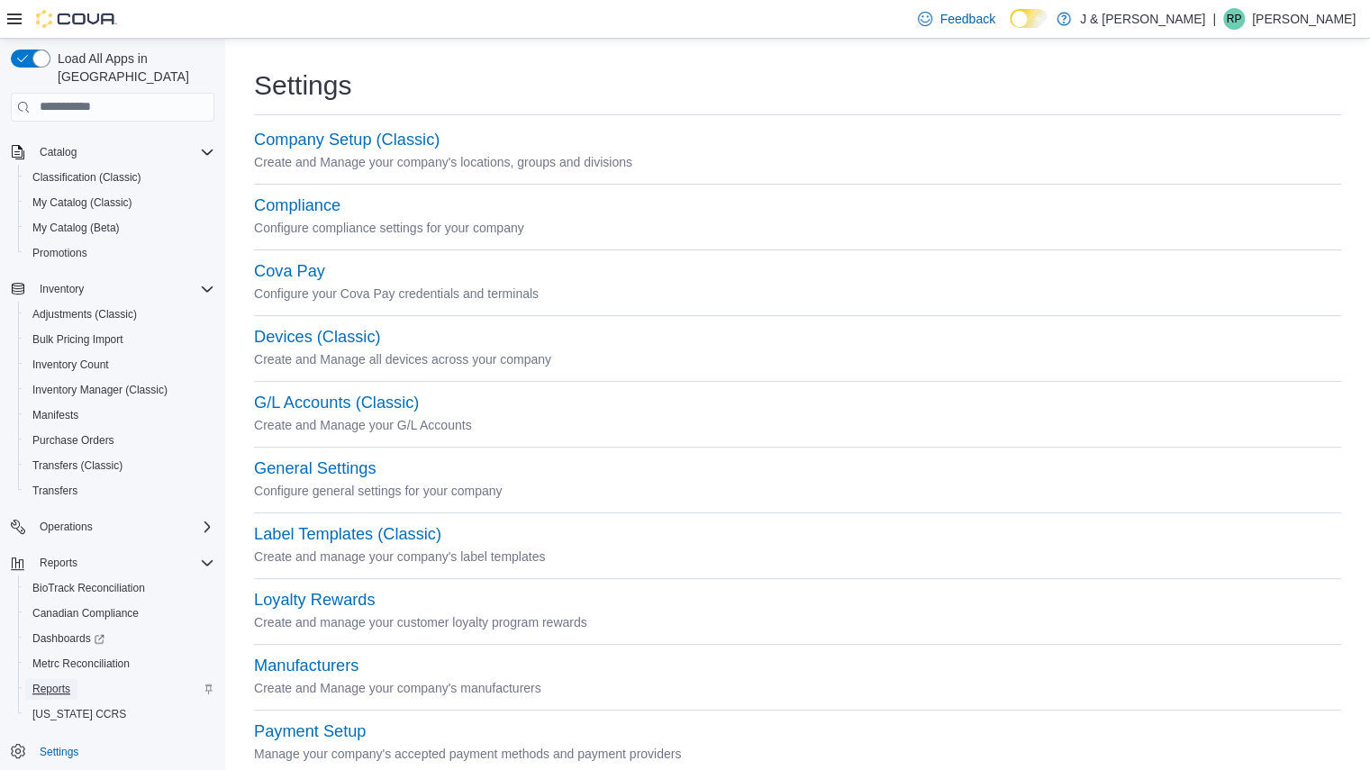
click at [55, 682] on span "Reports" at bounding box center [51, 689] width 38 height 14
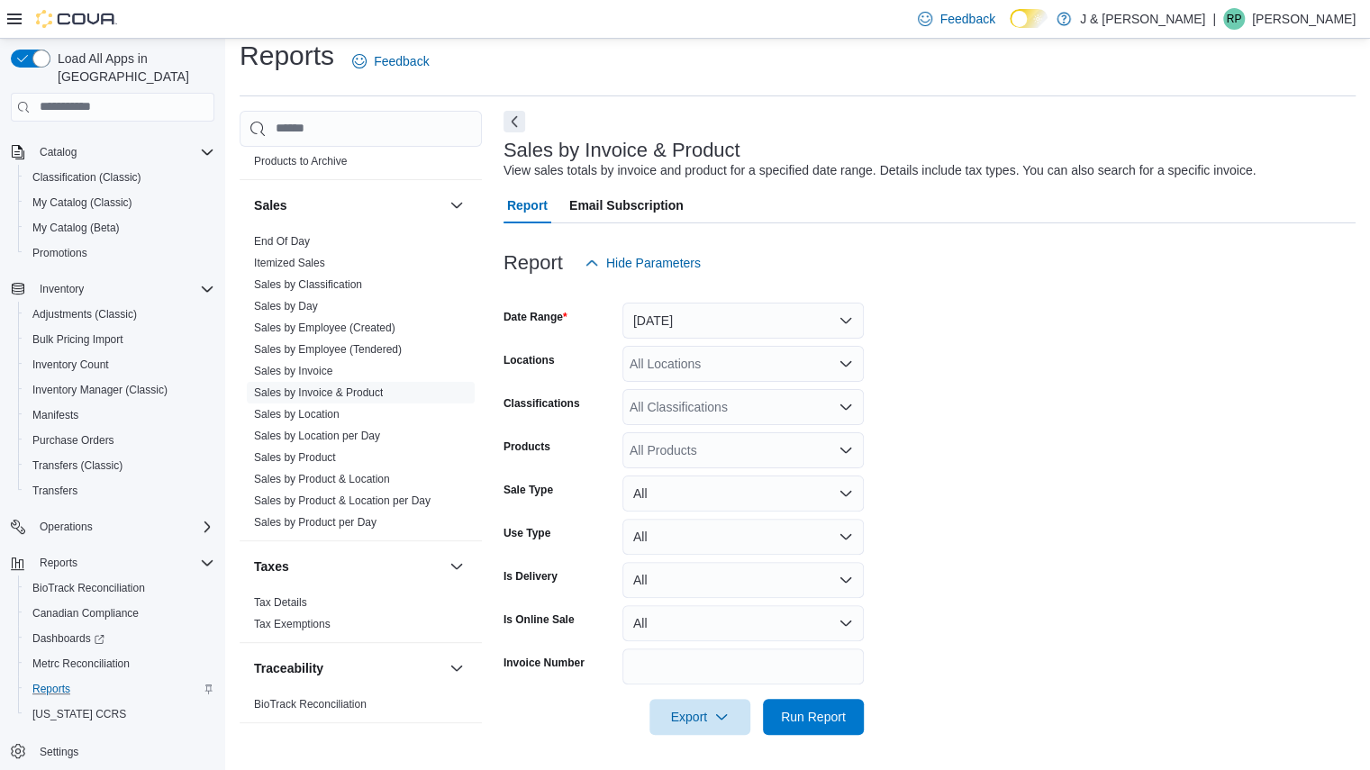
scroll to position [1228, 0]
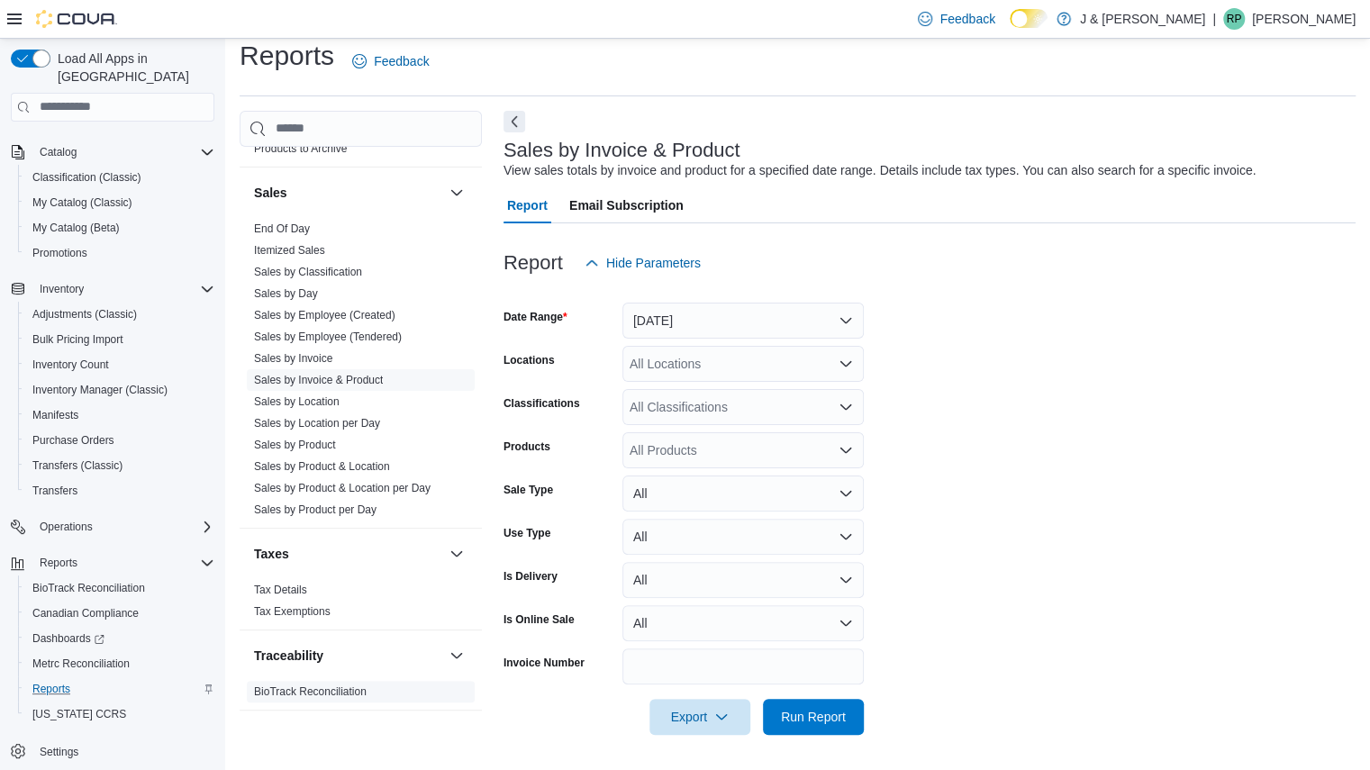
click at [272, 685] on link "BioTrack Reconciliation" at bounding box center [310, 691] width 113 height 13
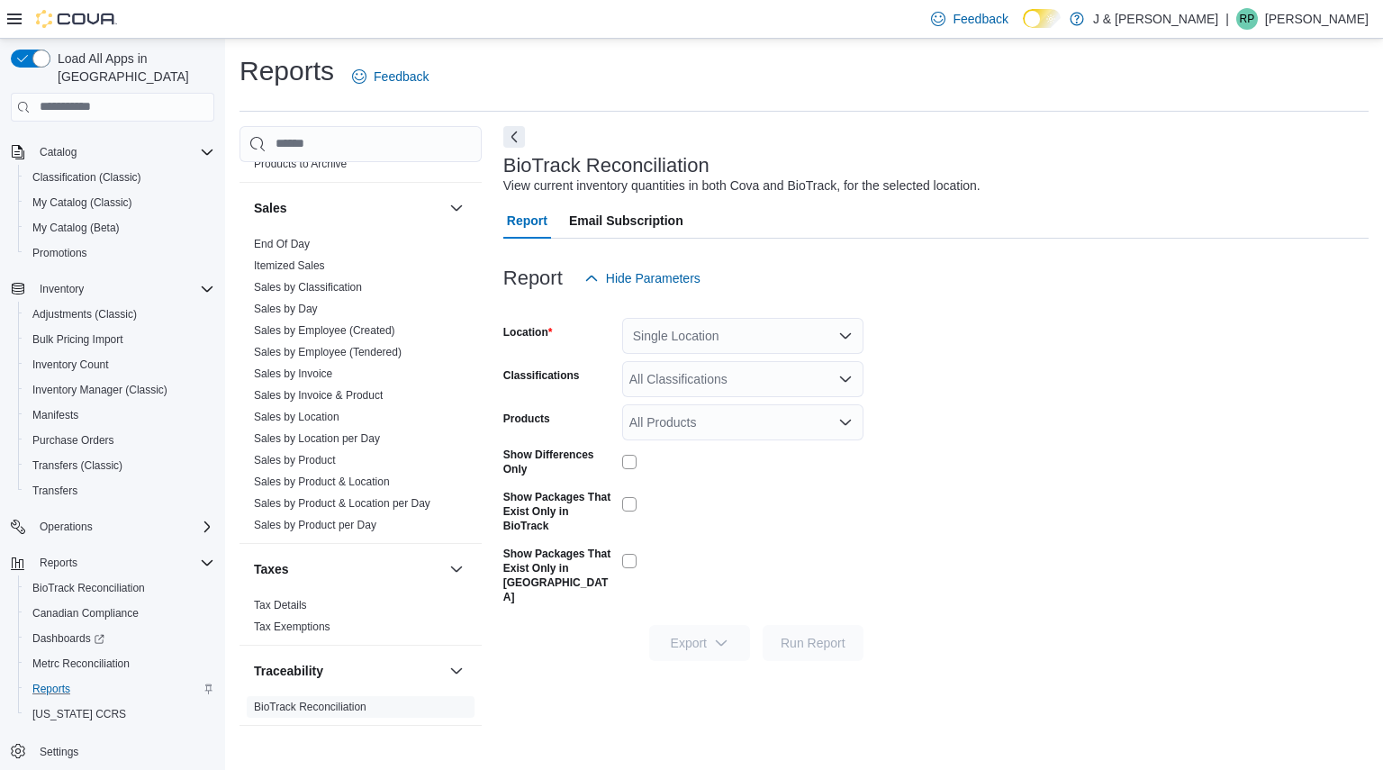
click at [733, 344] on div "Single Location" at bounding box center [742, 336] width 241 height 36
click at [711, 391] on span "3055 Route 23, Oak Ridge" at bounding box center [745, 393] width 124 height 18
click at [800, 633] on span "Run Report" at bounding box center [813, 642] width 65 height 18
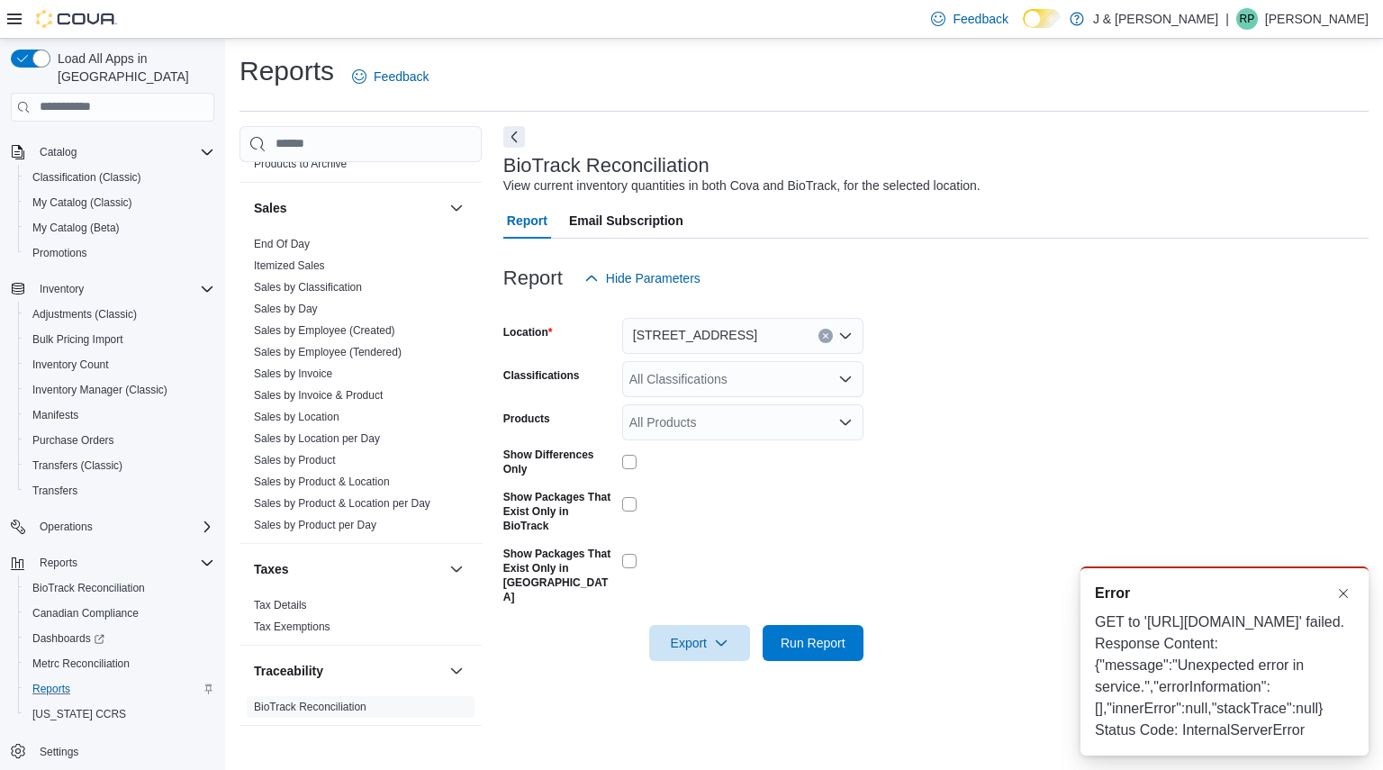
click at [760, 372] on div "All Classifications" at bounding box center [742, 379] width 241 height 36
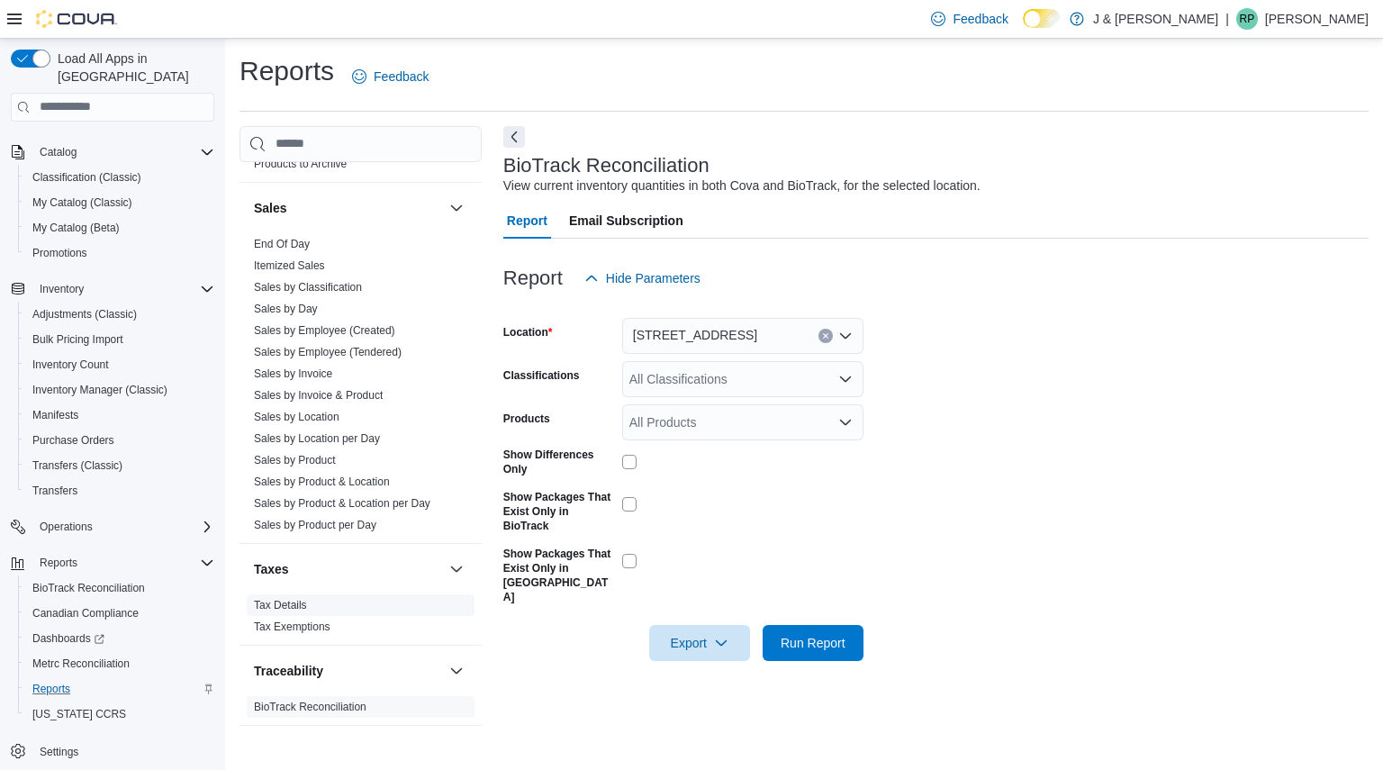
click at [294, 599] on link "Tax Details" at bounding box center [280, 605] width 53 height 13
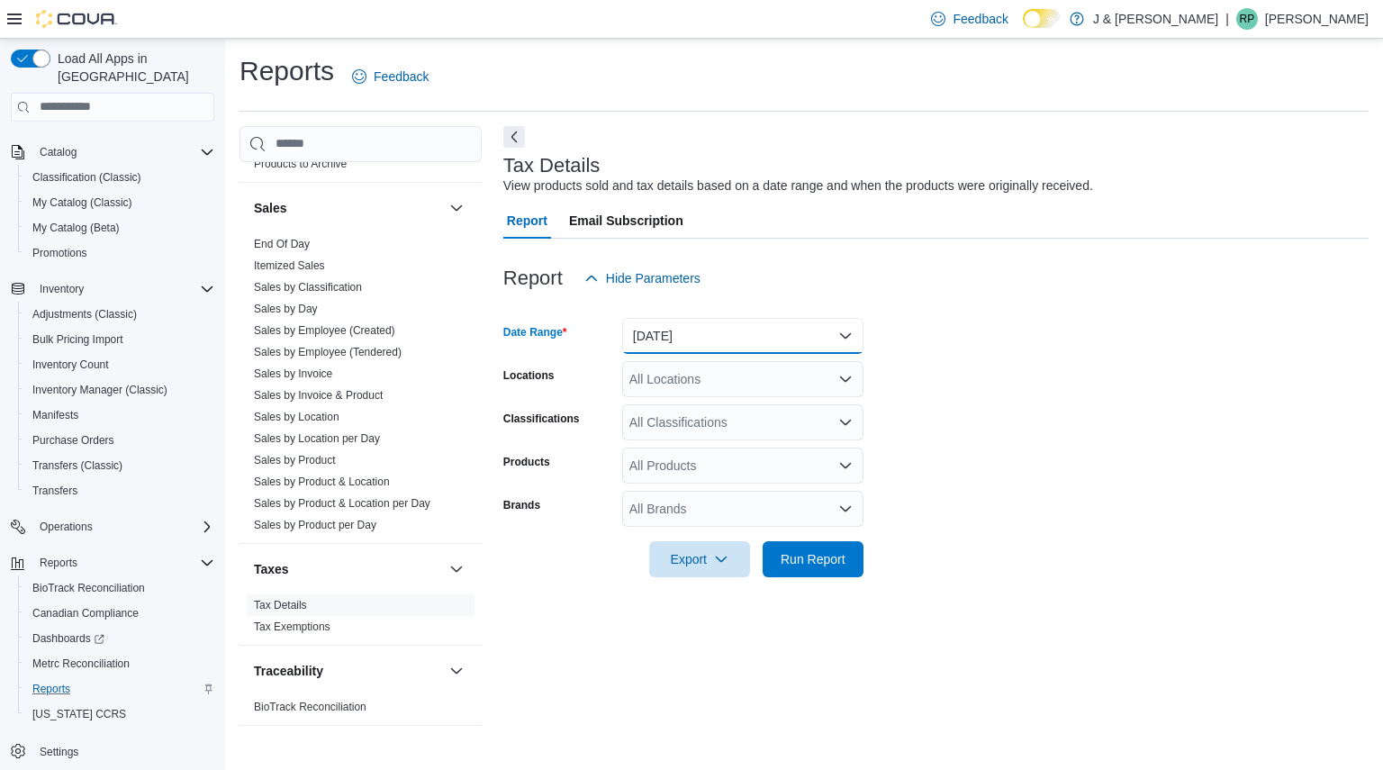
click at [703, 332] on button "Yesterday" at bounding box center [742, 336] width 241 height 36
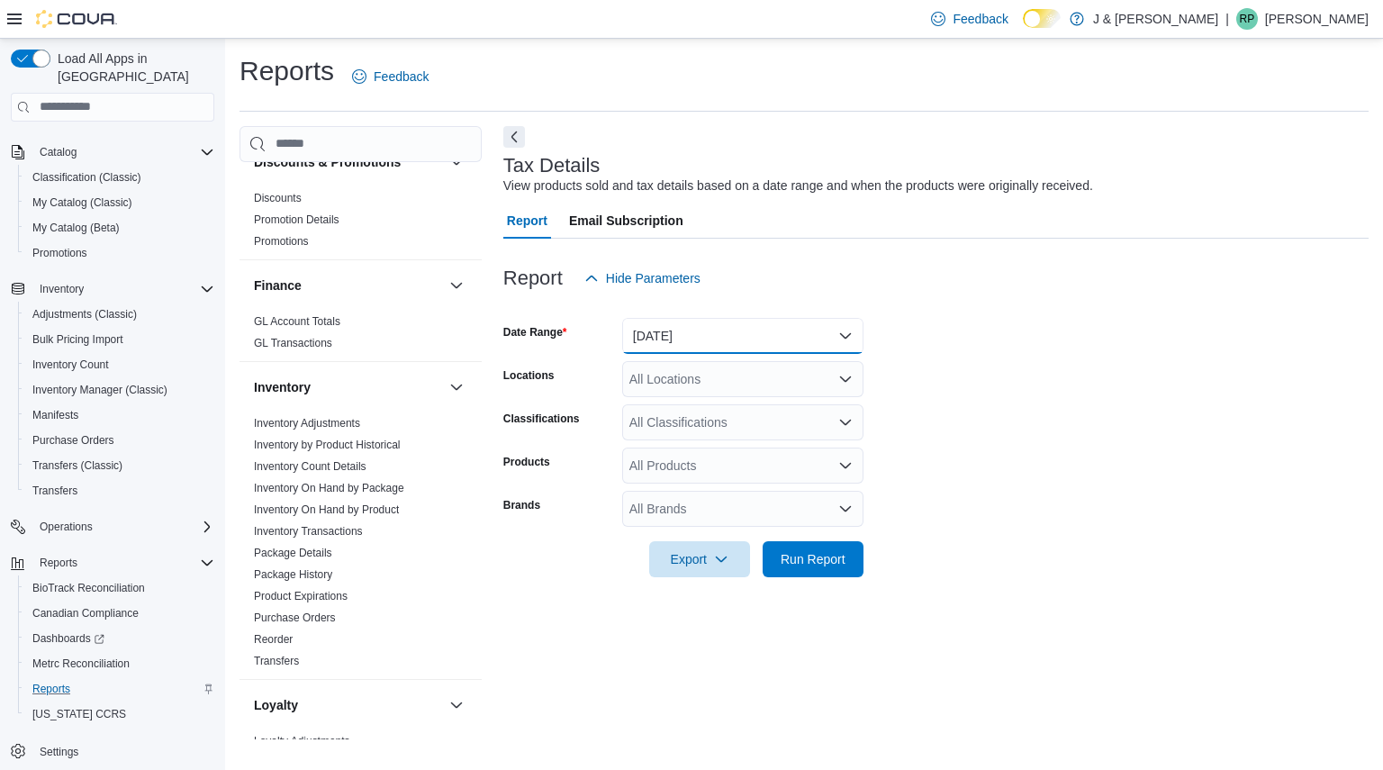
scroll to position [365, 0]
click at [273, 619] on link "Purchase Orders" at bounding box center [295, 620] width 82 height 13
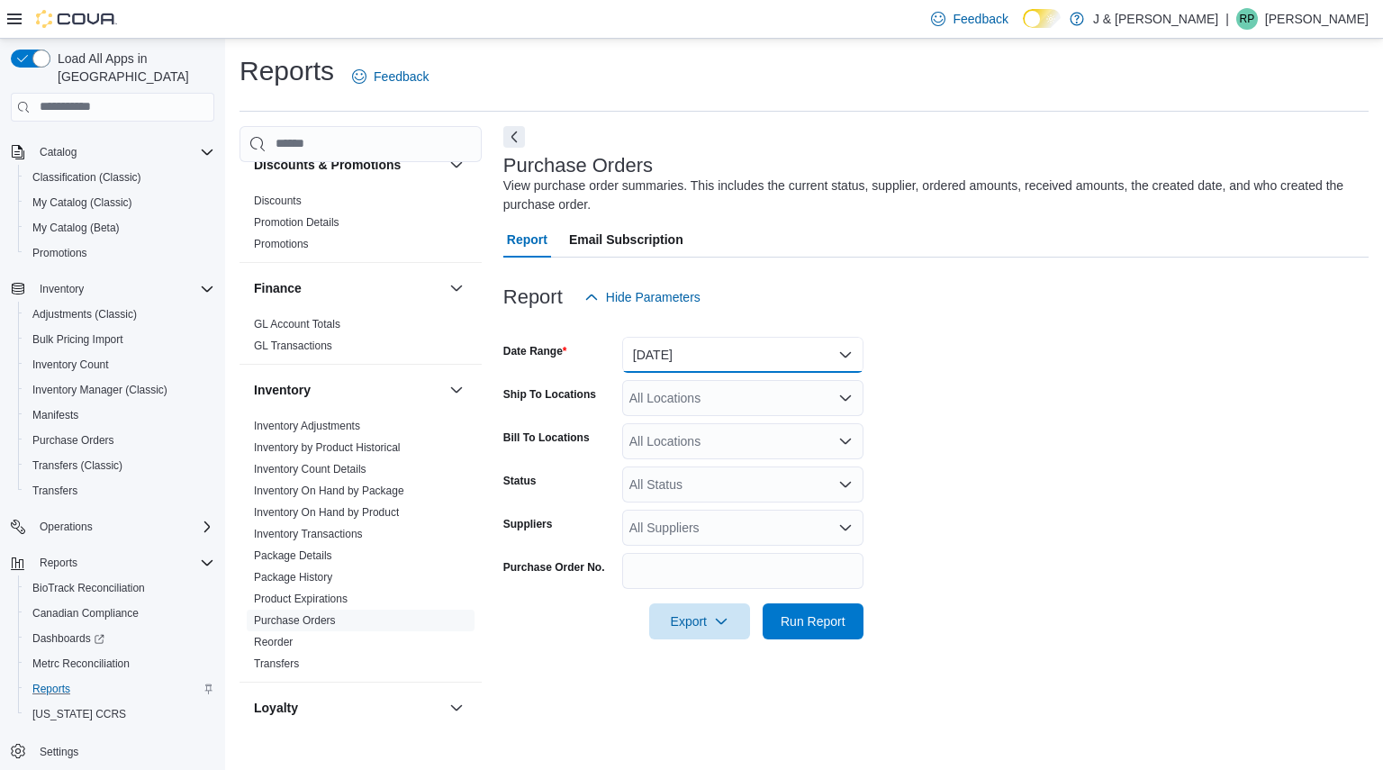
click at [767, 357] on button "Yesterday" at bounding box center [742, 355] width 241 height 36
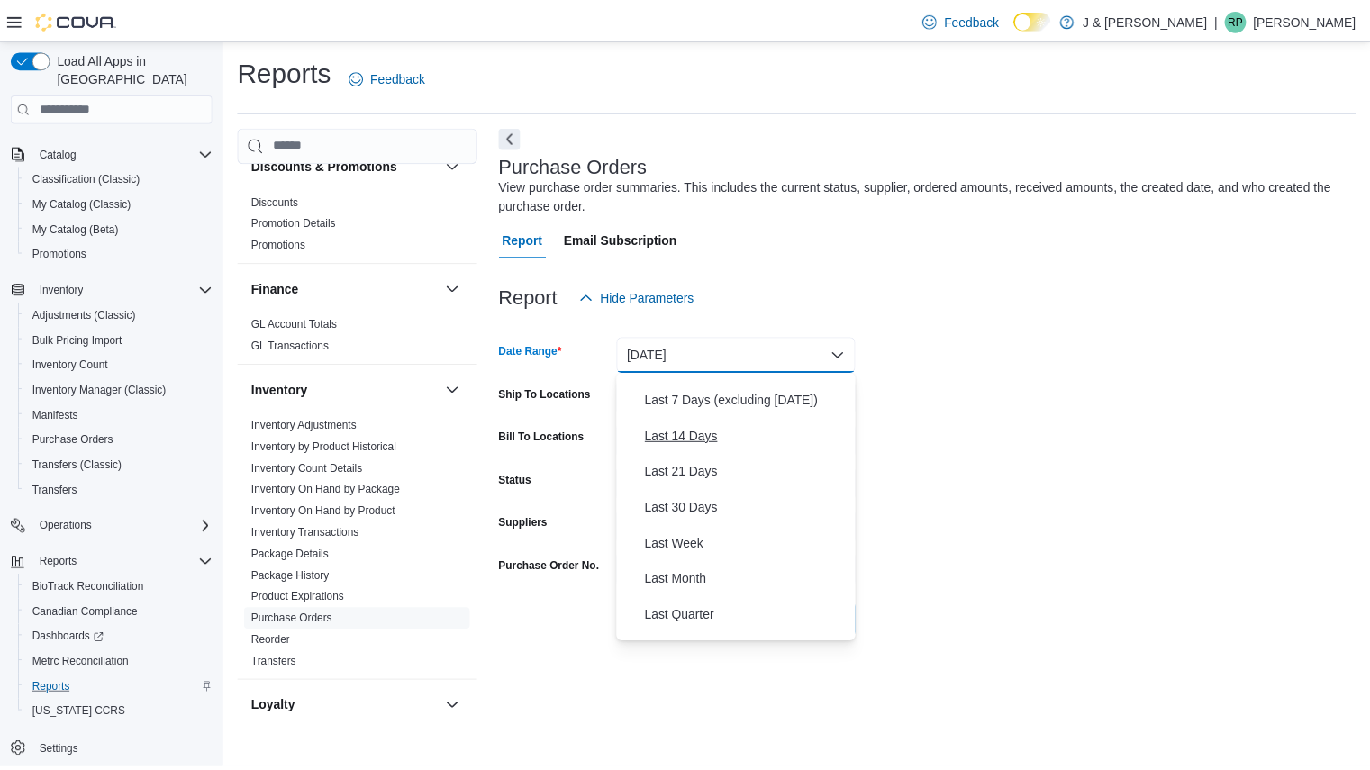
scroll to position [140, 0]
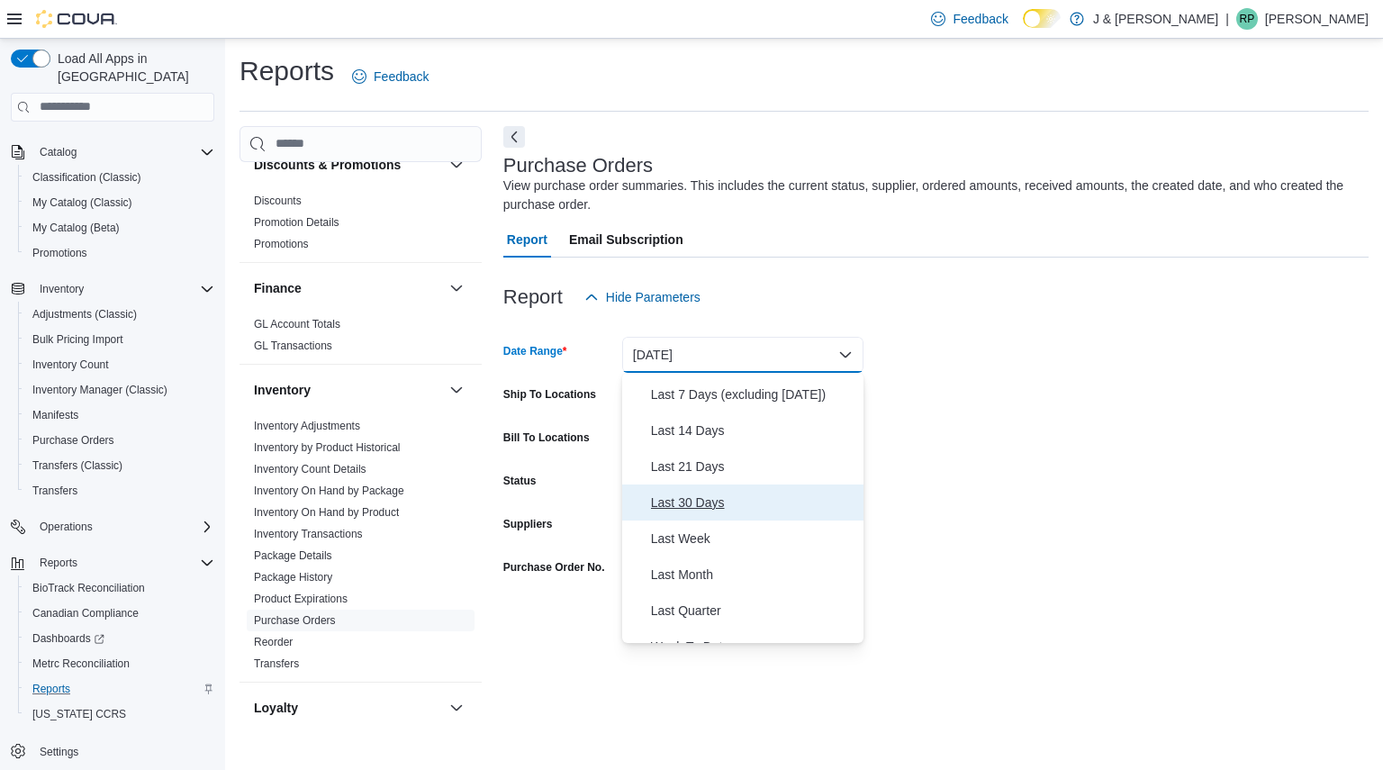
click at [692, 498] on span "Last 30 Days" at bounding box center [753, 503] width 205 height 22
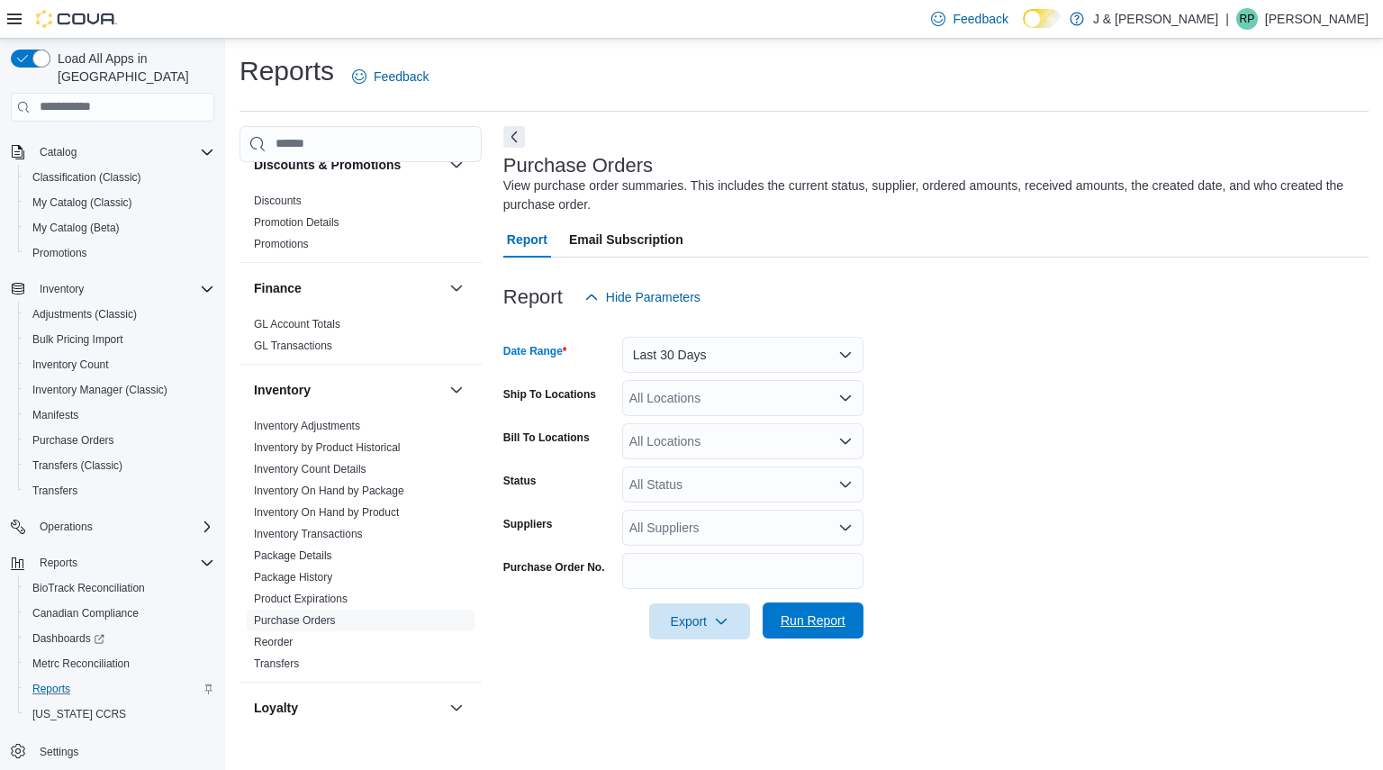
click at [827, 633] on span "Run Report" at bounding box center [812, 620] width 79 height 36
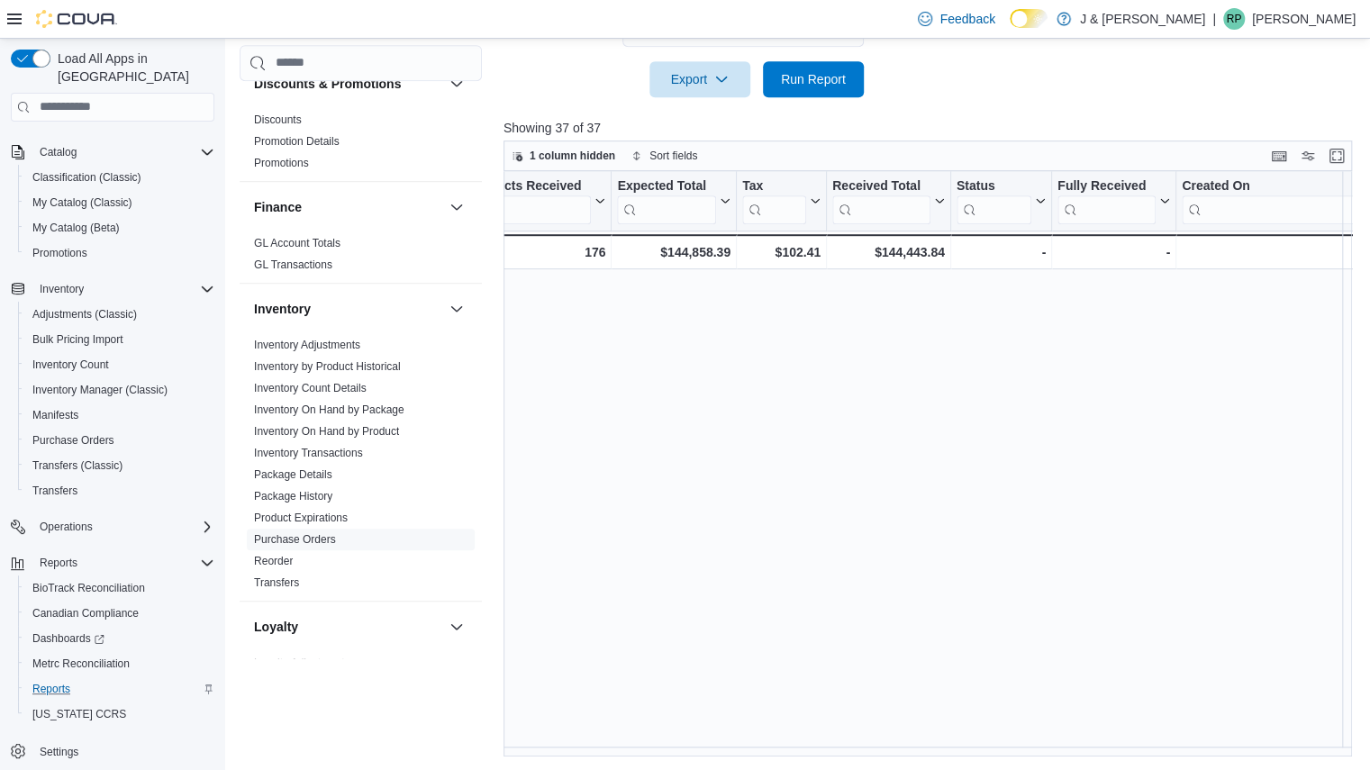
scroll to position [0, 1047]
